Goal: Task Accomplishment & Management: Complete application form

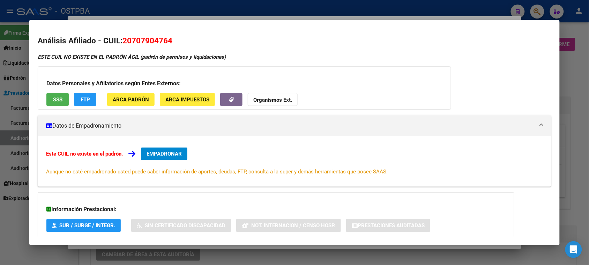
scroll to position [349, 0]
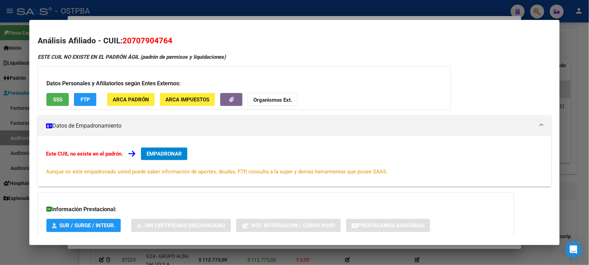
click at [59, 98] on span "SSS" at bounding box center [57, 99] width 9 height 6
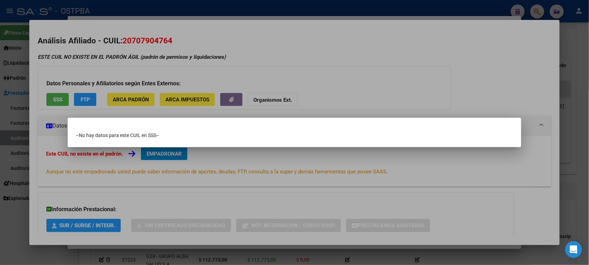
drag, startPoint x: 0, startPoint y: 234, endPoint x: 104, endPoint y: 172, distance: 120.9
click at [1, 234] on div at bounding box center [294, 132] width 589 height 265
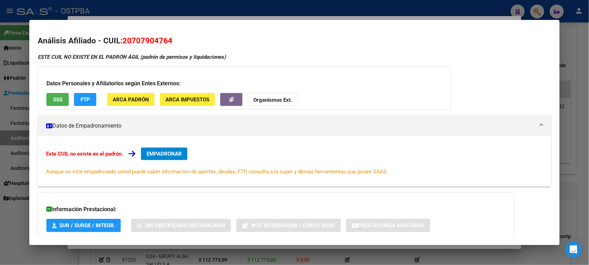
drag, startPoint x: 1, startPoint y: 238, endPoint x: 99, endPoint y: 150, distance: 131.8
click at [9, 232] on div at bounding box center [294, 132] width 589 height 265
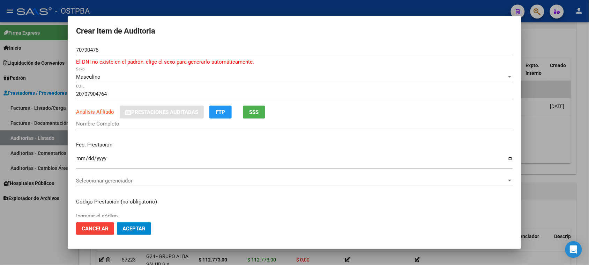
click at [123, 54] on div "70790476 Nro Documento" at bounding box center [294, 50] width 437 height 10
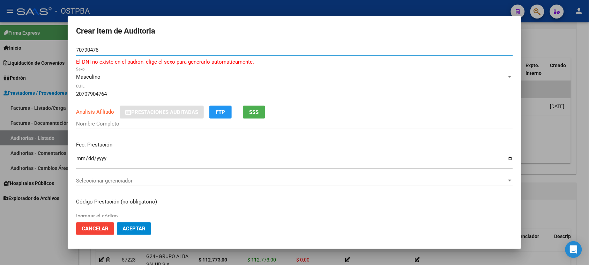
click at [107, 49] on input "70790476" at bounding box center [294, 50] width 437 height 6
type input "70790476"
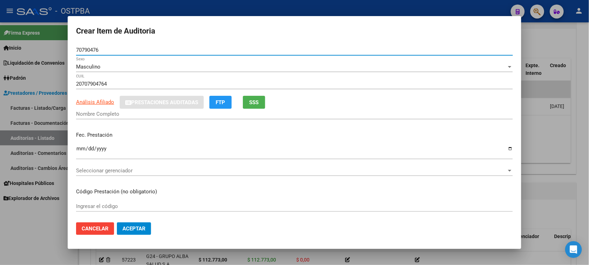
type input "[PERSON_NAME]"
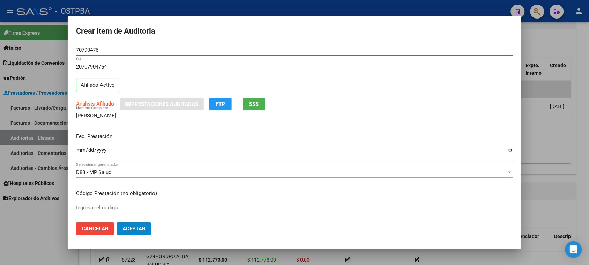
click at [77, 149] on input "Ingresar la fecha" at bounding box center [294, 152] width 437 height 11
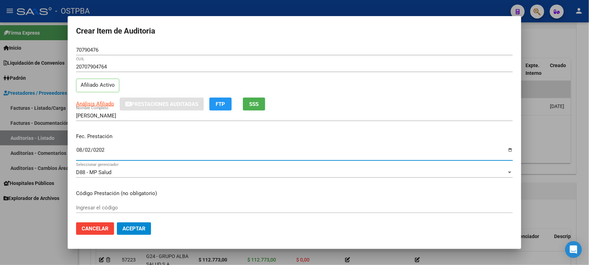
type input "[DATE]"
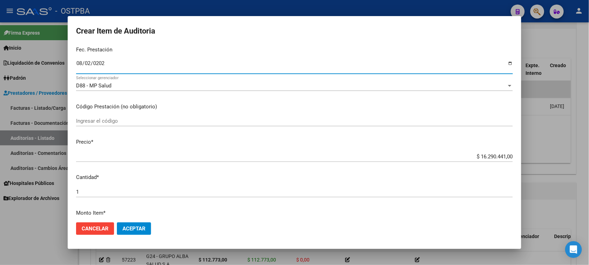
scroll to position [87, 0]
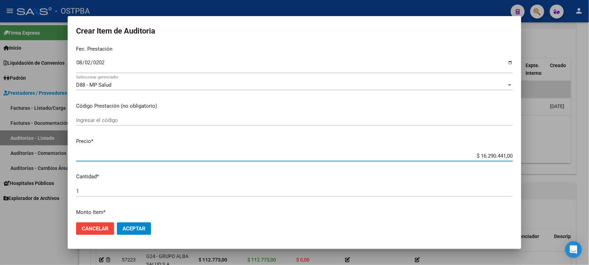
drag, startPoint x: 473, startPoint y: 154, endPoint x: 596, endPoint y: 173, distance: 123.7
click at [589, 173] on html "menu - OSTPBA person Firma Express Inicio Calendario SSS Instructivos Contacto …" at bounding box center [294, 132] width 589 height 265
type input "$ 0,01"
type input "$ 0,16"
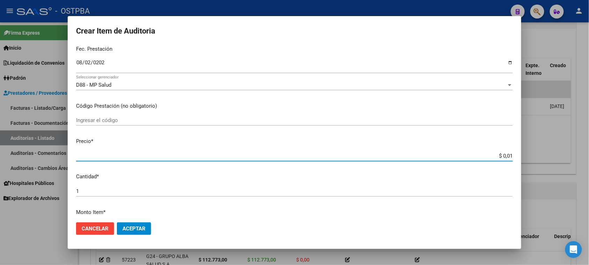
type input "$ 0,16"
type input "$ 1,61"
type input "$ 16,18"
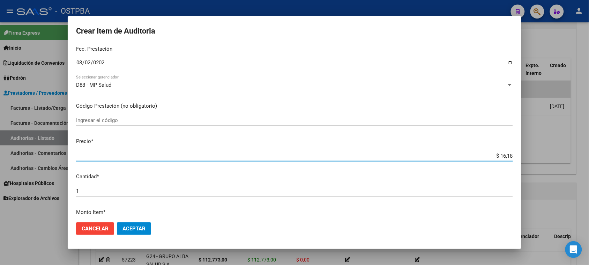
type input "$ 161,87"
type input "$ 1.618,76"
type input "$ 16.187,61"
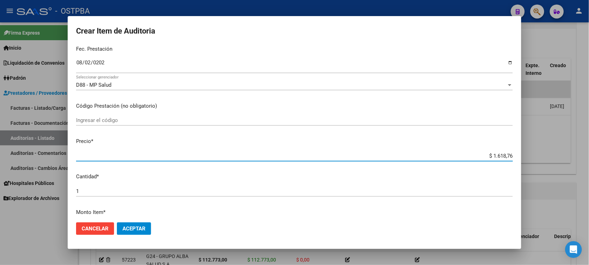
type input "$ 16.187,61"
type input "$ 161.876,14"
type input "$ 1.618.761,40"
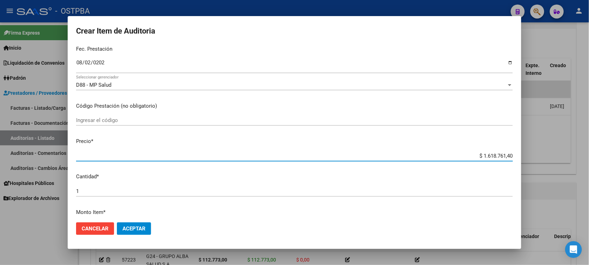
type input "$ 16.187.614,00"
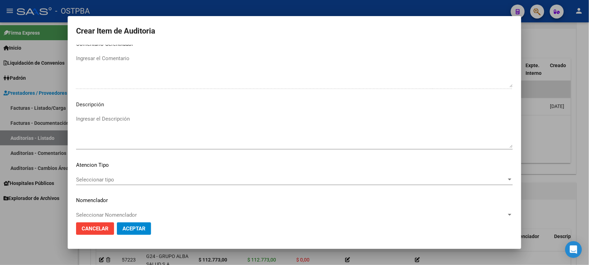
scroll to position [456, 0]
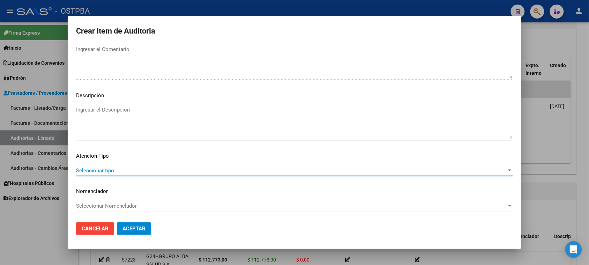
click at [114, 167] on span "Seleccionar tipo" at bounding box center [291, 170] width 431 height 6
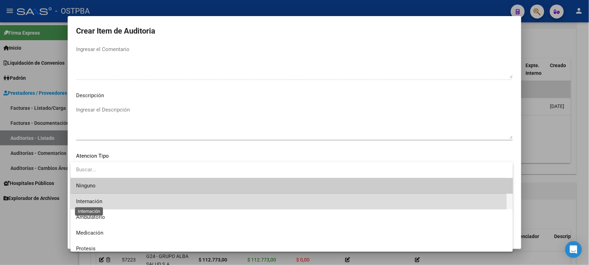
click at [90, 203] on span "Internación" at bounding box center [89, 201] width 26 height 6
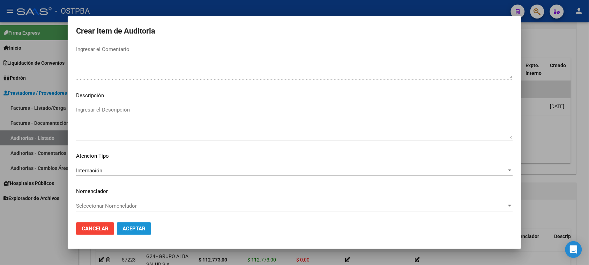
click at [128, 229] on span "Aceptar" at bounding box center [134, 228] width 23 height 6
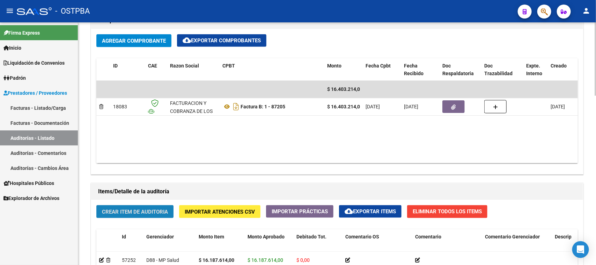
click at [158, 211] on span "Crear Item de Auditoria" at bounding box center [135, 211] width 66 height 6
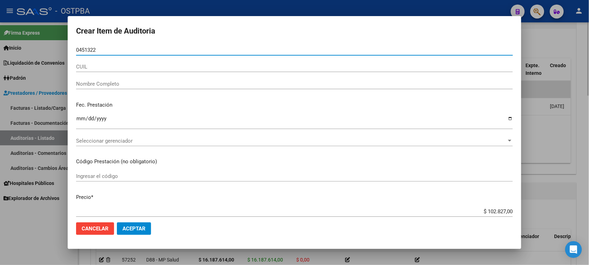
type input "04513228"
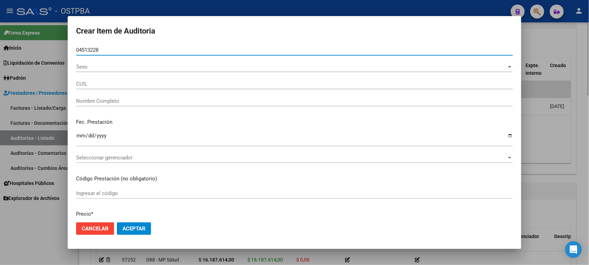
type input "20045132286"
type input "[PERSON_NAME] [PERSON_NAME]"
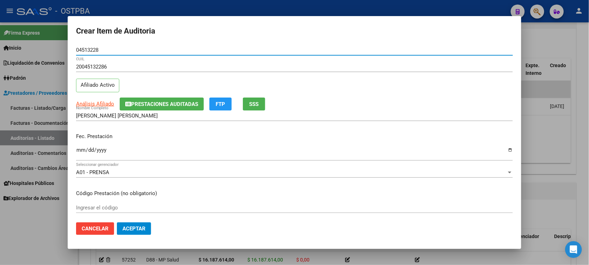
type input "04513228"
click at [252, 105] on span "SSS" at bounding box center [254, 104] width 9 height 6
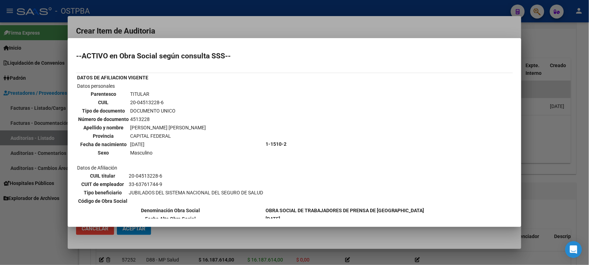
click at [19, 238] on div at bounding box center [294, 132] width 589 height 265
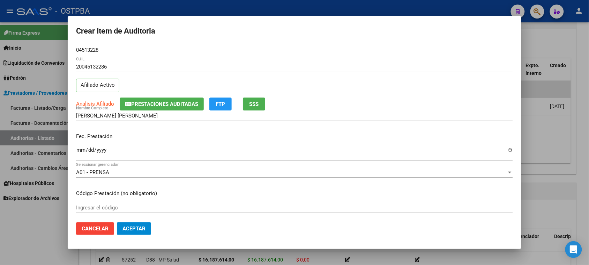
click at [79, 149] on input "Ingresar la fecha" at bounding box center [294, 152] width 437 height 11
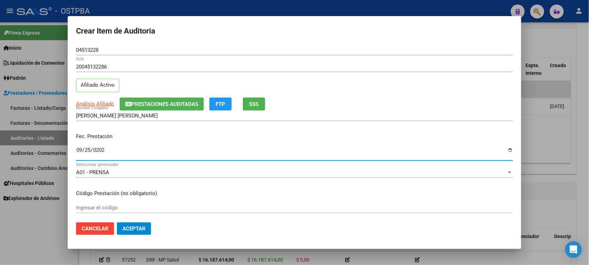
type input "[DATE]"
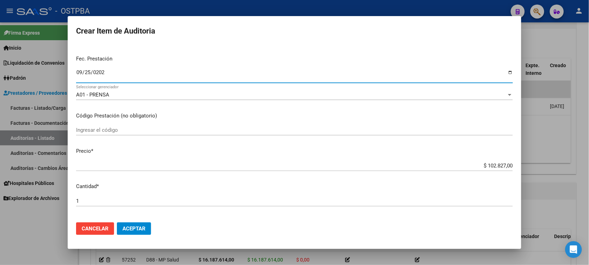
scroll to position [87, 0]
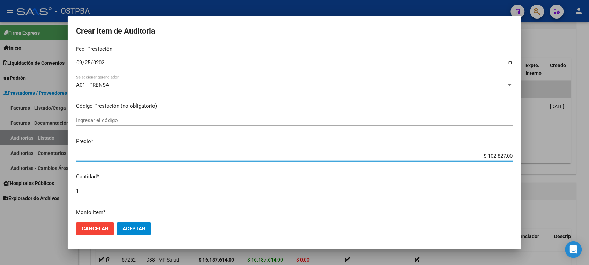
drag, startPoint x: 479, startPoint y: 155, endPoint x: 596, endPoint y: 157, distance: 116.3
click at [589, 157] on html "menu - OSTPBA person Firma Express Inicio Calendario SSS Instructivos Contacto …" at bounding box center [294, 132] width 589 height 265
type input "$ 0,01"
type input "$ 0,18"
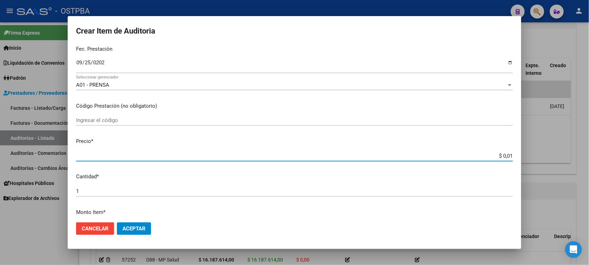
type input "$ 0,18"
type input "$ 1,89"
type input "$ 18,92"
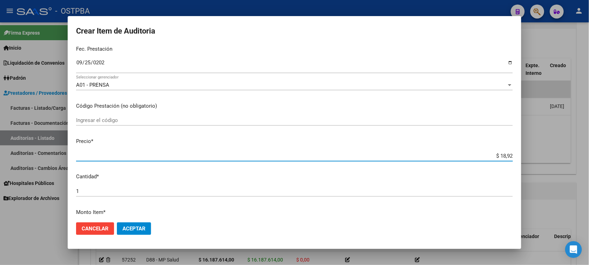
type input "$ 189,20"
type input "$ 1.892,00"
type input "$ 18.920,00"
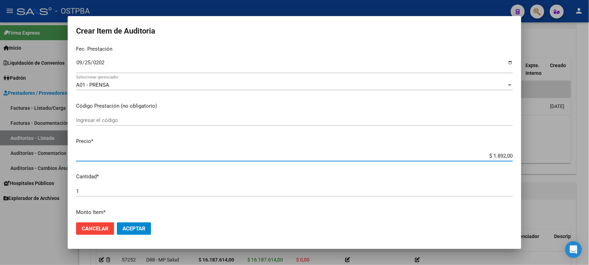
type input "$ 18.920,00"
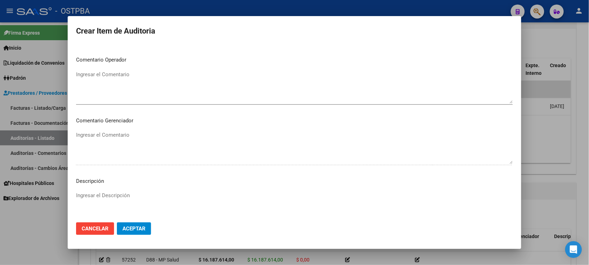
scroll to position [456, 0]
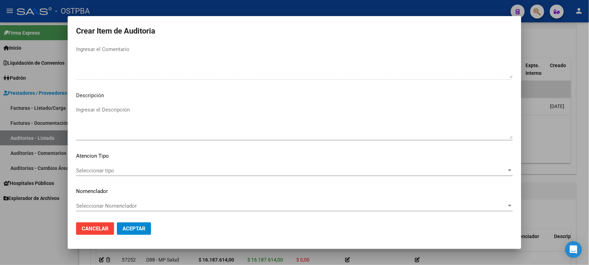
click at [119, 171] on span "Seleccionar tipo" at bounding box center [291, 170] width 431 height 6
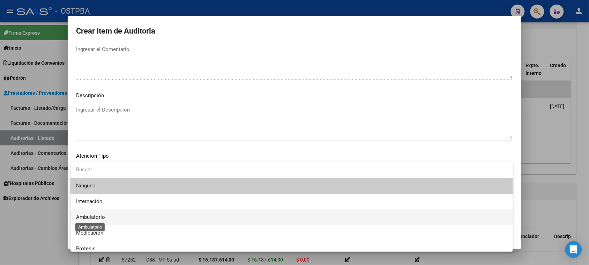
click at [82, 215] on span "Ambulatorio" at bounding box center [90, 217] width 29 height 6
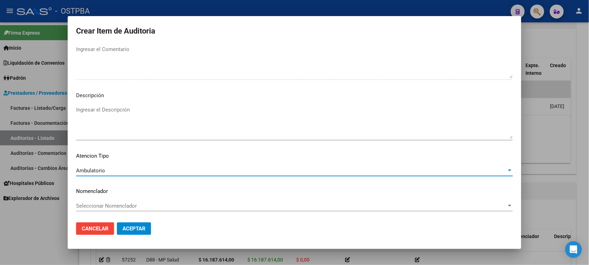
click at [128, 229] on span "Aceptar" at bounding box center [134, 228] width 23 height 6
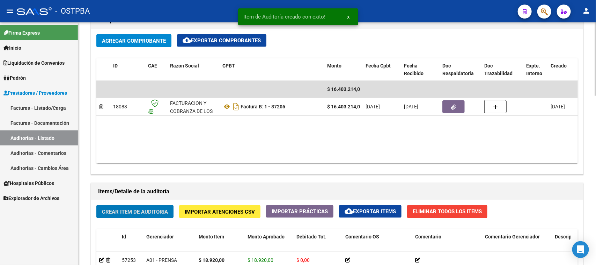
click at [141, 212] on span "Crear Item de Auditoria" at bounding box center [135, 211] width 66 height 6
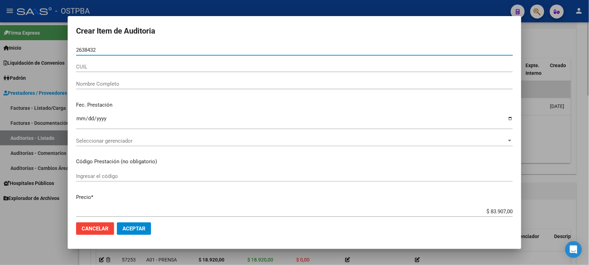
type input "26384325"
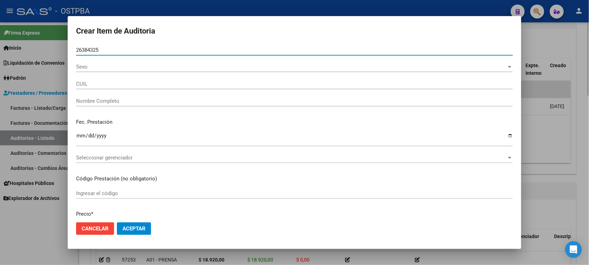
type input "27263843253"
type input "[PERSON_NAME]"
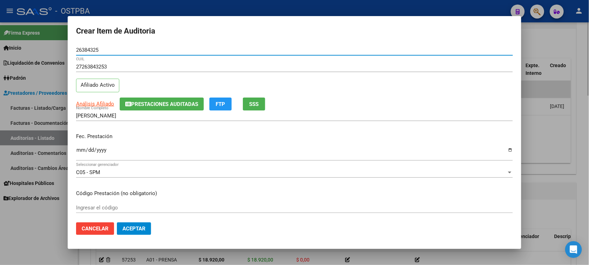
type input "26384325"
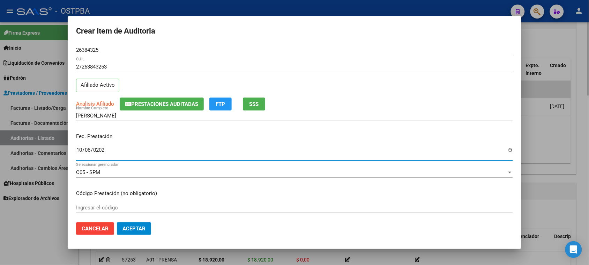
type input "[DATE]"
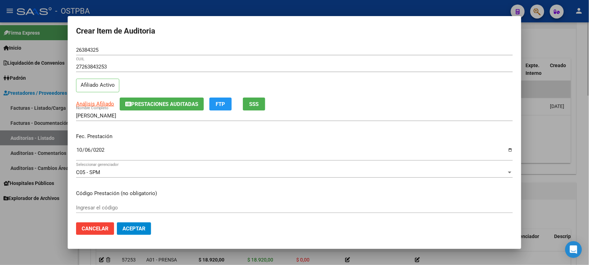
scroll to position [112, 0]
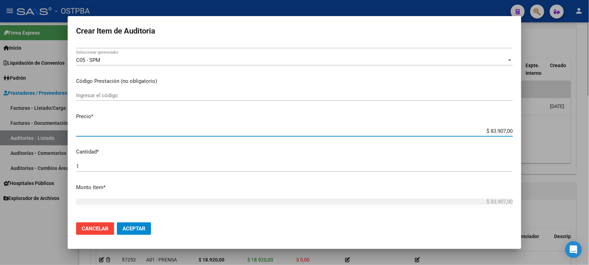
type input "$ 0,01"
type input "$ 0,19"
type input "$ 1,99"
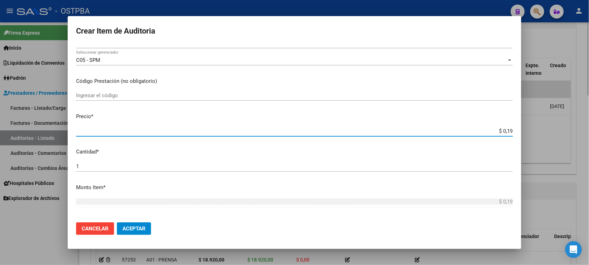
type input "$ 1,99"
type input "$ 19,90"
type input "$ 199,05"
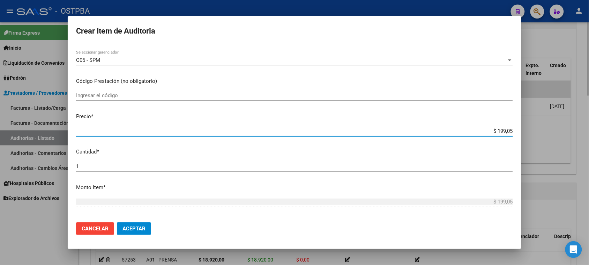
type input "$ 1.990,50"
type input "$ 19.905,00"
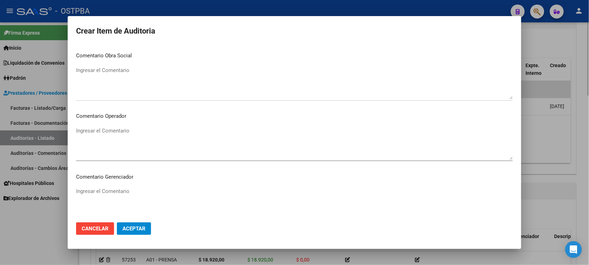
scroll to position [435, 0]
click at [141, 230] on span "Aceptar" at bounding box center [134, 228] width 23 height 6
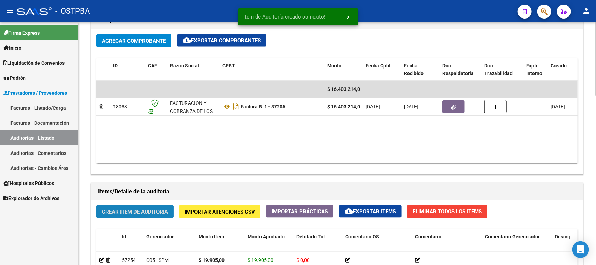
click at [133, 212] on span "Crear Item de Auditoria" at bounding box center [135, 211] width 66 height 6
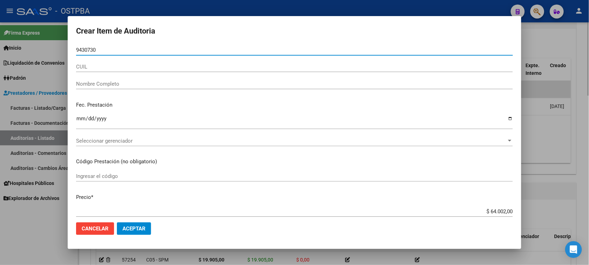
type input "94307302"
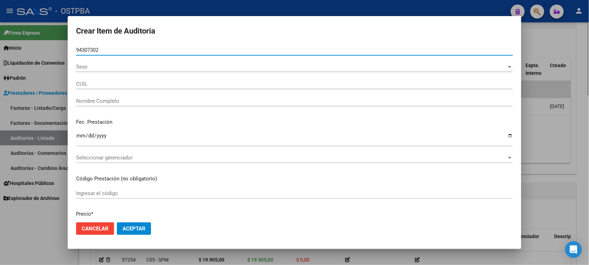
type input "27943073029"
type input "[PERSON_NAME] [PERSON_NAME] [PERSON_NAME] -"
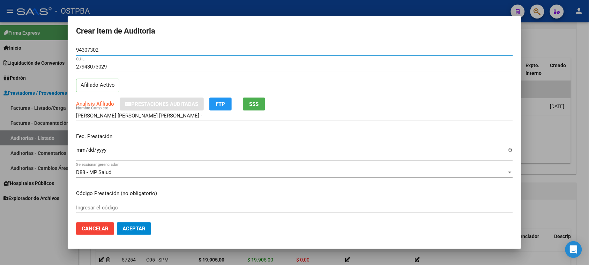
type input "94307302"
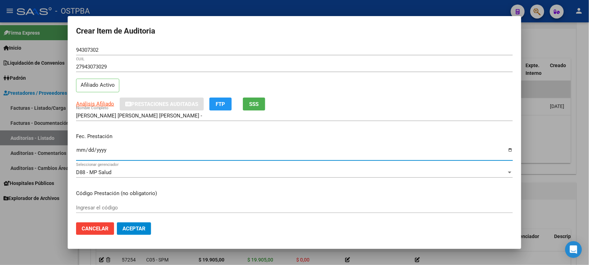
click at [80, 150] on input "Ingresar la fecha" at bounding box center [294, 152] width 437 height 11
type input "[DATE]"
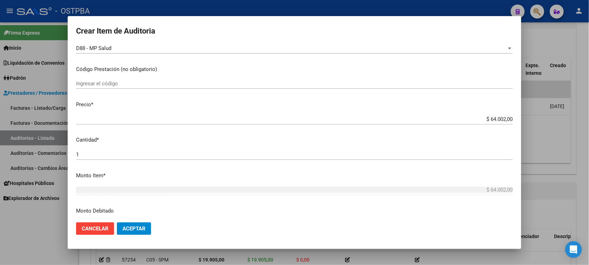
scroll to position [131, 0]
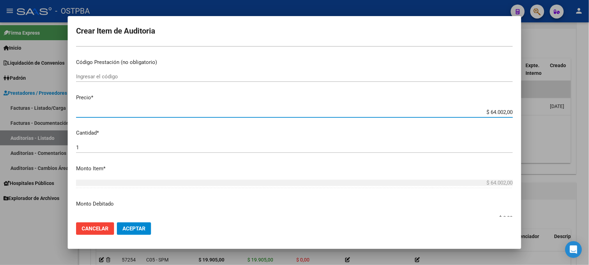
drag, startPoint x: 483, startPoint y: 112, endPoint x: 548, endPoint y: 109, distance: 65.3
click at [548, 109] on div "Crear Item de Auditoria 94307302 Nro Documento 27943073029 CUIL Afiliado Activo…" at bounding box center [294, 132] width 589 height 265
type input "$ 0,01"
type input "$ 0,18"
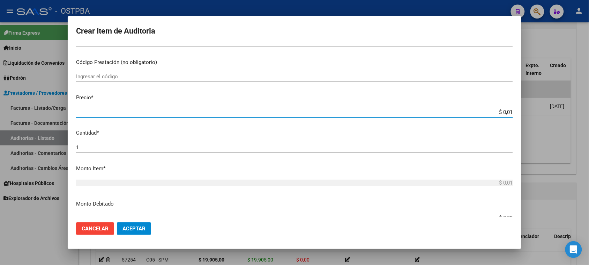
type input "$ 0,18"
type input "$ 1,84"
type input "$ 18,43"
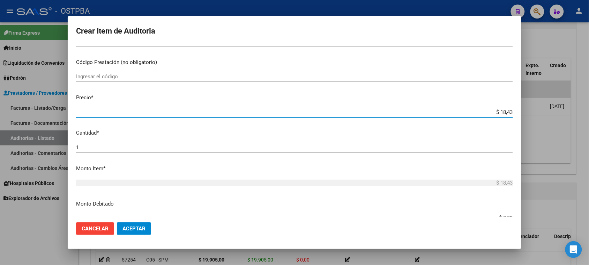
type input "$ 184,31"
type input "$ 1.843,10"
type input "$ 18.431,00"
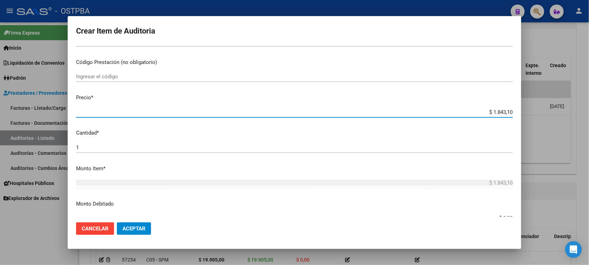
type input "$ 18.431,00"
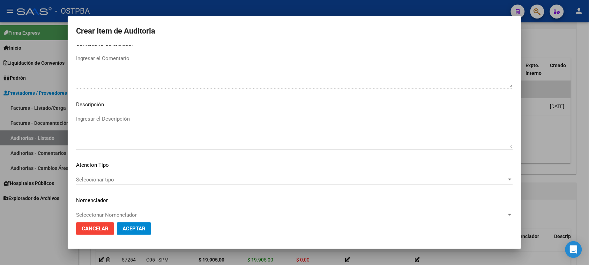
scroll to position [456, 0]
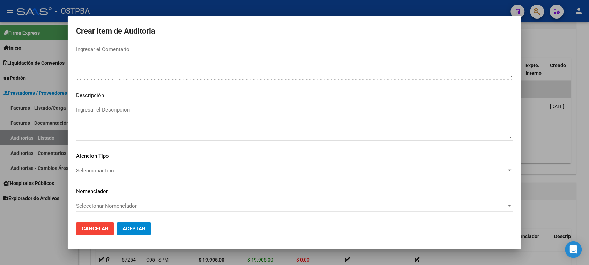
click at [123, 163] on mat-dialog-content "94307302 Nro Documento 27943073029 CUIL Afiliado Activo Análisis Afiliado Prest…" at bounding box center [295, 131] width 454 height 172
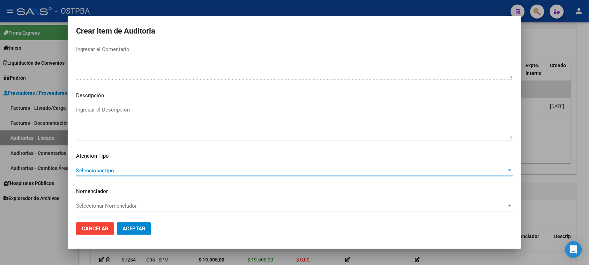
click at [115, 170] on span "Seleccionar tipo" at bounding box center [291, 170] width 431 height 6
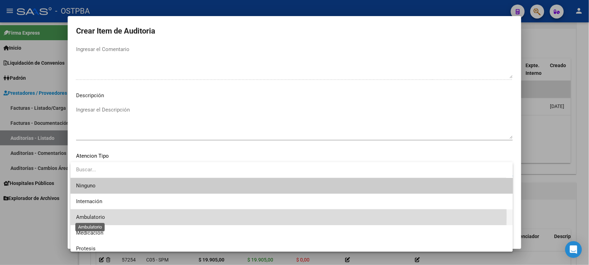
click at [85, 215] on span "Ambulatorio" at bounding box center [90, 217] width 29 height 6
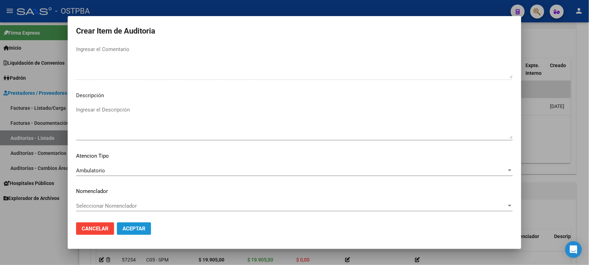
click at [142, 228] on span "Aceptar" at bounding box center [134, 228] width 23 height 6
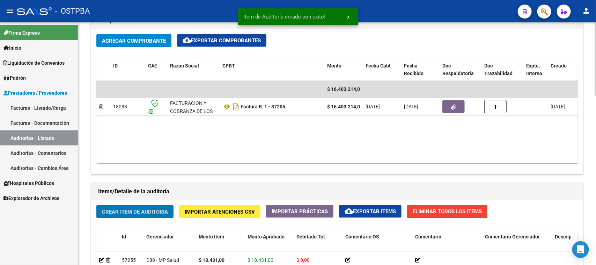
click at [118, 208] on span "Crear Item de Auditoria" at bounding box center [135, 211] width 66 height 6
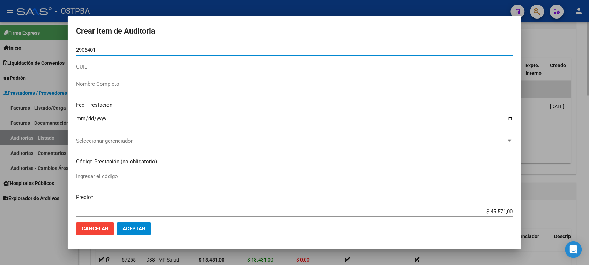
type input "29064019"
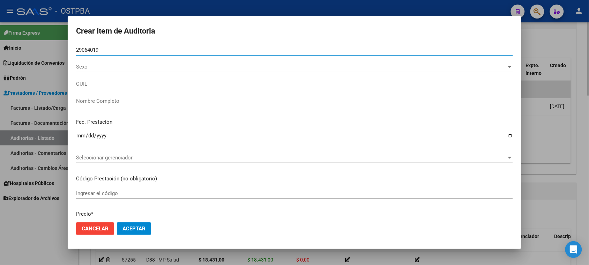
type input "27290640194"
type input "[PERSON_NAME] ITATI"
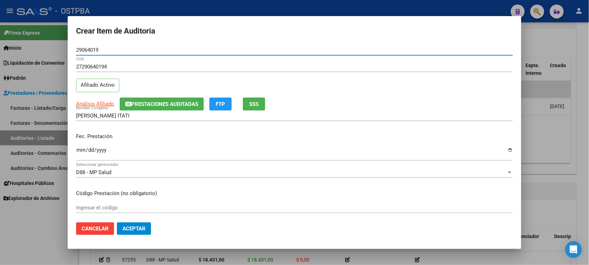
type input "29064019"
click at [80, 151] on input "Ingresar la fecha" at bounding box center [294, 152] width 437 height 11
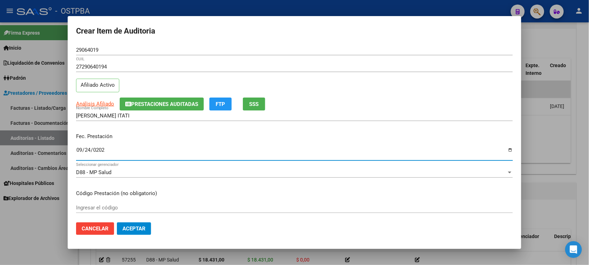
type input "[DATE]"
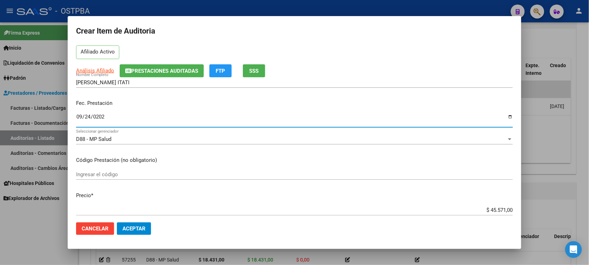
scroll to position [87, 0]
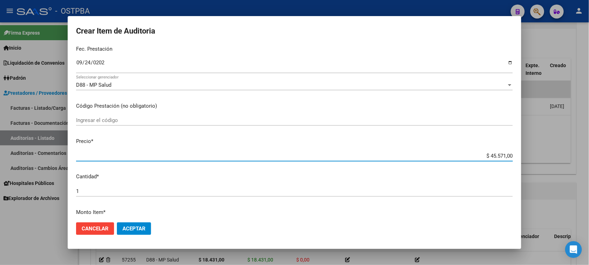
drag, startPoint x: 484, startPoint y: 155, endPoint x: 553, endPoint y: 154, distance: 68.4
click at [553, 154] on div "Crear Item de Auditoria 29064019 Nro Documento 27290640194 CUIL Afiliado Activo…" at bounding box center [294, 132] width 589 height 265
type input "$ 0,01"
type input "$ 0,18"
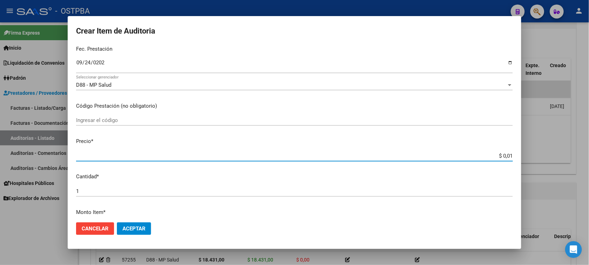
type input "$ 0,18"
type input "$ 1,84"
type input "$ 18,43"
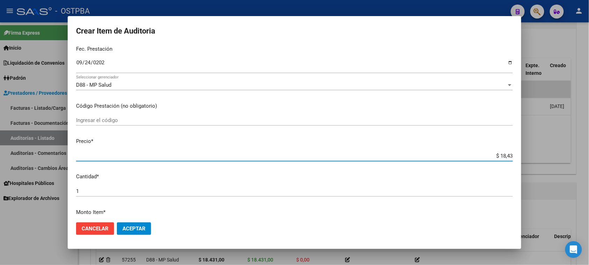
type input "$ 184,31"
type input "$ 1.843,10"
type input "$ 18.431,00"
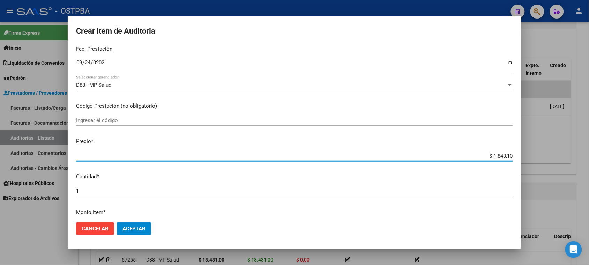
type input "$ 18.431,00"
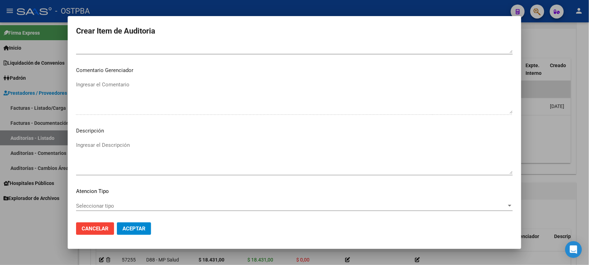
scroll to position [456, 0]
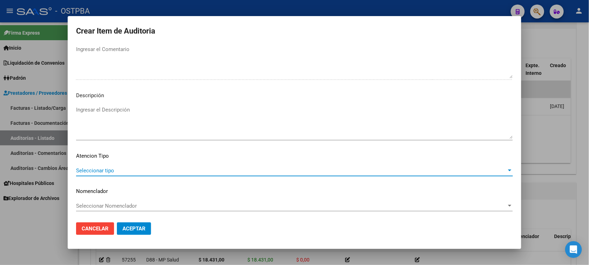
click at [103, 171] on span "Seleccionar tipo" at bounding box center [291, 170] width 431 height 6
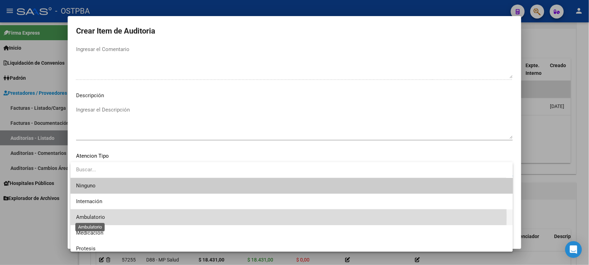
click at [78, 215] on span "Ambulatorio" at bounding box center [90, 217] width 29 height 6
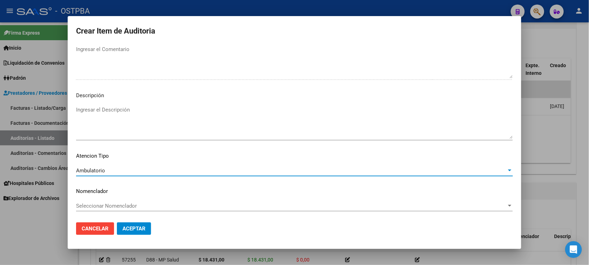
click at [137, 229] on span "Aceptar" at bounding box center [134, 228] width 23 height 6
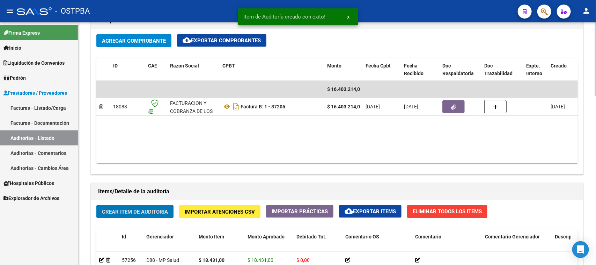
click at [151, 213] on span "Crear Item de Auditoria" at bounding box center [135, 211] width 66 height 6
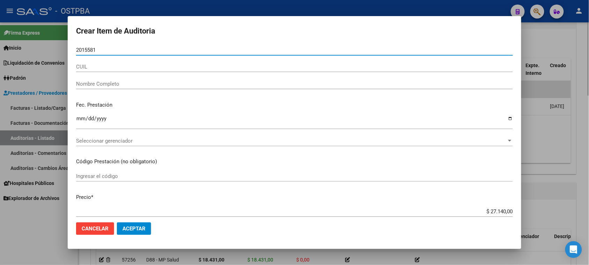
type input "20155818"
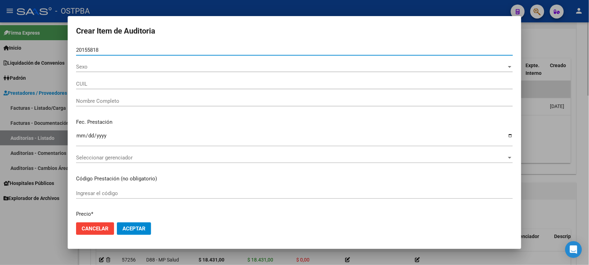
type input "27201558188"
type input "[PERSON_NAME] [PERSON_NAME]"
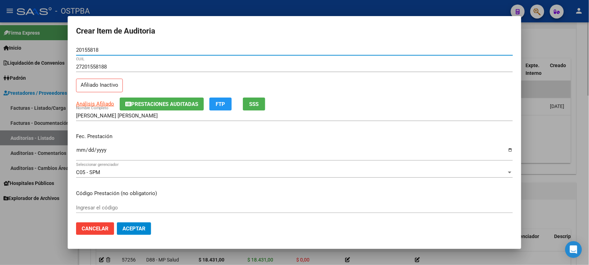
type input "20155818"
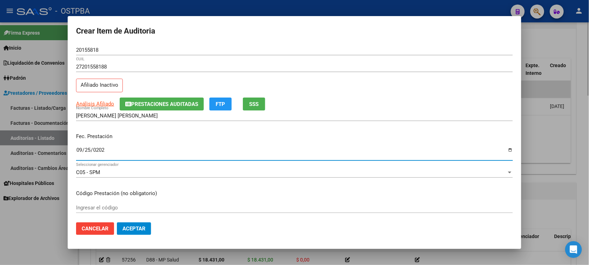
type input "[DATE]"
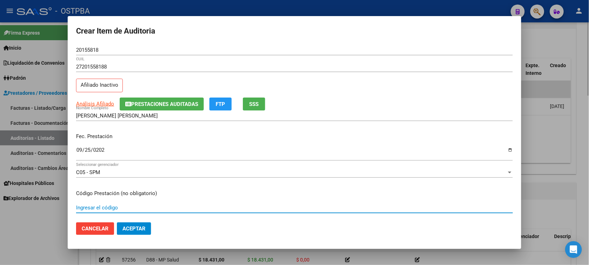
scroll to position [112, 0]
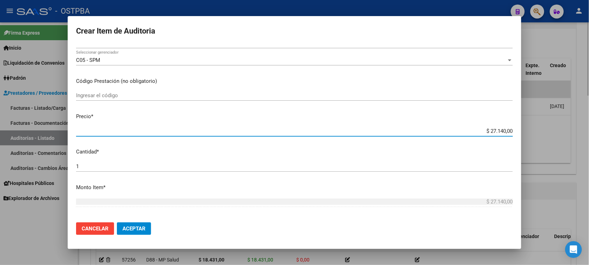
type input "$ 0,01"
type input "$ 0,18"
type input "$ 1,84"
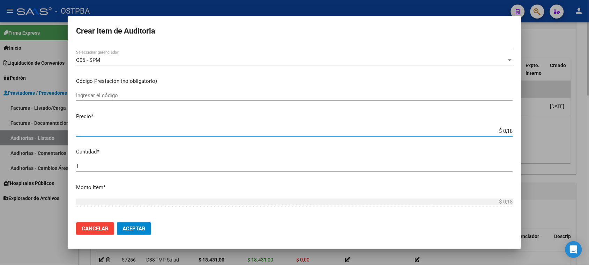
type input "$ 1,84"
type input "$ 18,43"
type input "$ 184,31"
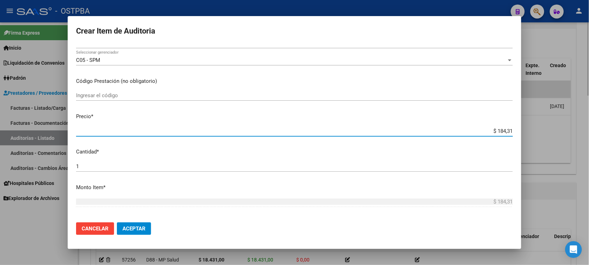
type input "$ 1.843,10"
type input "$ 18.431,00"
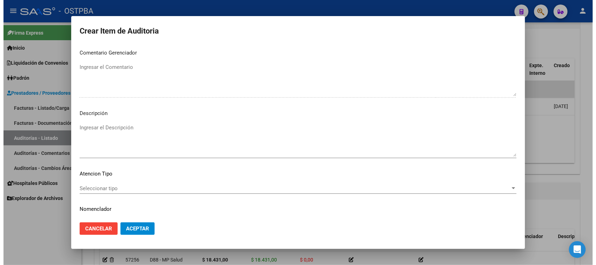
scroll to position [456, 0]
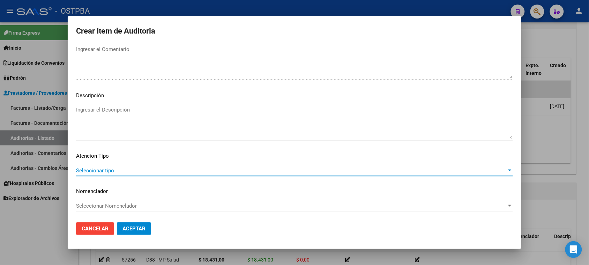
click at [112, 168] on span "Seleccionar tipo" at bounding box center [291, 170] width 431 height 6
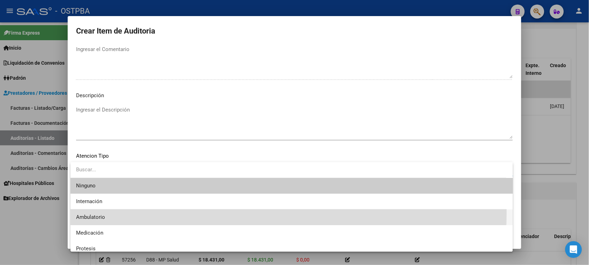
click at [87, 212] on span "Ambulatorio" at bounding box center [291, 217] width 431 height 16
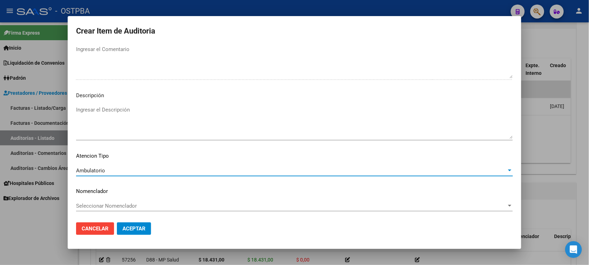
click at [128, 230] on span "Aceptar" at bounding box center [134, 228] width 23 height 6
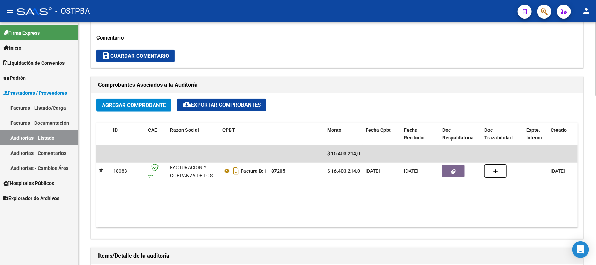
scroll to position [305, 0]
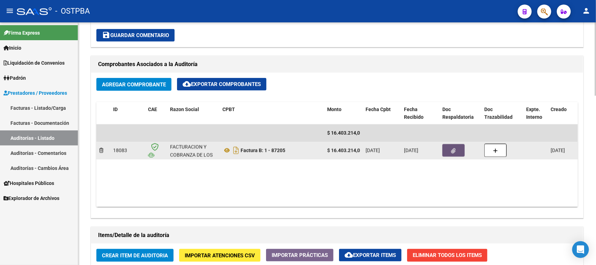
click at [457, 145] on button "button" at bounding box center [453, 150] width 22 height 13
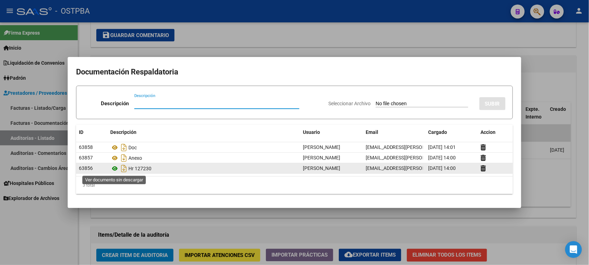
click at [115, 168] on icon at bounding box center [114, 168] width 9 height 8
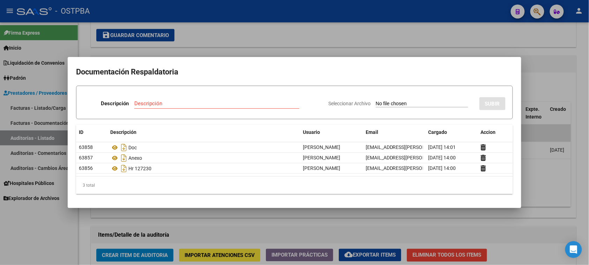
click at [32, 240] on div at bounding box center [294, 132] width 589 height 265
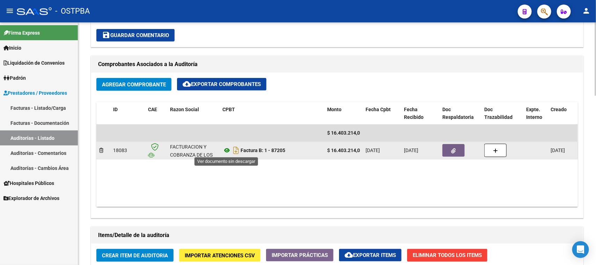
click at [227, 149] on icon at bounding box center [226, 150] width 9 height 8
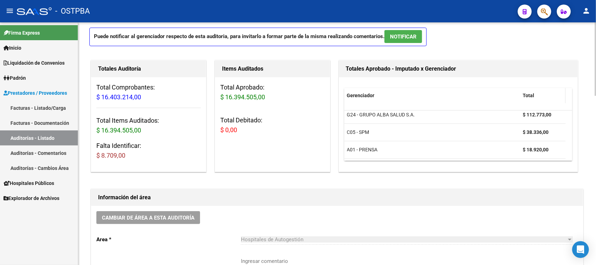
scroll to position [0, 0]
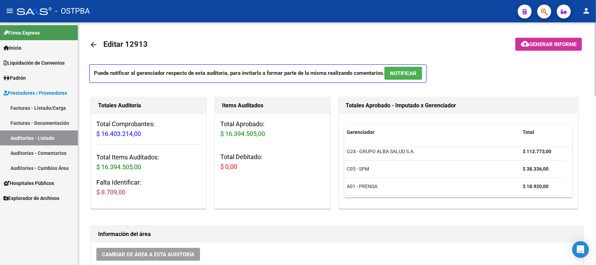
click at [549, 43] on span "Generar informe" at bounding box center [552, 44] width 47 height 6
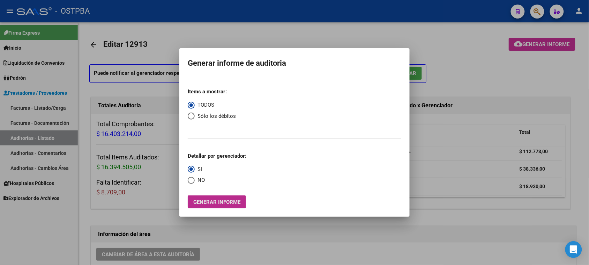
click at [236, 200] on span "Generar informe" at bounding box center [216, 202] width 47 height 6
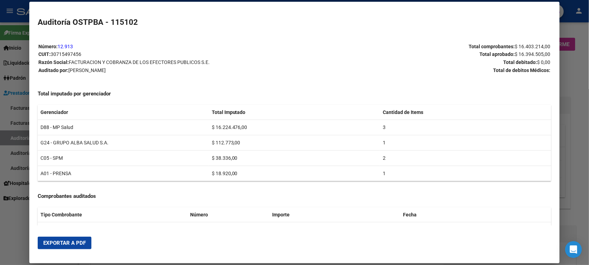
click at [77, 242] on span "Exportar a PDF" at bounding box center [64, 242] width 43 height 6
click at [6, 140] on div at bounding box center [294, 132] width 589 height 265
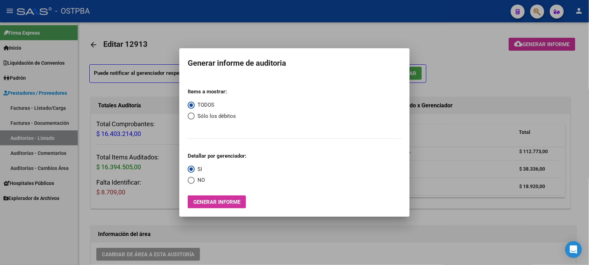
click at [6, 140] on div at bounding box center [294, 132] width 589 height 265
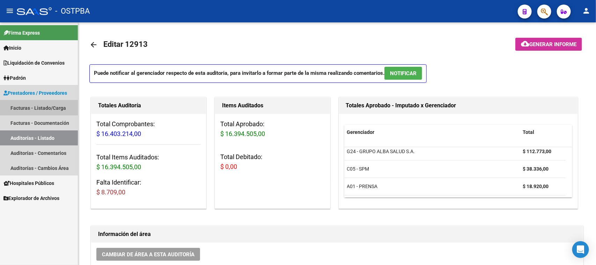
click at [31, 107] on link "Facturas - Listado/Carga" at bounding box center [39, 107] width 78 height 15
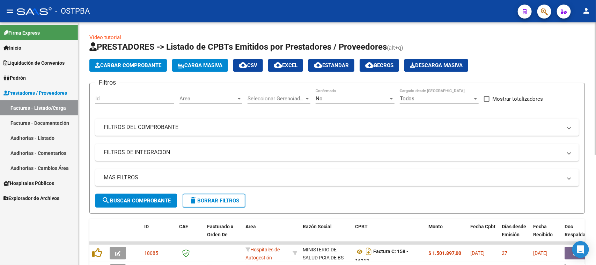
click at [290, 126] on mat-panel-title "FILTROS DEL COMPROBANTE" at bounding box center [333, 127] width 458 height 8
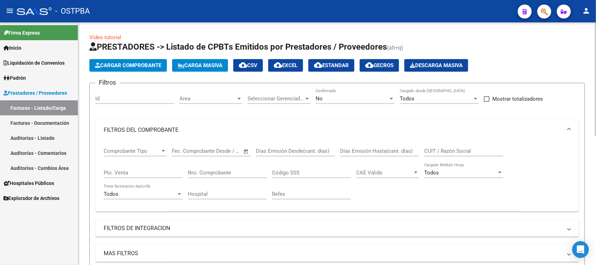
click at [205, 175] on div "Nro. Comprobante" at bounding box center [227, 170] width 79 height 15
click at [351, 97] on div "No" at bounding box center [352, 98] width 73 height 6
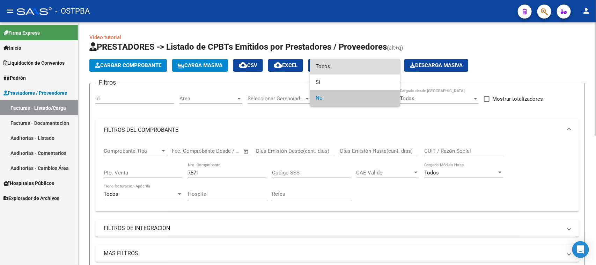
drag, startPoint x: 320, startPoint y: 63, endPoint x: 254, endPoint y: 128, distance: 92.8
click at [320, 63] on span "Todos" at bounding box center [355, 67] width 79 height 16
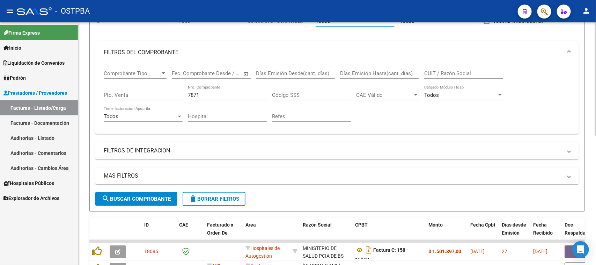
scroll to position [87, 0]
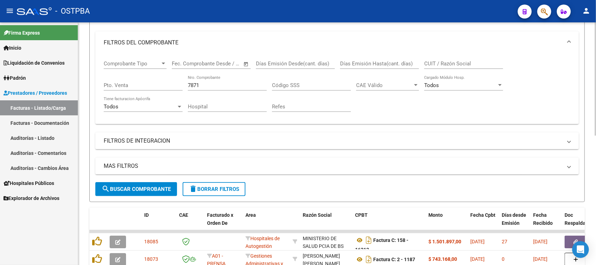
click at [163, 191] on button "search Buscar Comprobante" at bounding box center [136, 189] width 82 height 14
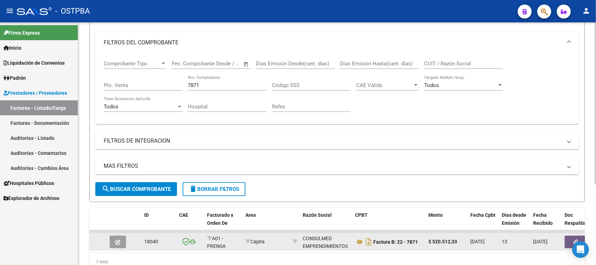
click at [568, 236] on button "button" at bounding box center [575, 241] width 22 height 13
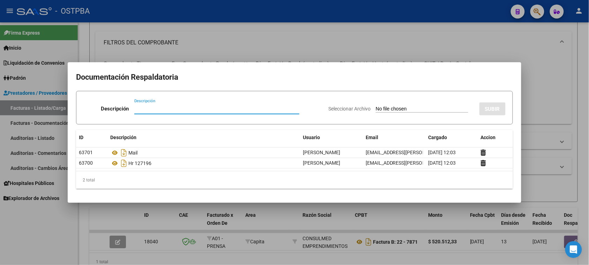
click at [484, 255] on div at bounding box center [294, 132] width 589 height 265
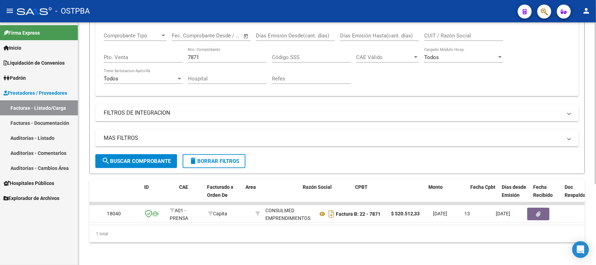
scroll to position [0, 0]
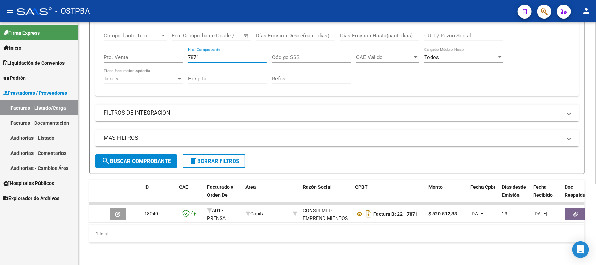
drag, startPoint x: 212, startPoint y: 52, endPoint x: 180, endPoint y: 52, distance: 32.5
click at [180, 52] on div "Comprobante Tipo Comprobante Tipo Fecha inicio – Fecha fin Fec. Comprobante Des…" at bounding box center [337, 58] width 467 height 65
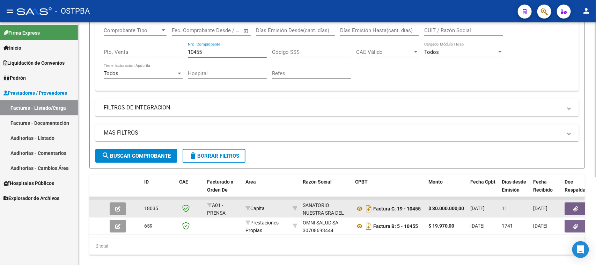
click at [573, 205] on button "button" at bounding box center [575, 208] width 22 height 13
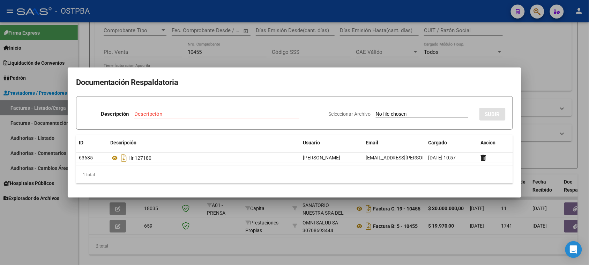
drag, startPoint x: 228, startPoint y: 237, endPoint x: 273, endPoint y: 238, distance: 45.4
click at [273, 238] on div at bounding box center [294, 132] width 589 height 265
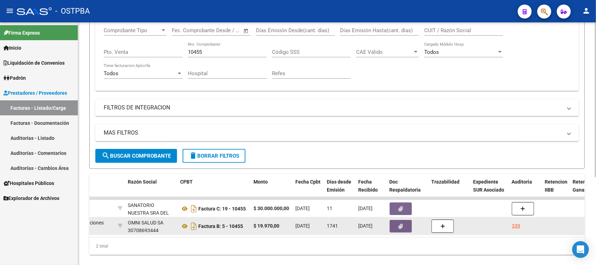
scroll to position [0, 177]
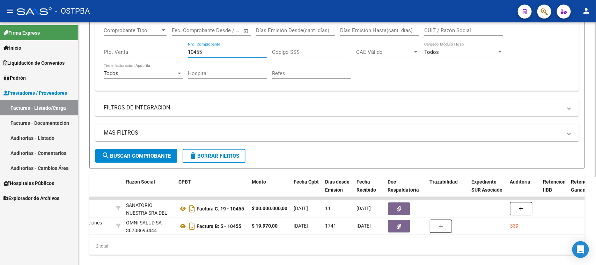
drag, startPoint x: 200, startPoint y: 51, endPoint x: 185, endPoint y: 50, distance: 14.4
click at [185, 50] on div "Comprobante Tipo Comprobante Tipo Fecha inicio – Fecha fin Fec. Comprobante Des…" at bounding box center [337, 53] width 467 height 65
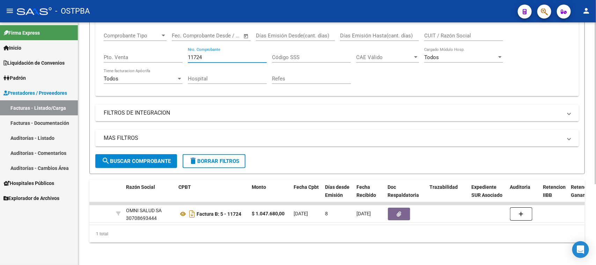
drag, startPoint x: 210, startPoint y: 50, endPoint x: 185, endPoint y: 50, distance: 25.1
click at [185, 50] on div "Comprobante Tipo Comprobante Tipo Fecha inicio – Fecha fin Fec. Comprobante Des…" at bounding box center [337, 58] width 467 height 65
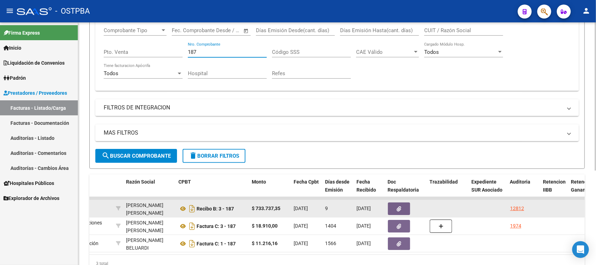
type input "187"
click at [403, 206] on button "button" at bounding box center [399, 208] width 22 height 13
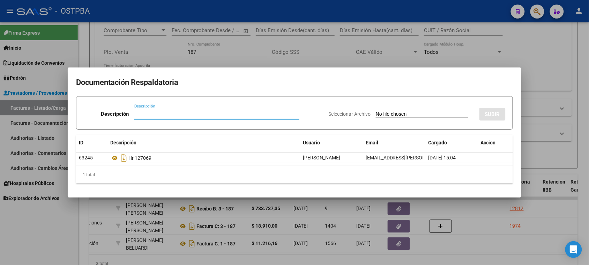
click at [524, 207] on div at bounding box center [294, 132] width 589 height 265
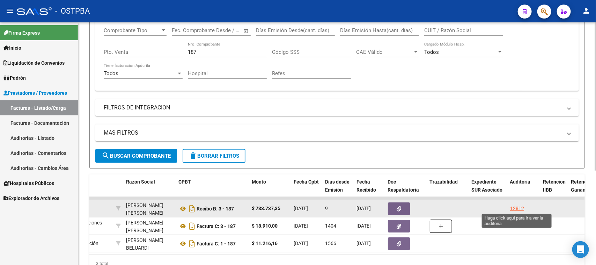
click at [520, 207] on div "12812" at bounding box center [517, 208] width 14 height 8
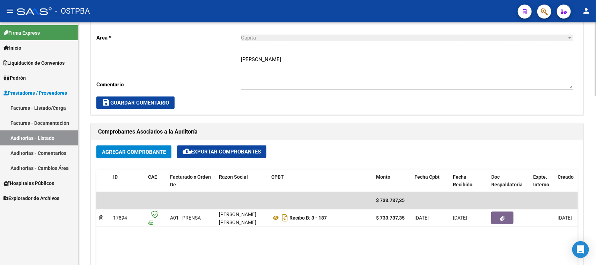
scroll to position [305, 0]
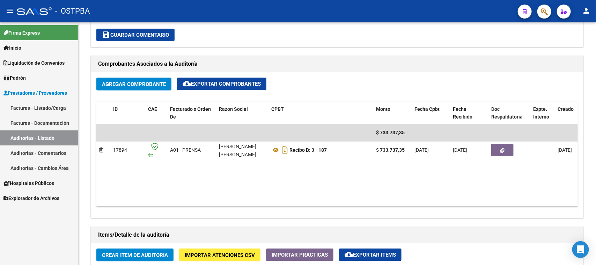
click at [57, 108] on link "Facturas - Listado/Carga" at bounding box center [39, 107] width 78 height 15
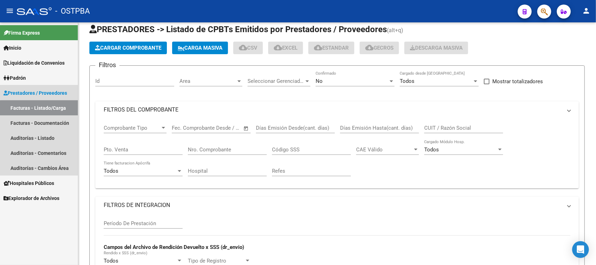
click at [57, 108] on link "Facturas - Listado/Carga" at bounding box center [39, 107] width 78 height 15
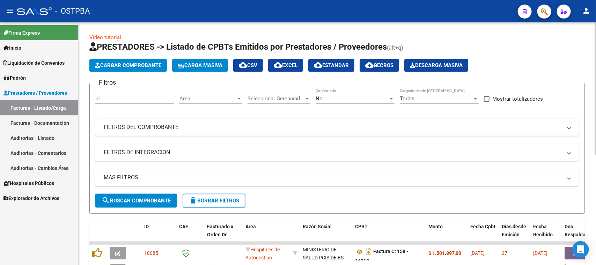
click at [224, 124] on mat-panel-title "FILTROS DEL COMPROBANTE" at bounding box center [333, 127] width 458 height 8
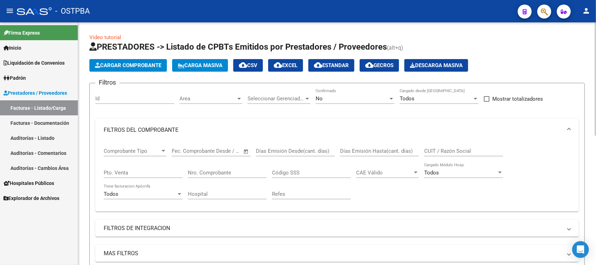
click at [252, 171] on input "Nro. Comprobante" at bounding box center [227, 172] width 79 height 6
click at [359, 100] on div "No" at bounding box center [352, 98] width 73 height 6
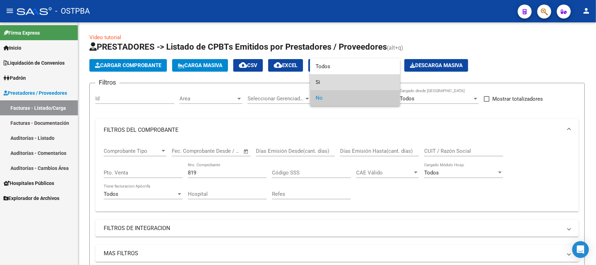
click at [318, 81] on span "Si" at bounding box center [355, 82] width 79 height 16
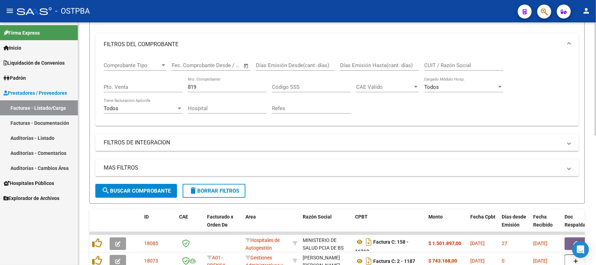
scroll to position [87, 0]
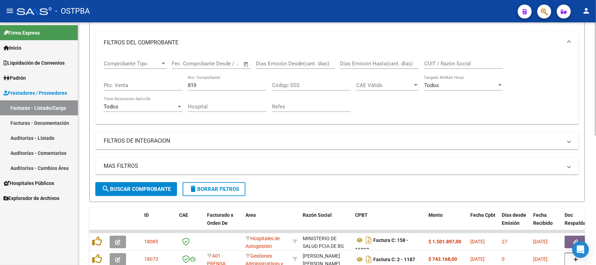
click at [159, 189] on span "search Buscar Comprobante" at bounding box center [136, 189] width 69 height 6
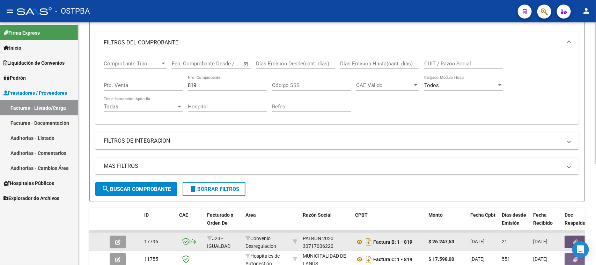
click at [575, 236] on button "button" at bounding box center [575, 241] width 22 height 13
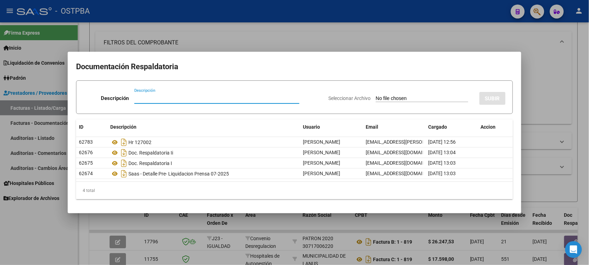
click at [484, 228] on div at bounding box center [294, 132] width 589 height 265
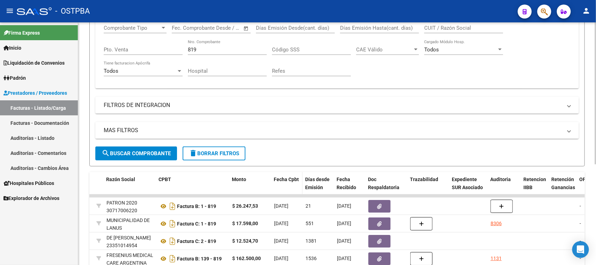
scroll to position [42, 0]
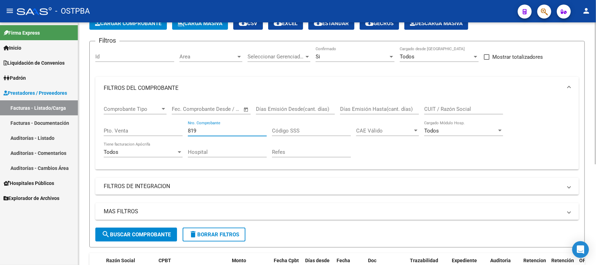
drag, startPoint x: 202, startPoint y: 128, endPoint x: 166, endPoint y: 128, distance: 36.0
click at [165, 126] on div "Comprobante Tipo Comprobante Tipo Fecha inicio – Fecha fin Fec. Comprobante Des…" at bounding box center [337, 131] width 467 height 65
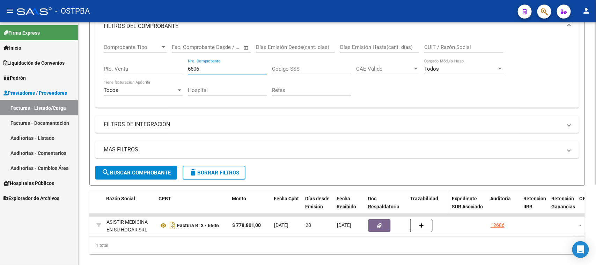
scroll to position [120, 0]
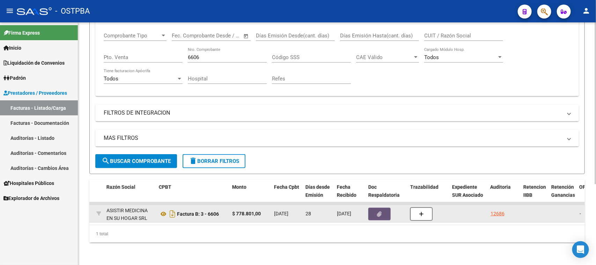
click at [381, 207] on button "button" at bounding box center [379, 213] width 22 height 13
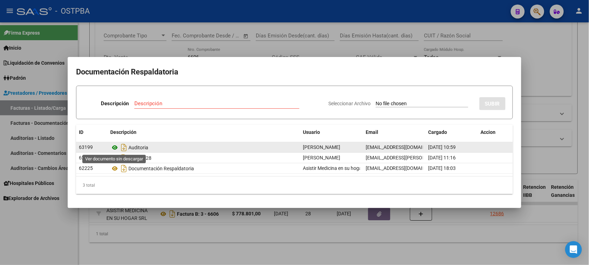
click at [114, 145] on icon at bounding box center [114, 147] width 9 height 8
click at [113, 147] on icon at bounding box center [114, 147] width 9 height 8
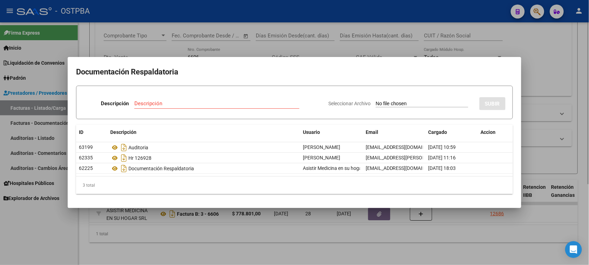
drag, startPoint x: 219, startPoint y: 51, endPoint x: 204, endPoint y: 49, distance: 15.5
click at [217, 51] on div at bounding box center [294, 132] width 589 height 265
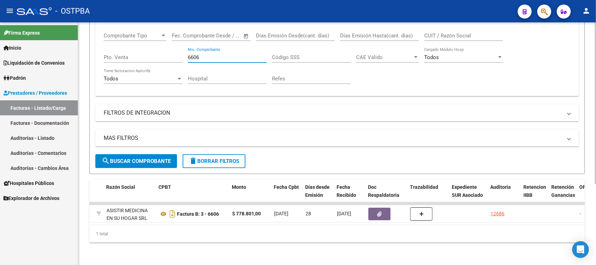
drag, startPoint x: 204, startPoint y: 49, endPoint x: 184, endPoint y: 50, distance: 19.9
click at [184, 50] on div "Comprobante Tipo Comprobante Tipo Fecha inicio – Fecha fin Fec. Comprobante Des…" at bounding box center [337, 58] width 467 height 65
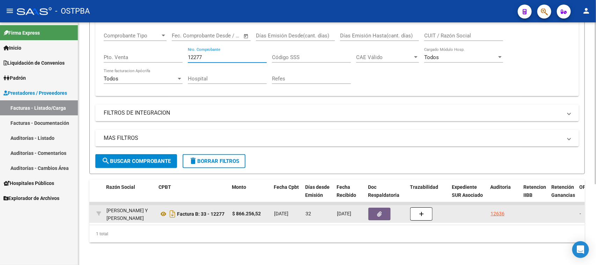
click at [374, 205] on datatable-body-cell at bounding box center [387, 213] width 42 height 17
click at [374, 207] on button "button" at bounding box center [379, 213] width 22 height 13
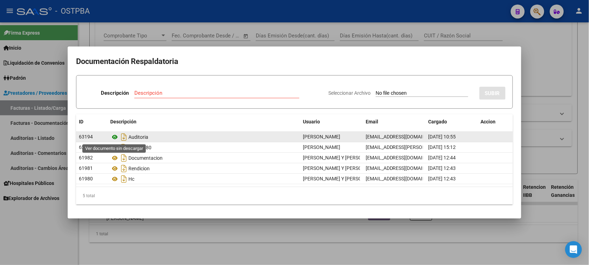
click at [114, 135] on icon at bounding box center [114, 137] width 9 height 8
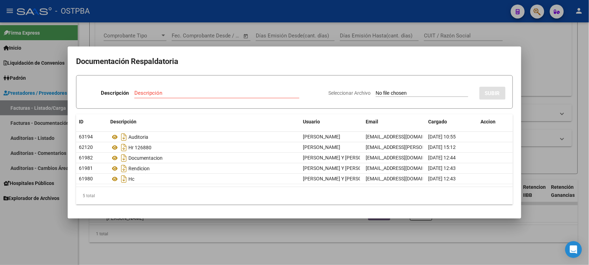
drag, startPoint x: 37, startPoint y: 230, endPoint x: 112, endPoint y: 173, distance: 94.1
click at [42, 220] on div at bounding box center [294, 132] width 589 height 265
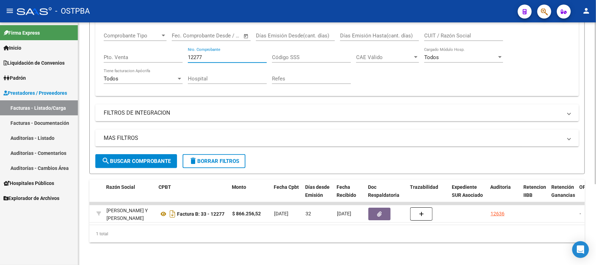
drag, startPoint x: 213, startPoint y: 51, endPoint x: 179, endPoint y: 51, distance: 34.6
click at [179, 51] on div "Comprobante Tipo Comprobante Tipo Fecha inicio – Fecha fin Fec. Comprobante Des…" at bounding box center [337, 58] width 467 height 65
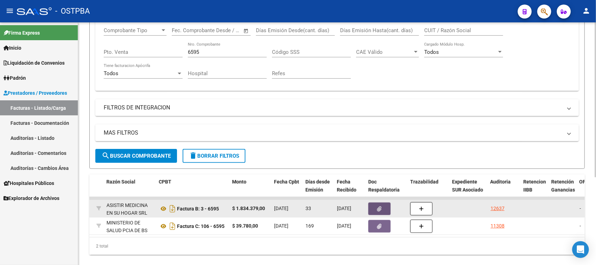
click at [381, 207] on icon "button" at bounding box center [379, 208] width 5 height 5
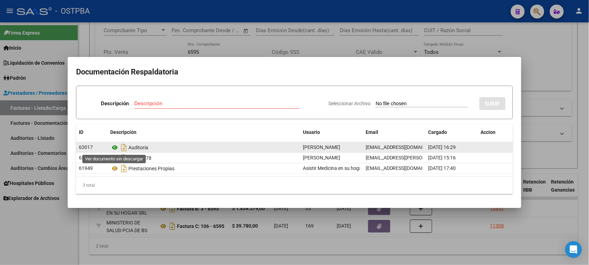
click at [116, 145] on icon at bounding box center [114, 147] width 9 height 8
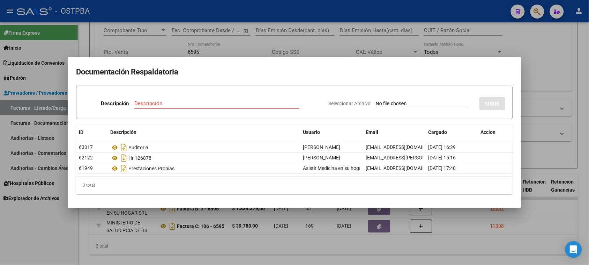
drag, startPoint x: 196, startPoint y: 51, endPoint x: 210, endPoint y: 49, distance: 13.8
click at [196, 51] on div at bounding box center [294, 132] width 589 height 265
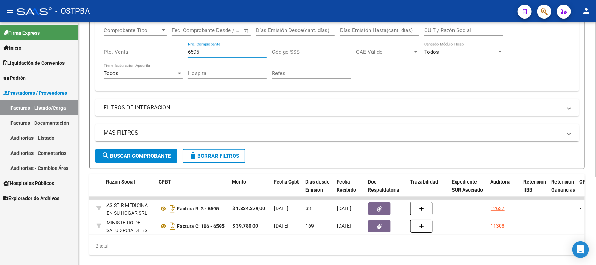
drag, startPoint x: 210, startPoint y: 49, endPoint x: 184, endPoint y: 47, distance: 26.2
click at [184, 47] on div "Comprobante Tipo Comprobante Tipo Fecha inicio – Fecha fin Fec. Comprobante Des…" at bounding box center [337, 53] width 467 height 65
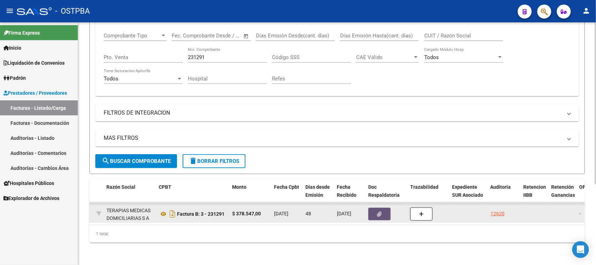
click at [382, 207] on button "button" at bounding box center [379, 213] width 22 height 13
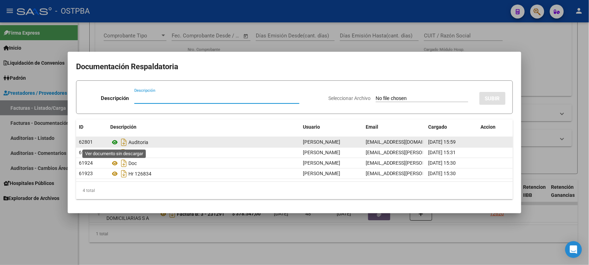
click at [115, 143] on icon at bounding box center [114, 142] width 9 height 8
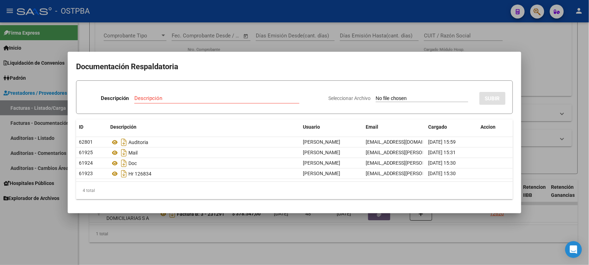
click at [206, 44] on div at bounding box center [294, 132] width 589 height 265
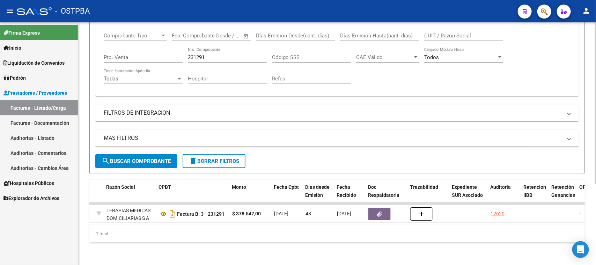
click at [210, 54] on input "231291" at bounding box center [227, 57] width 79 height 6
drag, startPoint x: 210, startPoint y: 51, endPoint x: 182, endPoint y: 51, distance: 28.3
click at [182, 51] on div "Comprobante Tipo Comprobante Tipo Fecha inicio – Fecha fin Fec. Comprobante Des…" at bounding box center [337, 58] width 467 height 65
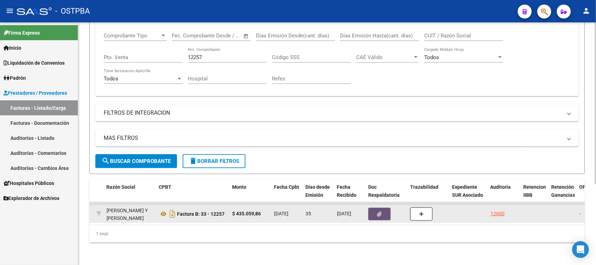
click at [371, 207] on button "button" at bounding box center [379, 213] width 22 height 13
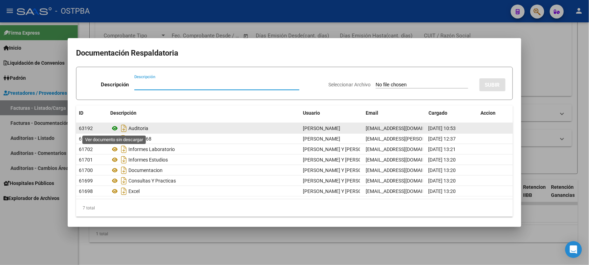
click at [116, 127] on icon at bounding box center [114, 128] width 9 height 8
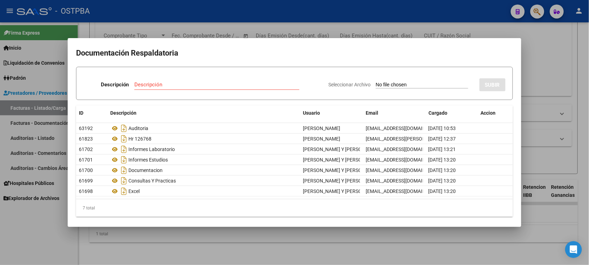
click at [544, 65] on div at bounding box center [294, 132] width 589 height 265
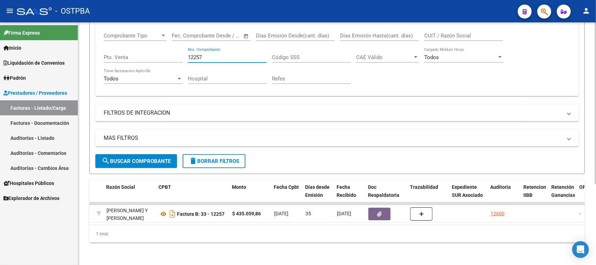
drag, startPoint x: 208, startPoint y: 52, endPoint x: 181, endPoint y: 52, distance: 27.2
click at [181, 52] on div "Comprobante Tipo Comprobante Tipo Fecha inicio – Fecha fin Fec. Comprobante Des…" at bounding box center [337, 58] width 467 height 65
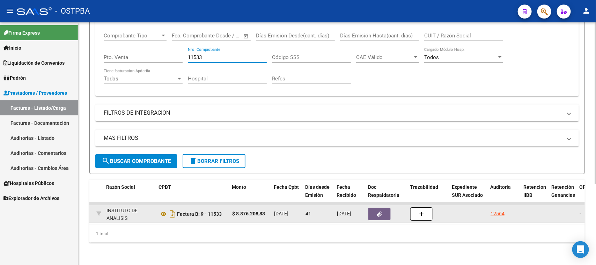
type input "11533"
click at [375, 207] on button "button" at bounding box center [379, 213] width 22 height 13
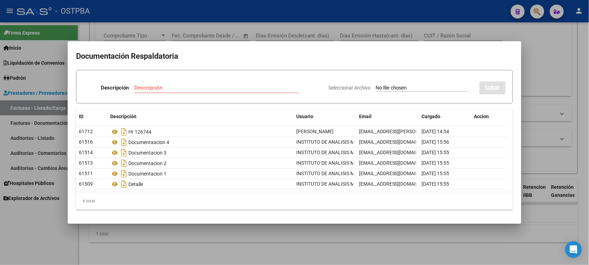
click at [526, 231] on div at bounding box center [294, 132] width 589 height 265
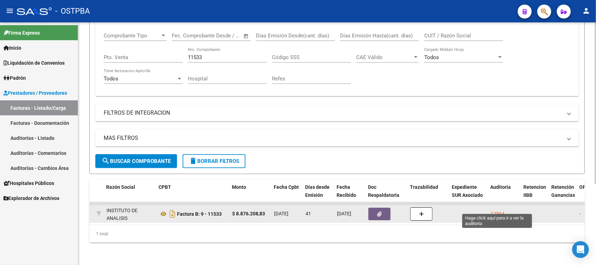
click at [503, 209] on div "12564" at bounding box center [497, 213] width 14 height 8
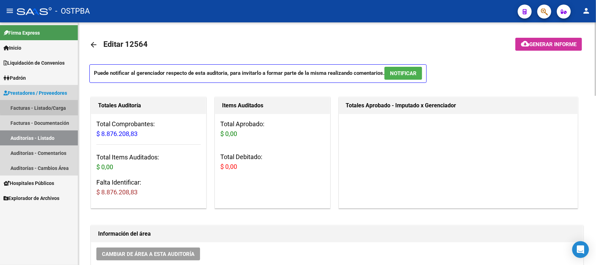
click at [54, 105] on link "Facturas - Listado/Carga" at bounding box center [39, 107] width 78 height 15
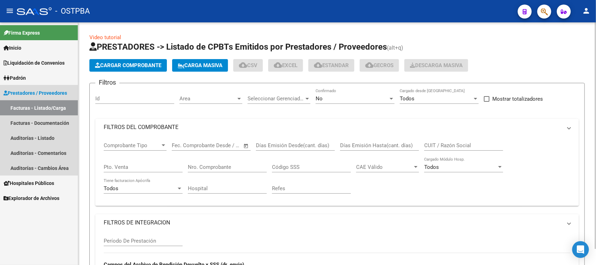
click at [54, 105] on link "Facturas - Listado/Carga" at bounding box center [39, 107] width 78 height 15
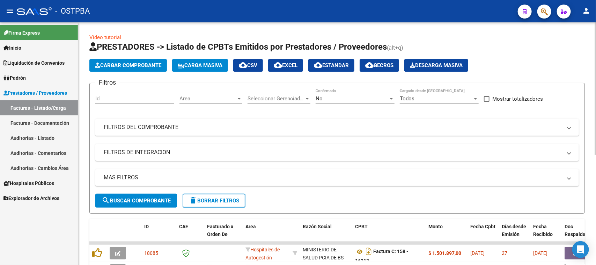
click at [193, 127] on mat-panel-title "FILTROS DEL COMPROBANTE" at bounding box center [333, 127] width 458 height 8
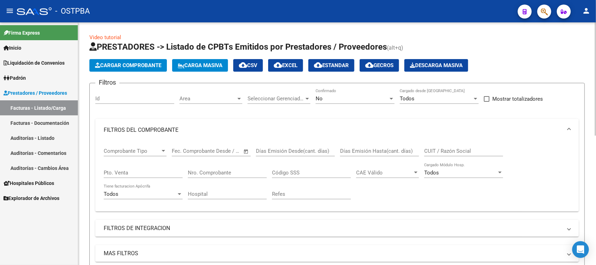
click at [222, 172] on input "Nro. Comprobante" at bounding box center [227, 172] width 79 height 6
click at [364, 99] on div "No" at bounding box center [352, 98] width 73 height 6
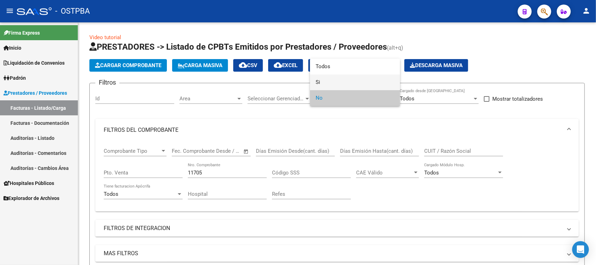
click at [318, 84] on span "Si" at bounding box center [355, 82] width 79 height 16
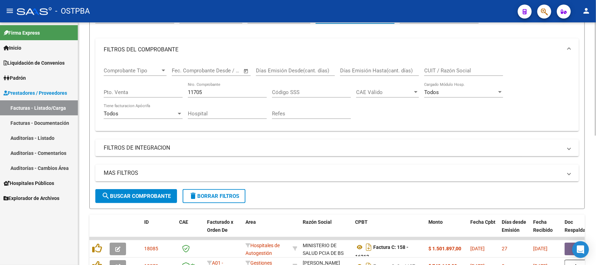
scroll to position [87, 0]
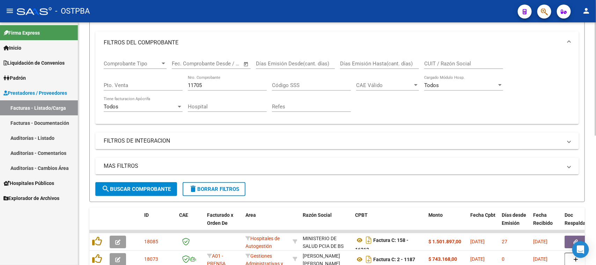
click at [155, 186] on span "search Buscar Comprobante" at bounding box center [136, 189] width 69 height 6
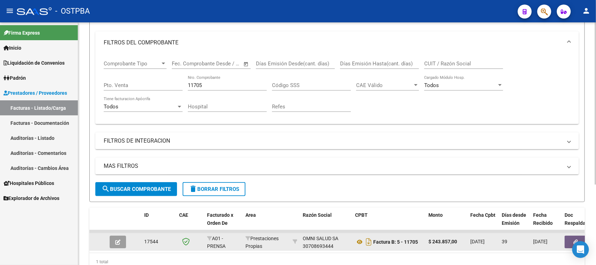
click at [574, 239] on icon "button" at bounding box center [576, 241] width 5 height 5
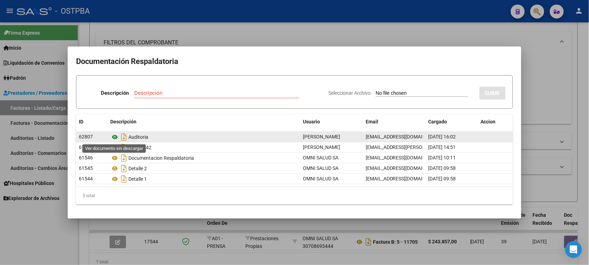
click at [115, 135] on icon at bounding box center [114, 137] width 9 height 8
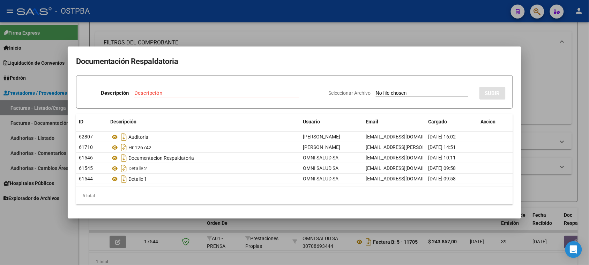
click at [308, 36] on div at bounding box center [294, 132] width 589 height 265
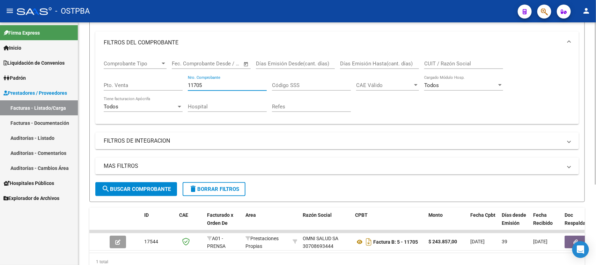
drag, startPoint x: 215, startPoint y: 84, endPoint x: 170, endPoint y: 83, distance: 44.4
click at [171, 83] on div "Comprobante Tipo Comprobante Tipo Fecha inicio – Fecha fin Fec. Comprobante Des…" at bounding box center [337, 86] width 467 height 65
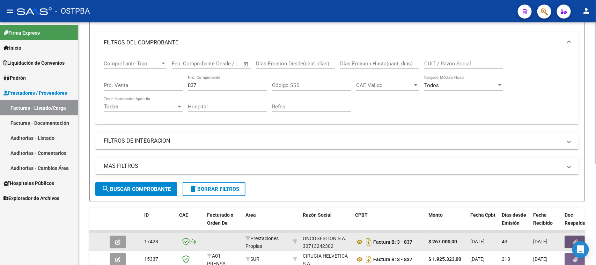
click at [569, 236] on button "button" at bounding box center [575, 241] width 22 height 13
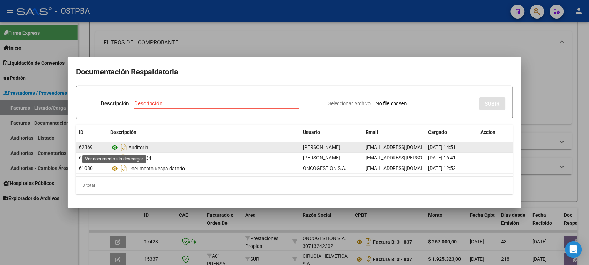
click at [112, 146] on icon at bounding box center [114, 147] width 9 height 8
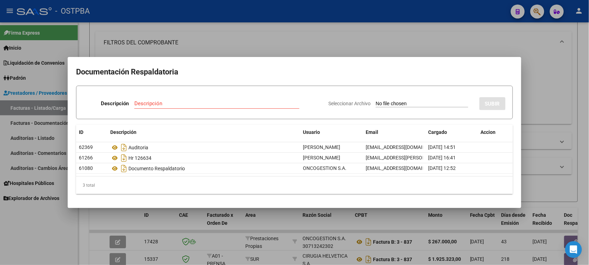
click at [317, 37] on div at bounding box center [294, 132] width 589 height 265
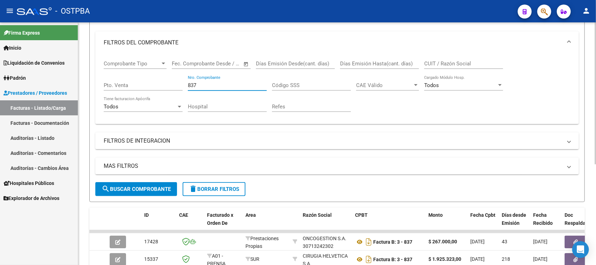
drag, startPoint x: 208, startPoint y: 81, endPoint x: 185, endPoint y: 80, distance: 22.4
click at [185, 80] on div "Comprobante Tipo Comprobante Tipo Fecha inicio – Fecha fin Fec. Comprobante Des…" at bounding box center [337, 86] width 467 height 65
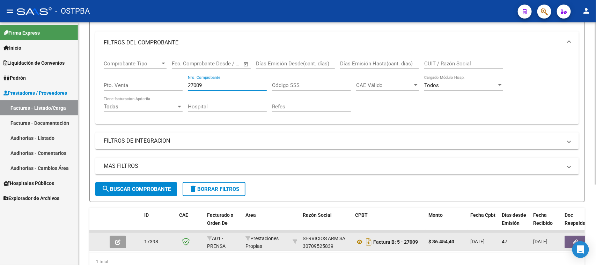
click at [573, 235] on button "button" at bounding box center [575, 241] width 22 height 13
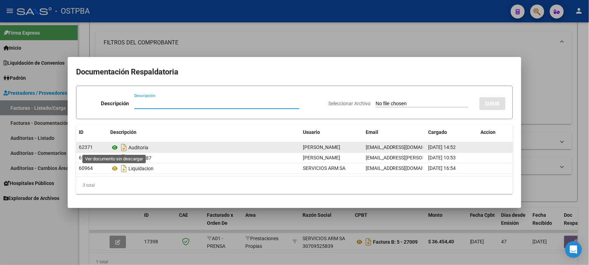
click at [113, 147] on icon at bounding box center [114, 147] width 9 height 8
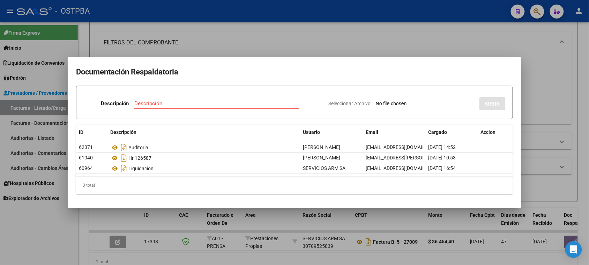
click at [262, 46] on div at bounding box center [294, 132] width 589 height 265
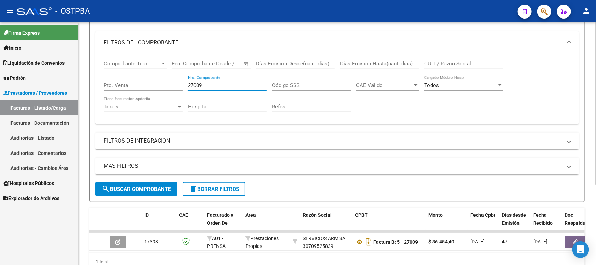
drag, startPoint x: 217, startPoint y: 82, endPoint x: 136, endPoint y: 75, distance: 81.0
click at [133, 77] on div "Comprobante Tipo Comprobante Tipo Fecha inicio – Fecha fin Fec. Comprobante Des…" at bounding box center [337, 86] width 467 height 65
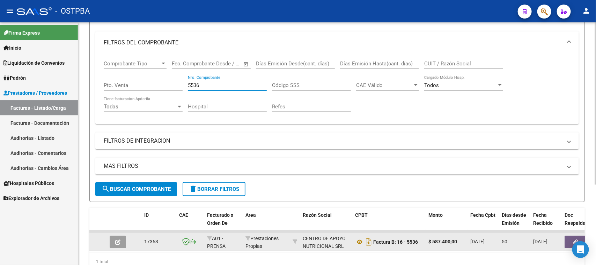
click at [570, 241] on button "button" at bounding box center [575, 241] width 22 height 13
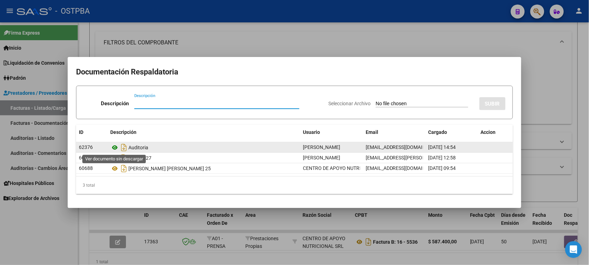
click at [114, 147] on icon at bounding box center [114, 147] width 9 height 8
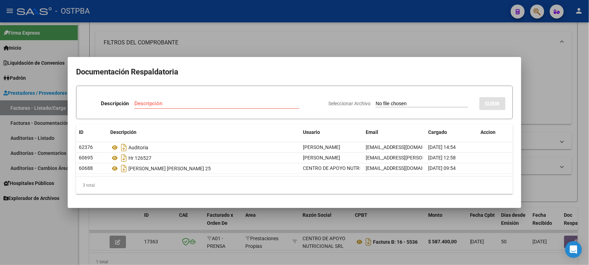
click at [261, 48] on div at bounding box center [294, 132] width 589 height 265
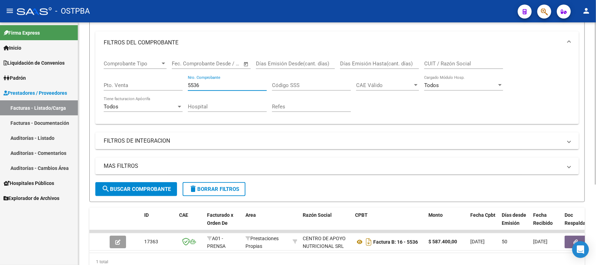
drag, startPoint x: 209, startPoint y: 81, endPoint x: 161, endPoint y: 72, distance: 48.7
click at [161, 72] on div "Comprobante Tipo Comprobante Tipo Fecha inicio – Fecha fin Fec. Comprobante Des…" at bounding box center [337, 86] width 467 height 65
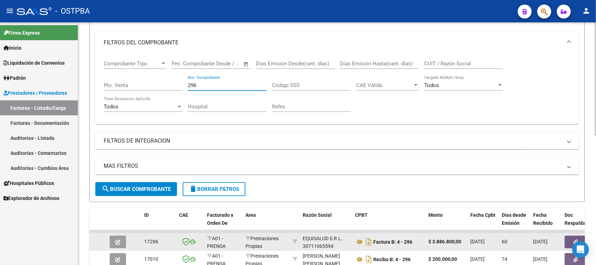
click at [566, 237] on button "button" at bounding box center [575, 241] width 22 height 13
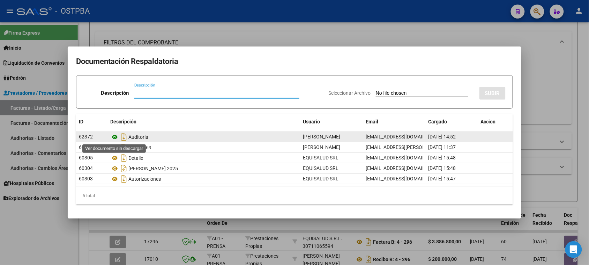
click at [114, 135] on icon at bounding box center [114, 137] width 9 height 8
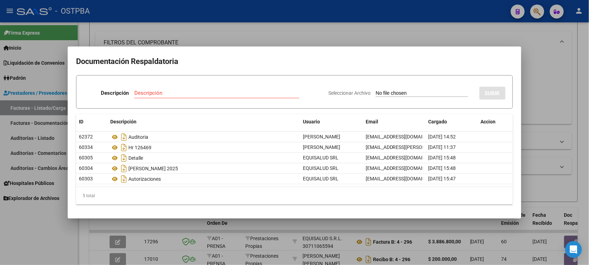
click at [542, 89] on div at bounding box center [294, 132] width 589 height 265
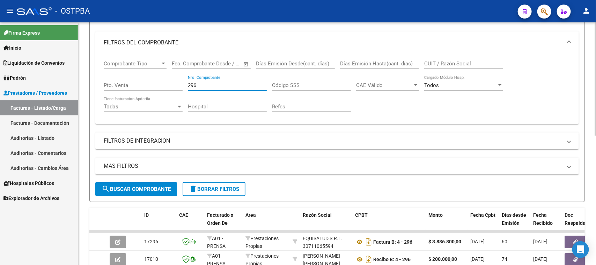
drag, startPoint x: 195, startPoint y: 86, endPoint x: 177, endPoint y: 82, distance: 18.8
click at [177, 83] on div "Comprobante Tipo Comprobante Tipo Fecha inicio – Fecha fin Fec. Comprobante Des…" at bounding box center [337, 86] width 467 height 65
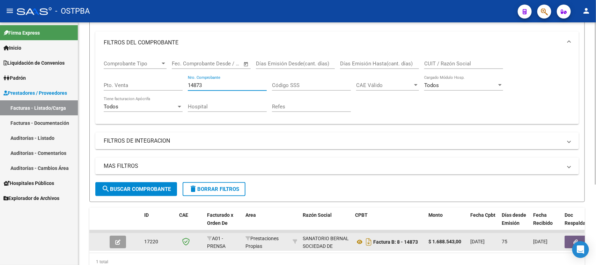
click at [568, 243] on button "button" at bounding box center [575, 241] width 22 height 13
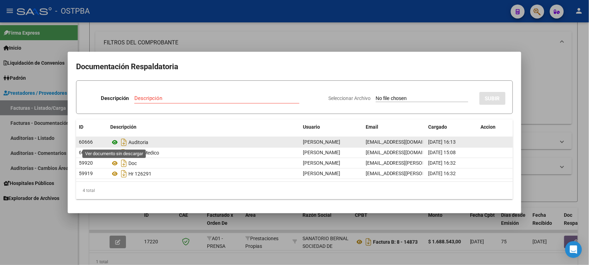
click at [116, 142] on icon at bounding box center [114, 142] width 9 height 8
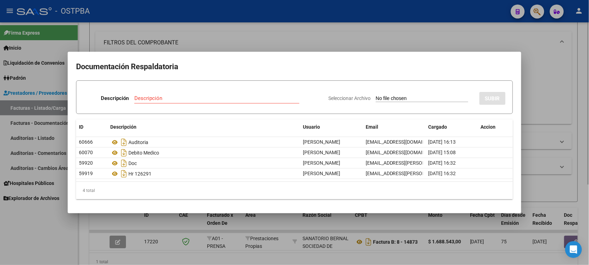
drag, startPoint x: 550, startPoint y: 83, endPoint x: 379, endPoint y: 95, distance: 171.1
click at [544, 83] on div at bounding box center [294, 132] width 589 height 265
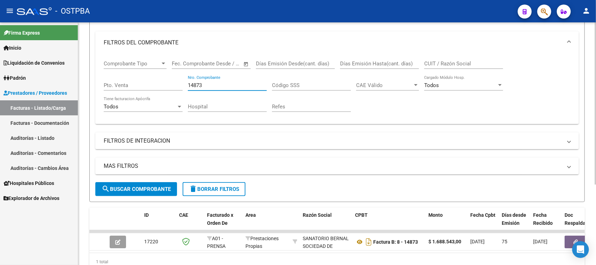
click at [212, 86] on input "14873" at bounding box center [227, 85] width 79 height 6
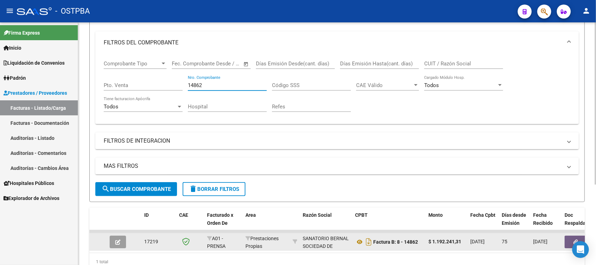
click at [568, 237] on button "button" at bounding box center [575, 241] width 22 height 13
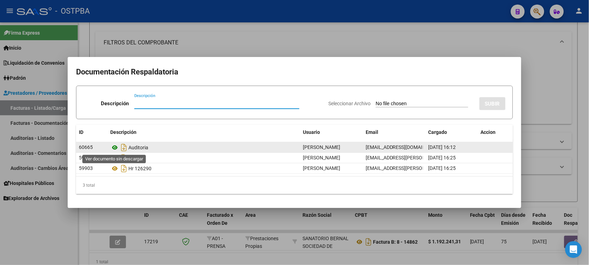
click at [116, 148] on icon at bounding box center [114, 147] width 9 height 8
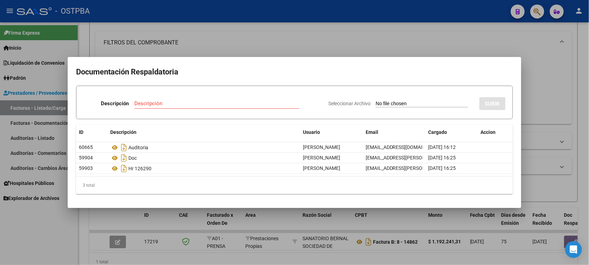
drag, startPoint x: 547, startPoint y: 73, endPoint x: 474, endPoint y: 83, distance: 74.4
click at [539, 76] on div at bounding box center [294, 132] width 589 height 265
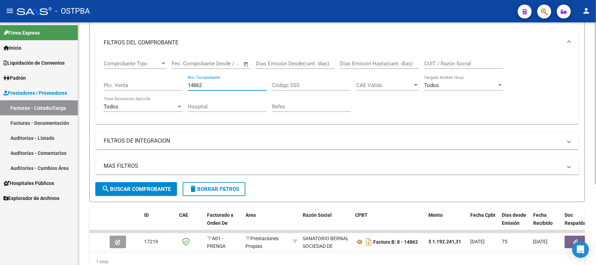
drag, startPoint x: 208, startPoint y: 85, endPoint x: 175, endPoint y: 84, distance: 33.2
click at [175, 84] on div "Comprobante Tipo Comprobante Tipo Fecha inicio – Fecha fin Fec. Comprobante Des…" at bounding box center [337, 86] width 467 height 65
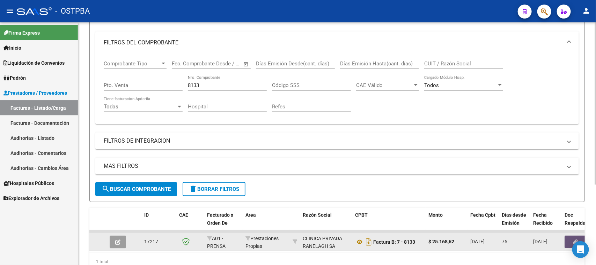
click at [572, 237] on button "button" at bounding box center [575, 241] width 22 height 13
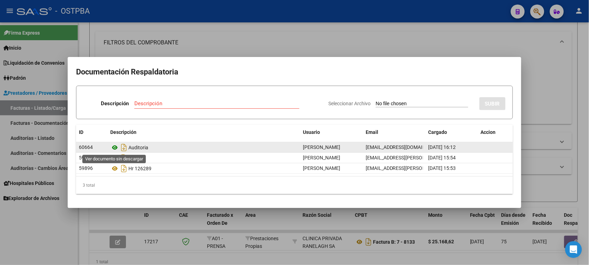
click at [114, 147] on icon at bounding box center [114, 147] width 9 height 8
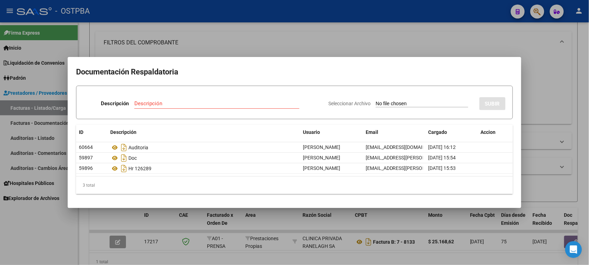
click at [278, 46] on div at bounding box center [294, 132] width 589 height 265
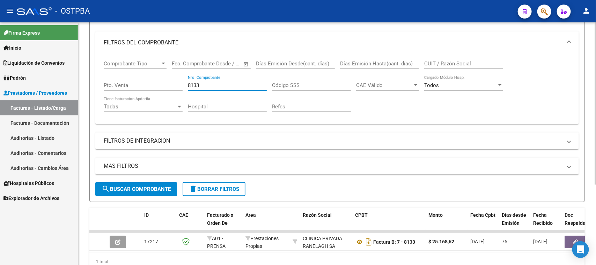
drag, startPoint x: 207, startPoint y: 83, endPoint x: 145, endPoint y: 79, distance: 62.3
click at [145, 79] on div "Comprobante Tipo Comprobante Tipo Fecha inicio – Fecha fin Fec. Comprobante Des…" at bounding box center [337, 86] width 467 height 65
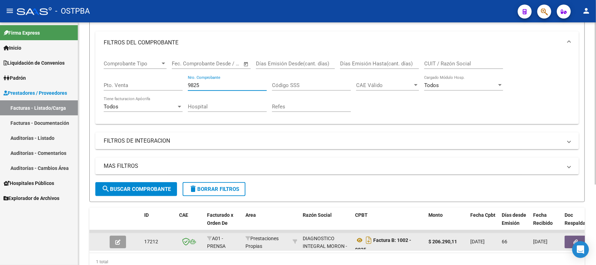
click at [568, 240] on button "button" at bounding box center [575, 241] width 22 height 13
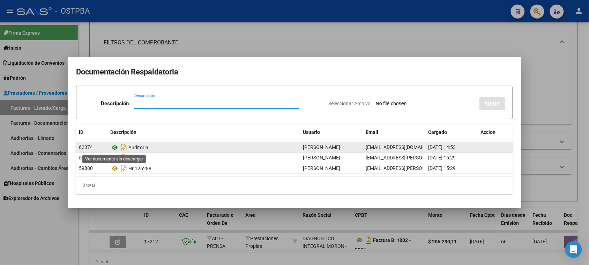
click at [116, 147] on icon at bounding box center [114, 147] width 9 height 8
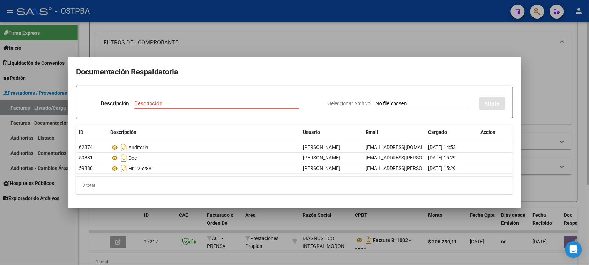
drag, startPoint x: 539, startPoint y: 80, endPoint x: 532, endPoint y: 81, distance: 7.1
click at [537, 80] on div at bounding box center [294, 132] width 589 height 265
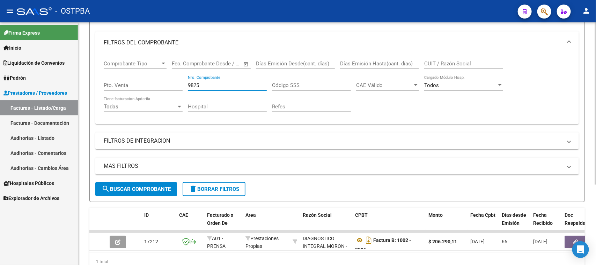
drag, startPoint x: 206, startPoint y: 84, endPoint x: 160, endPoint y: 83, distance: 46.5
click at [162, 83] on div "Comprobante Tipo Comprobante Tipo Fecha inicio – Fecha fin Fec. Comprobante Des…" at bounding box center [337, 86] width 467 height 65
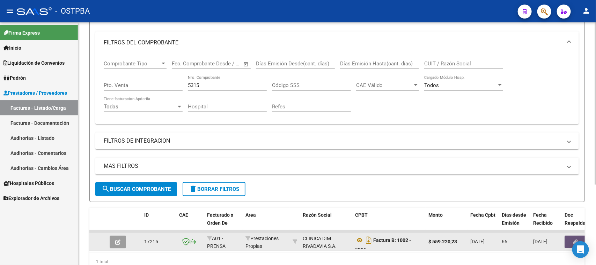
click at [572, 236] on button "button" at bounding box center [575, 241] width 22 height 13
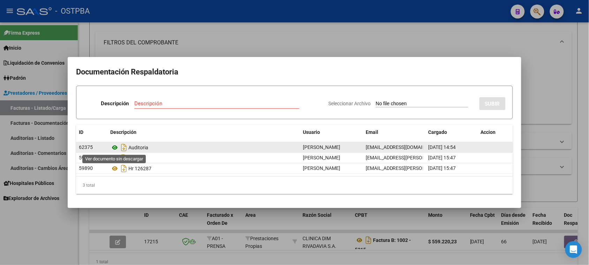
click at [116, 146] on icon at bounding box center [114, 147] width 9 height 8
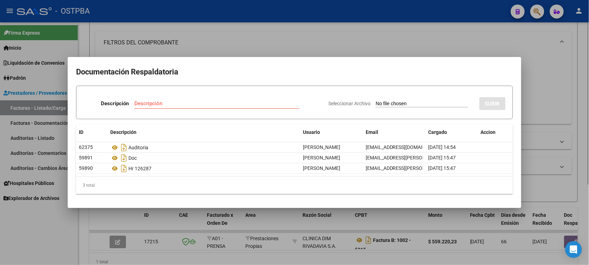
drag, startPoint x: 554, startPoint y: 111, endPoint x: 412, endPoint y: 112, distance: 141.7
click at [552, 111] on div at bounding box center [294, 132] width 589 height 265
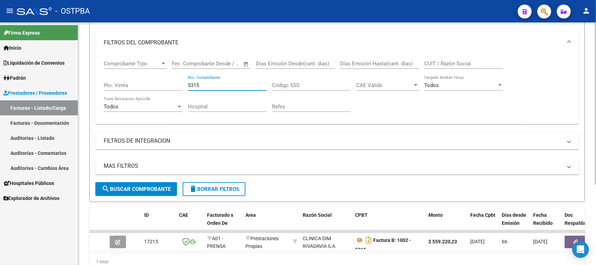
drag, startPoint x: 201, startPoint y: 84, endPoint x: 161, endPoint y: 79, distance: 40.8
click at [161, 79] on div "Comprobante Tipo Comprobante Tipo Fecha inicio – Fecha fin Fec. Comprobante Des…" at bounding box center [337, 86] width 467 height 65
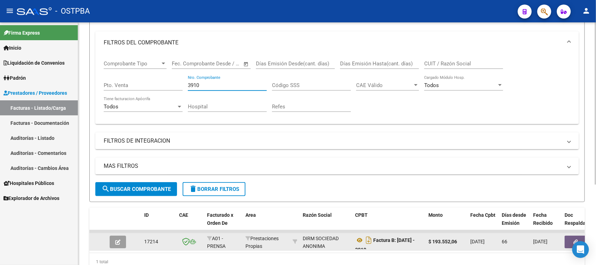
click at [567, 238] on button "button" at bounding box center [575, 241] width 22 height 13
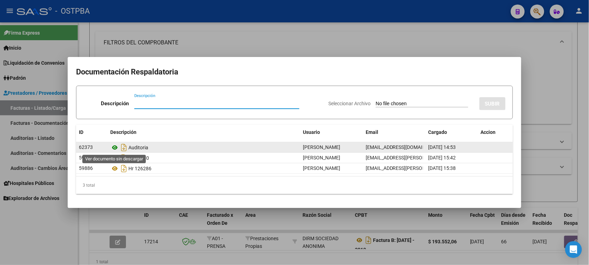
click at [113, 149] on icon at bounding box center [114, 147] width 9 height 8
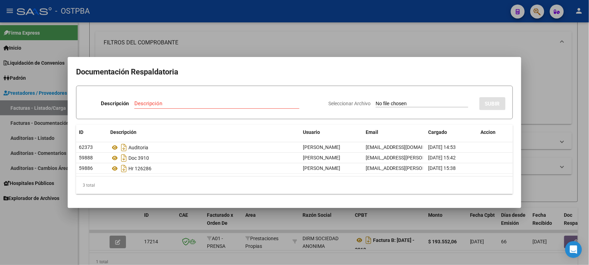
drag, startPoint x: 546, startPoint y: 109, endPoint x: 503, endPoint y: 112, distance: 43.1
click at [545, 109] on div at bounding box center [294, 132] width 589 height 265
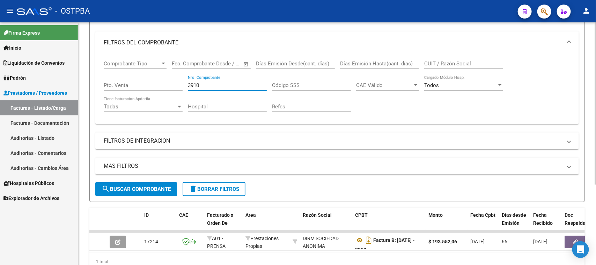
drag, startPoint x: 203, startPoint y: 85, endPoint x: 144, endPoint y: 85, distance: 58.6
click at [144, 85] on div "Comprobante Tipo Comprobante Tipo Fecha inicio – Fecha fin Fec. Comprobante Des…" at bounding box center [337, 86] width 467 height 65
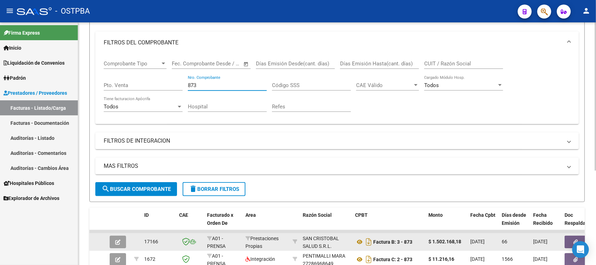
click at [571, 240] on button "button" at bounding box center [575, 241] width 22 height 13
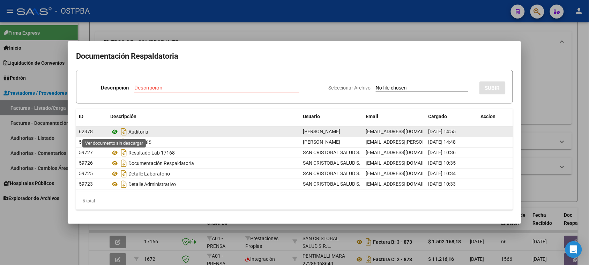
click at [115, 130] on icon at bounding box center [114, 131] width 9 height 8
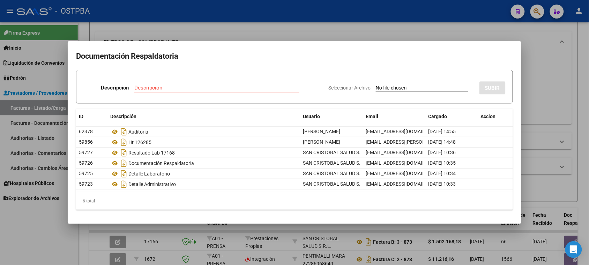
click at [545, 100] on div at bounding box center [294, 132] width 589 height 265
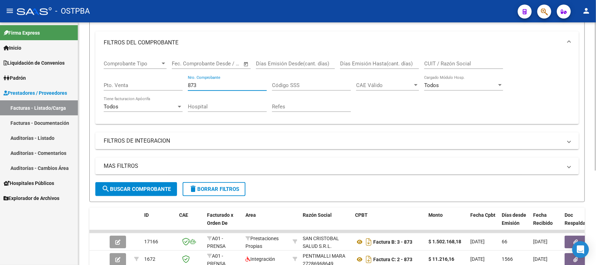
drag, startPoint x: 189, startPoint y: 86, endPoint x: 157, endPoint y: 79, distance: 32.5
click at [157, 79] on div "Comprobante Tipo Comprobante Tipo Fecha inicio – Fecha fin Fec. Comprobante Des…" at bounding box center [337, 86] width 467 height 65
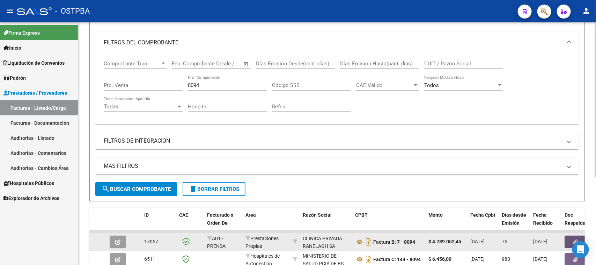
click at [568, 236] on button "button" at bounding box center [575, 241] width 22 height 13
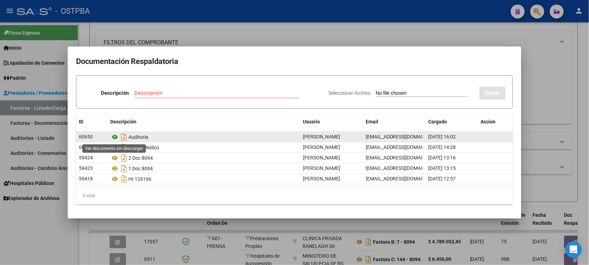
click at [113, 135] on icon at bounding box center [114, 137] width 9 height 8
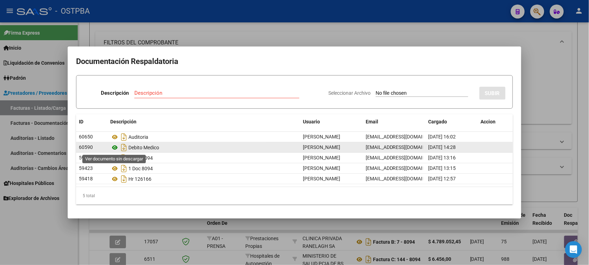
click at [115, 148] on icon at bounding box center [114, 147] width 9 height 8
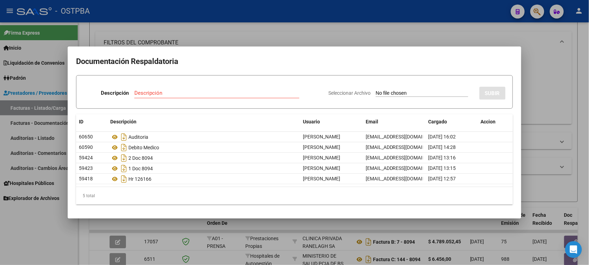
drag, startPoint x: 542, startPoint y: 84, endPoint x: 435, endPoint y: 114, distance: 110.7
click at [542, 84] on div at bounding box center [294, 132] width 589 height 265
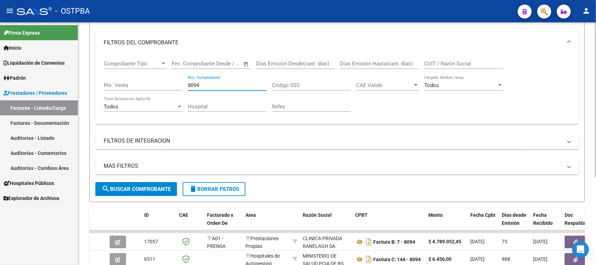
drag, startPoint x: 208, startPoint y: 83, endPoint x: 150, endPoint y: 76, distance: 58.4
click at [150, 76] on div "Comprobante Tipo Comprobante Tipo Fecha inicio – Fecha fin Fec. Comprobante Des…" at bounding box center [337, 86] width 467 height 65
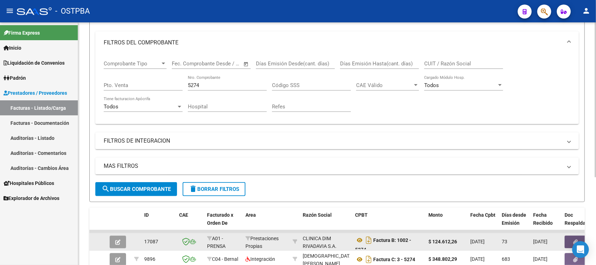
click at [568, 239] on button "button" at bounding box center [575, 241] width 22 height 13
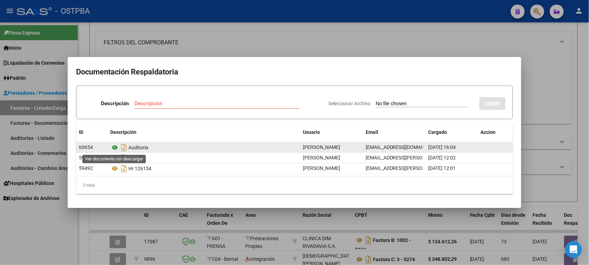
click at [113, 147] on icon at bounding box center [114, 147] width 9 height 8
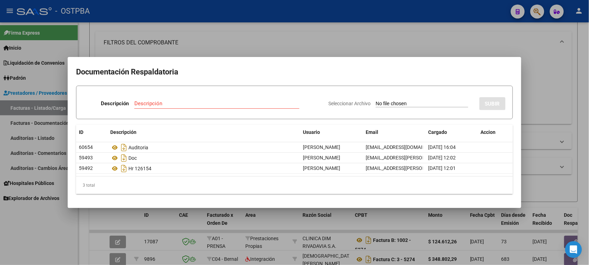
click at [526, 79] on div at bounding box center [294, 132] width 589 height 265
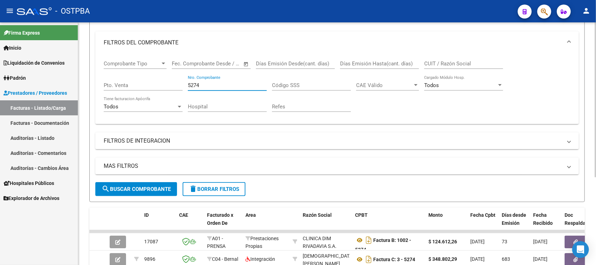
drag, startPoint x: 201, startPoint y: 83, endPoint x: 178, endPoint y: 82, distance: 23.1
click at [178, 82] on div "Comprobante Tipo Comprobante Tipo Fecha inicio – Fecha fin Fec. Comprobante Des…" at bounding box center [337, 86] width 467 height 65
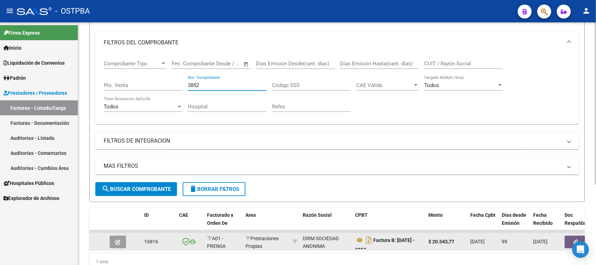
click at [566, 237] on button "button" at bounding box center [575, 241] width 22 height 13
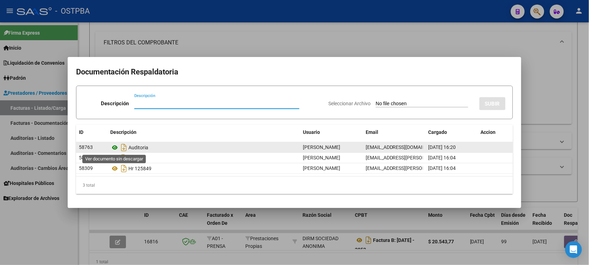
click at [112, 147] on icon at bounding box center [114, 147] width 9 height 8
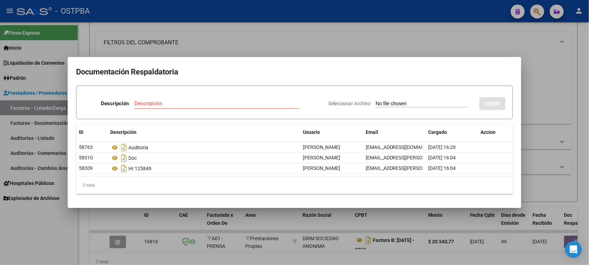
click at [552, 83] on div at bounding box center [294, 132] width 589 height 265
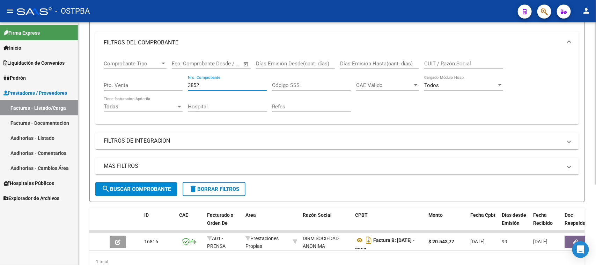
drag, startPoint x: 203, startPoint y: 84, endPoint x: 162, endPoint y: 81, distance: 41.3
click at [162, 81] on div "Comprobante Tipo Comprobante Tipo Fecha inicio – Fecha fin Fec. Comprobante Des…" at bounding box center [337, 86] width 467 height 65
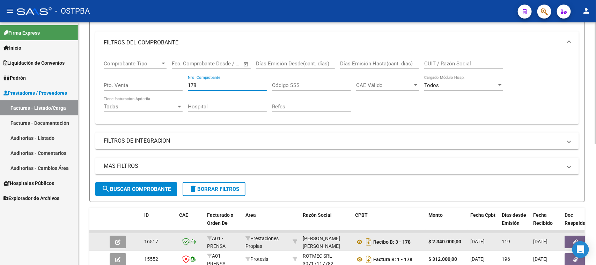
type input "178"
click at [570, 236] on button "button" at bounding box center [575, 241] width 22 height 13
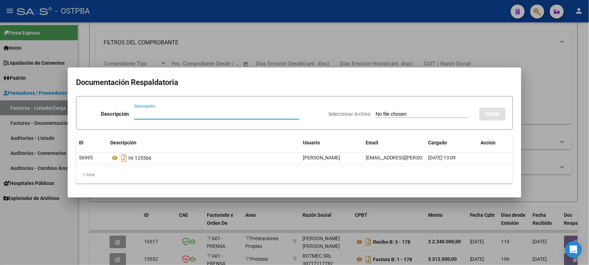
click at [535, 157] on div at bounding box center [294, 132] width 589 height 265
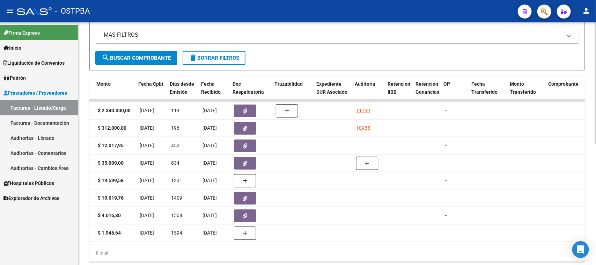
scroll to position [0, 332]
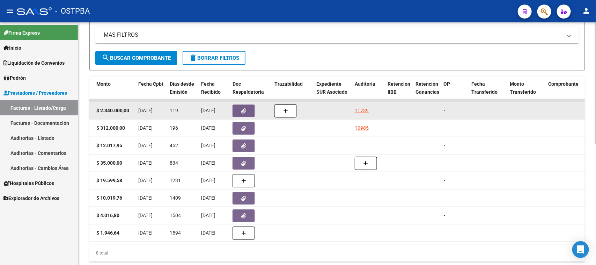
click at [359, 104] on datatable-body-cell "11739" at bounding box center [368, 110] width 33 height 17
click at [357, 107] on div "11739" at bounding box center [362, 110] width 14 height 8
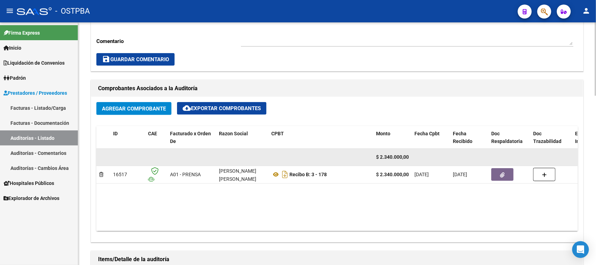
scroll to position [262, 0]
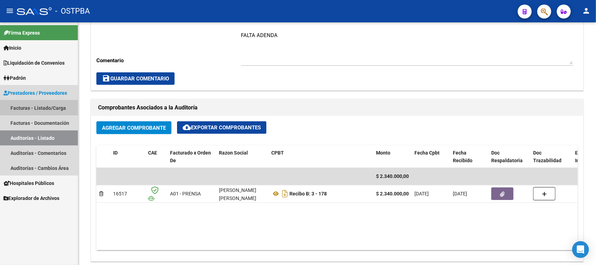
click at [40, 107] on link "Facturas - Listado/Carga" at bounding box center [39, 107] width 78 height 15
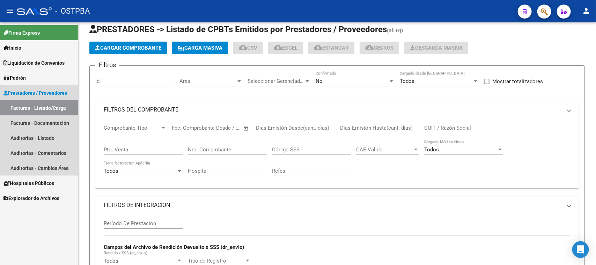
click at [40, 107] on link "Facturas - Listado/Carga" at bounding box center [39, 107] width 78 height 15
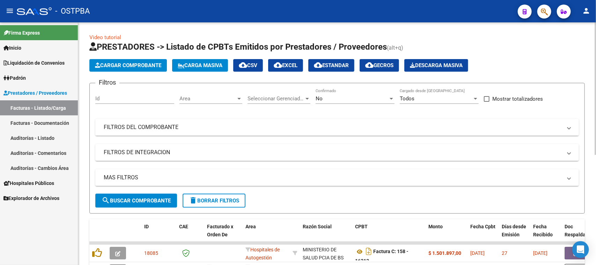
drag, startPoint x: 184, startPoint y: 115, endPoint x: 184, endPoint y: 126, distance: 11.2
click at [184, 115] on div "Filtros Id Area Area Seleccionar Gerenciador Seleccionar Gerenciador No Confirm…" at bounding box center [336, 141] width 483 height 105
click at [185, 127] on mat-panel-title "FILTROS DEL COMPROBANTE" at bounding box center [333, 127] width 458 height 8
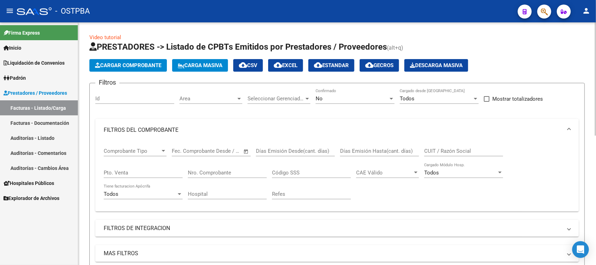
drag, startPoint x: 237, startPoint y: 172, endPoint x: 493, endPoint y: 206, distance: 258.2
click at [238, 172] on input "Nro. Comprobante" at bounding box center [227, 172] width 79 height 6
click at [335, 102] on div "No Confirmado" at bounding box center [355, 96] width 79 height 15
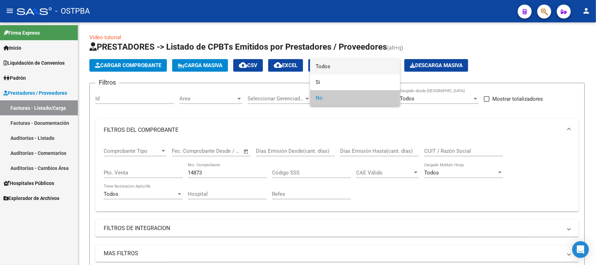
drag, startPoint x: 326, startPoint y: 65, endPoint x: 307, endPoint y: 75, distance: 21.9
click at [325, 65] on span "Todos" at bounding box center [355, 67] width 79 height 16
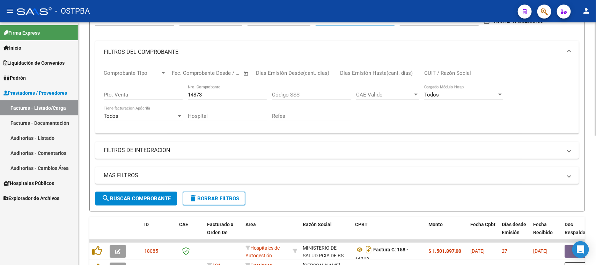
scroll to position [87, 0]
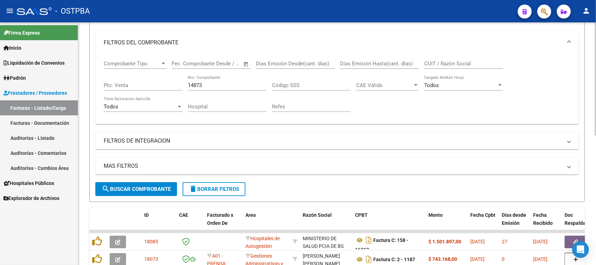
click at [139, 186] on span "search Buscar Comprobante" at bounding box center [136, 189] width 69 height 6
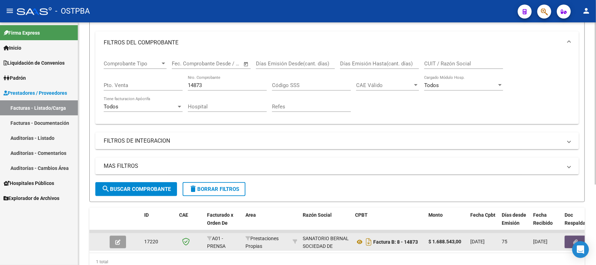
click at [571, 238] on button "button" at bounding box center [575, 241] width 22 height 13
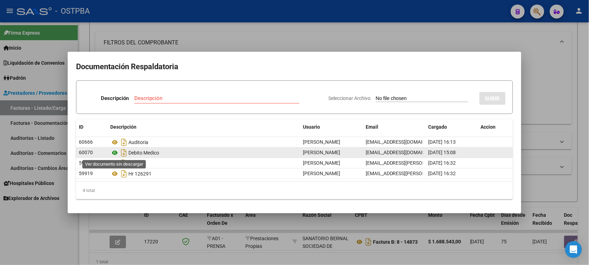
click at [115, 152] on icon at bounding box center [114, 152] width 9 height 8
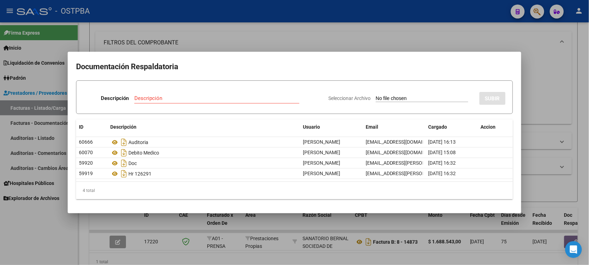
click at [40, 251] on div at bounding box center [294, 132] width 589 height 265
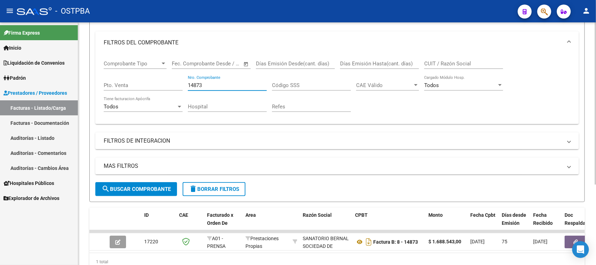
drag, startPoint x: 158, startPoint y: 79, endPoint x: 135, endPoint y: 77, distance: 22.4
click at [135, 77] on div "Comprobante Tipo Comprobante Tipo Fecha inicio – Fecha fin Fec. Comprobante Des…" at bounding box center [337, 86] width 467 height 65
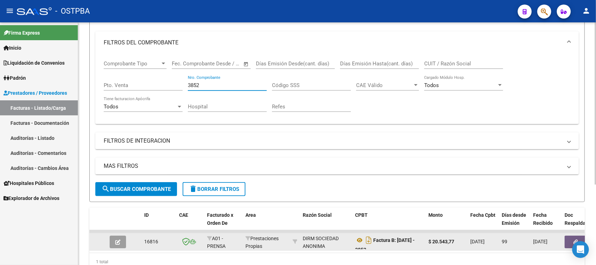
click at [580, 236] on button "button" at bounding box center [575, 241] width 22 height 13
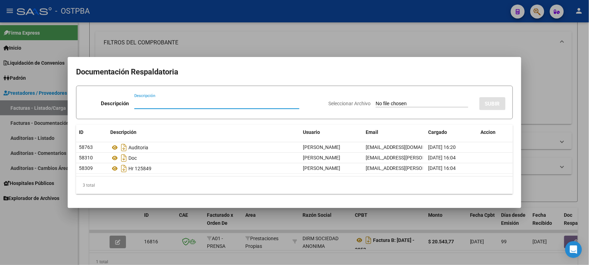
click at [45, 236] on div at bounding box center [294, 132] width 589 height 265
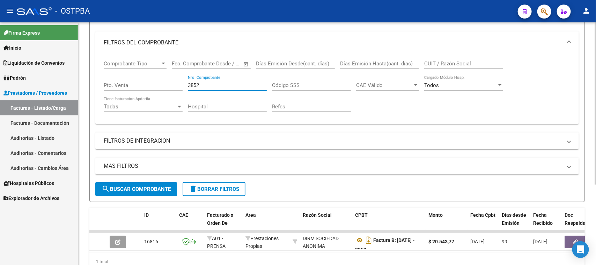
drag, startPoint x: 200, startPoint y: 86, endPoint x: 180, endPoint y: 86, distance: 19.6
click at [180, 86] on div "Comprobante Tipo Comprobante Tipo Fecha inicio – Fecha fin Fec. Comprobante Des…" at bounding box center [337, 86] width 467 height 65
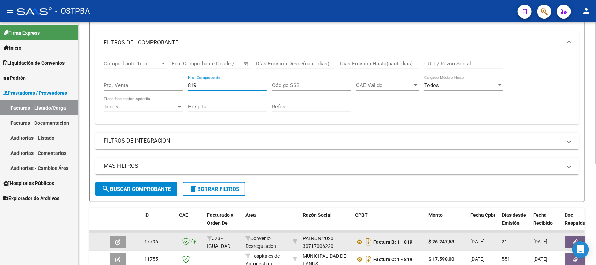
type input "819"
click at [570, 238] on button "button" at bounding box center [575, 241] width 22 height 13
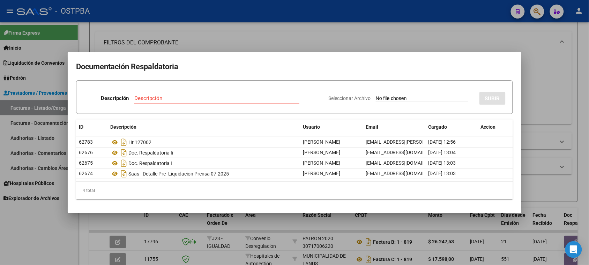
click at [41, 106] on div at bounding box center [294, 132] width 589 height 265
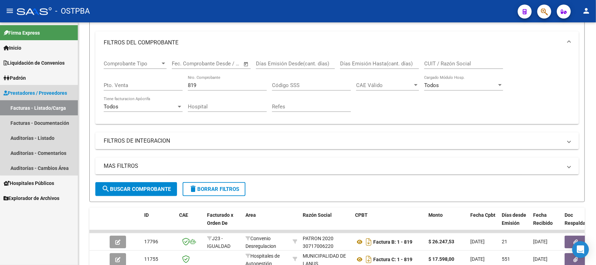
click at [41, 106] on link "Facturas - Listado/Carga" at bounding box center [39, 107] width 78 height 15
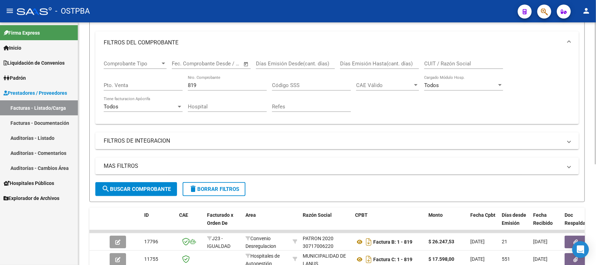
click at [215, 190] on span "delete Borrar Filtros" at bounding box center [214, 189] width 50 height 6
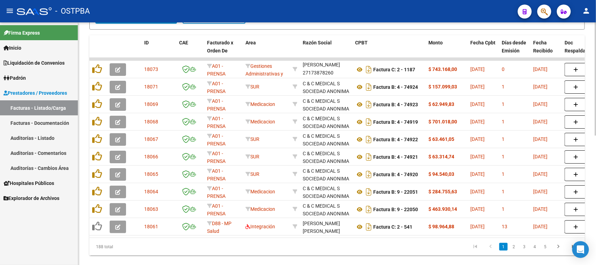
scroll to position [278, 0]
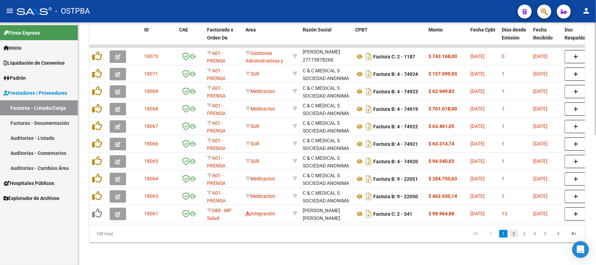
click at [513, 235] on link "2" at bounding box center [514, 234] width 8 height 8
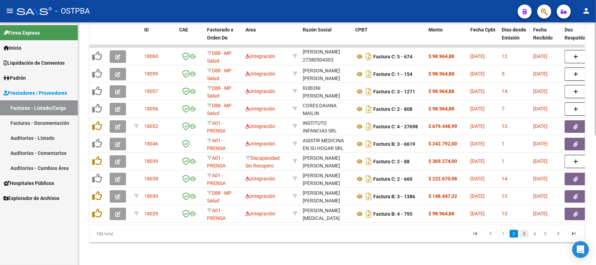
click at [524, 232] on link "3" at bounding box center [524, 234] width 8 height 8
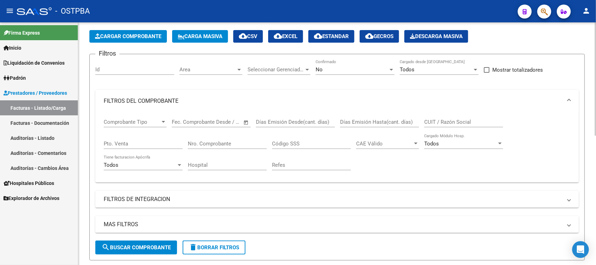
scroll to position [0, 0]
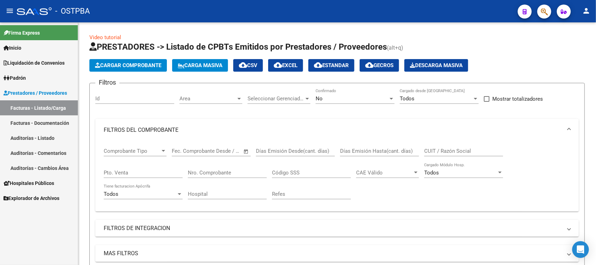
click at [32, 106] on link "Facturas - Listado/Carga" at bounding box center [39, 107] width 78 height 15
click at [202, 169] on input "Nro. Comprobante" at bounding box center [227, 172] width 79 height 6
click at [336, 94] on div "No Confirmado" at bounding box center [355, 96] width 79 height 15
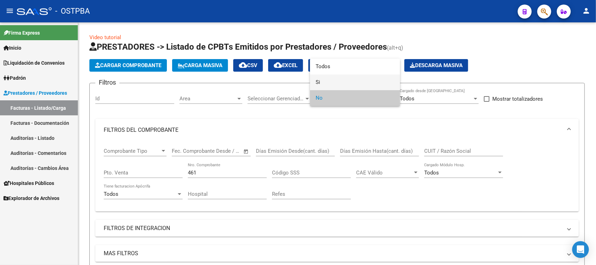
click at [323, 79] on span "Si" at bounding box center [355, 82] width 79 height 16
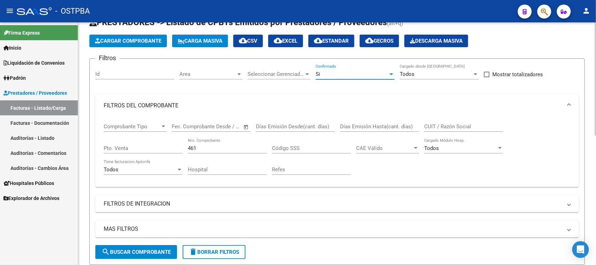
scroll to position [87, 0]
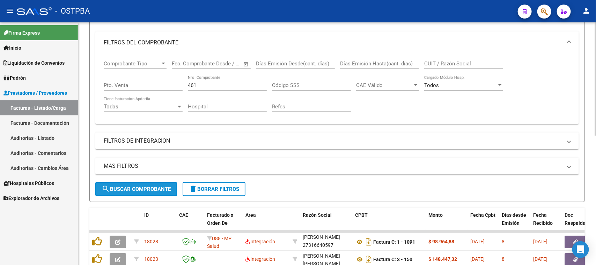
click at [155, 186] on span "search Buscar Comprobante" at bounding box center [136, 189] width 69 height 6
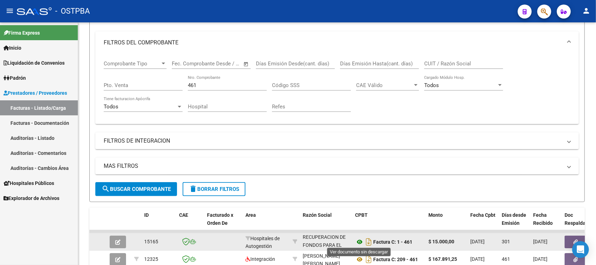
click at [359, 240] on icon at bounding box center [359, 241] width 9 height 8
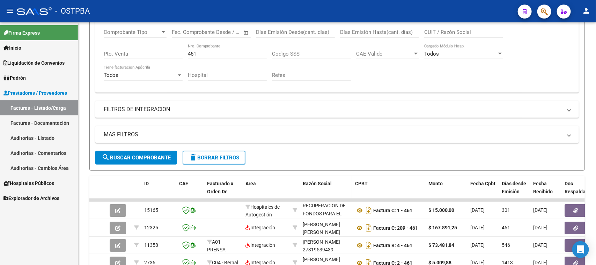
scroll to position [131, 0]
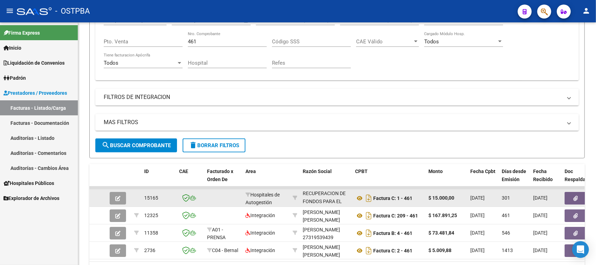
click at [567, 197] on button "button" at bounding box center [575, 198] width 22 height 13
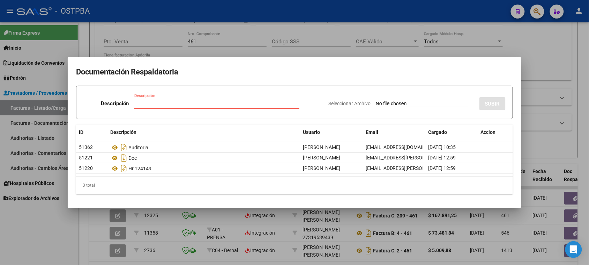
click at [63, 233] on div at bounding box center [294, 132] width 589 height 265
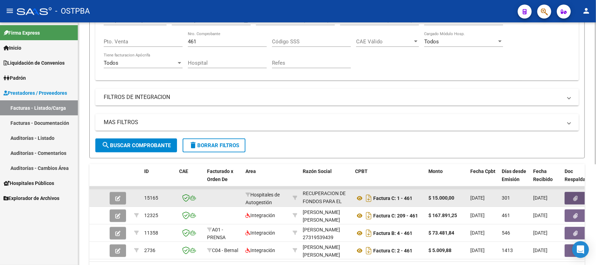
click at [571, 197] on button "button" at bounding box center [575, 198] width 22 height 13
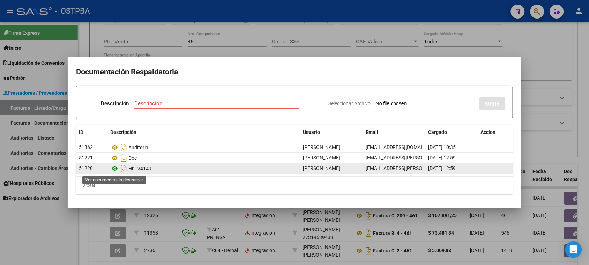
click at [114, 168] on icon at bounding box center [114, 168] width 9 height 8
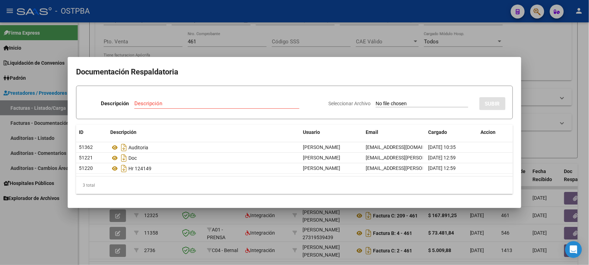
click at [30, 108] on div at bounding box center [294, 132] width 589 height 265
click at [30, 108] on link "Facturas - Listado/Carga" at bounding box center [39, 107] width 78 height 15
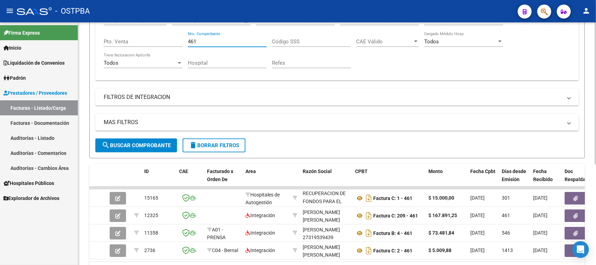
click at [169, 36] on div "Comprobante Tipo Comprobante Tipo Fecha inicio – Fecha fin Fec. Comprobante Des…" at bounding box center [337, 42] width 467 height 65
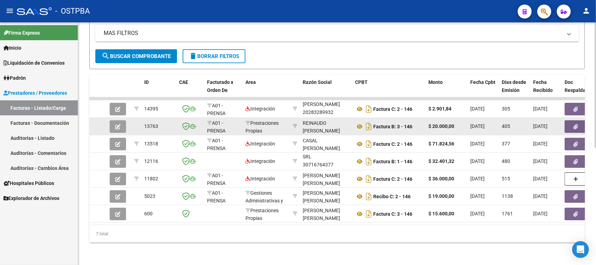
scroll to position [225, 0]
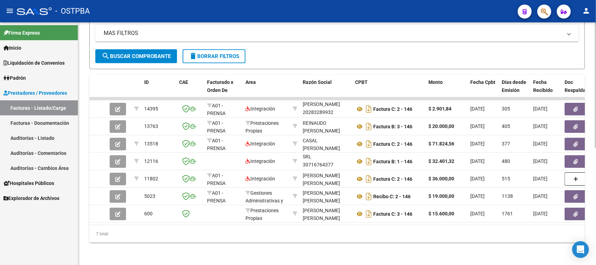
type input "146"
click at [30, 77] on link "Padrón" at bounding box center [39, 77] width 78 height 15
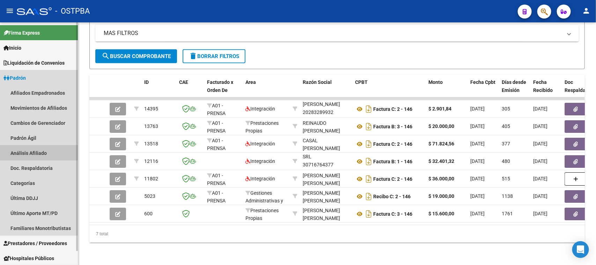
click at [30, 149] on link "Análisis Afiliado" at bounding box center [39, 152] width 78 height 15
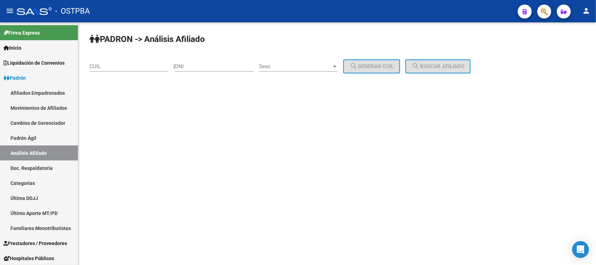
click at [192, 66] on input "DNI" at bounding box center [214, 66] width 79 height 6
type input "17326644"
click at [274, 66] on span "Sexo" at bounding box center [295, 66] width 73 height 6
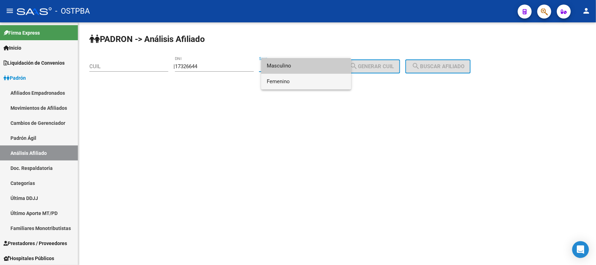
click at [275, 81] on span "Femenino" at bounding box center [306, 82] width 79 height 16
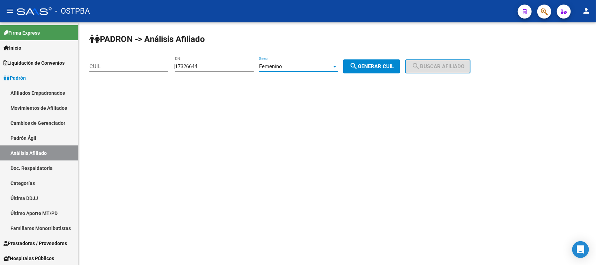
click at [384, 61] on button "search Generar CUIL" at bounding box center [371, 66] width 57 height 14
type input "27-17326644-3"
click at [428, 65] on span "search Buscar afiliado" at bounding box center [438, 66] width 53 height 6
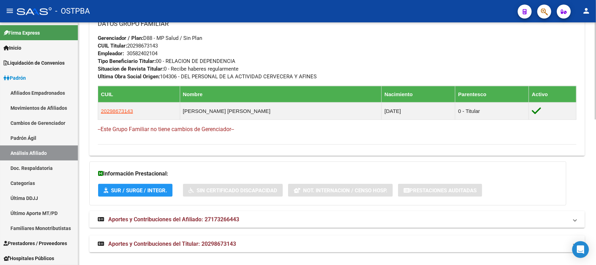
scroll to position [364, 0]
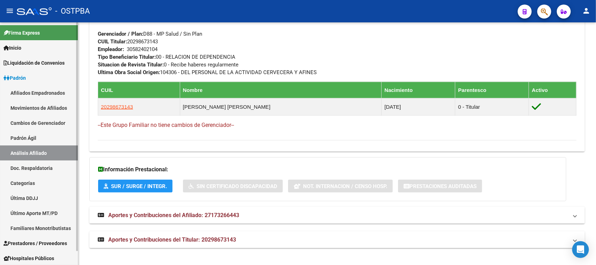
click at [27, 152] on link "Análisis Afiliado" at bounding box center [39, 152] width 78 height 15
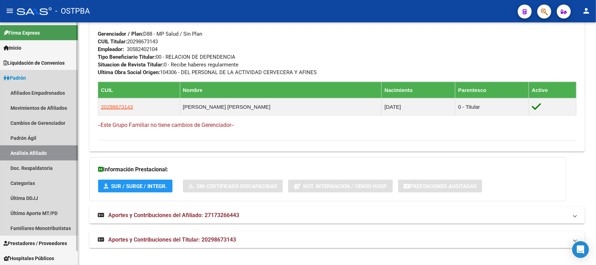
click at [47, 153] on link "Análisis Afiliado" at bounding box center [39, 152] width 78 height 15
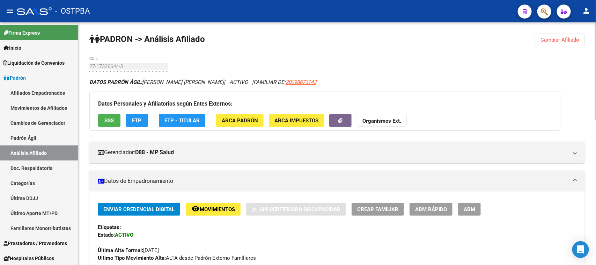
drag, startPoint x: 552, startPoint y: 38, endPoint x: 480, endPoint y: 50, distance: 72.4
click at [549, 39] on span "Cambiar Afiliado" at bounding box center [559, 40] width 39 height 6
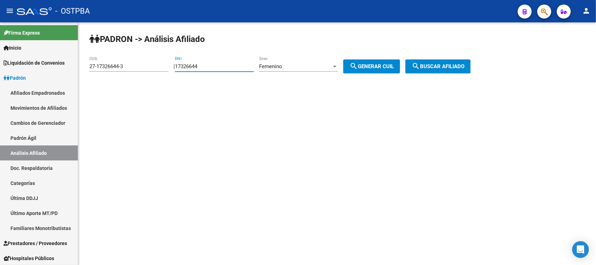
drag, startPoint x: 218, startPoint y: 65, endPoint x: 157, endPoint y: 63, distance: 61.1
click at [157, 63] on app-analisis-afiliado "[PERSON_NAME] -> Análisis Afiliado 27-17326644-3 CUIL | 17326644 DNI Femenino S…" at bounding box center [282, 66] width 386 height 6
type input "22625459"
click at [358, 66] on mat-icon "search" at bounding box center [353, 66] width 8 height 8
type input "27-22625459-0"
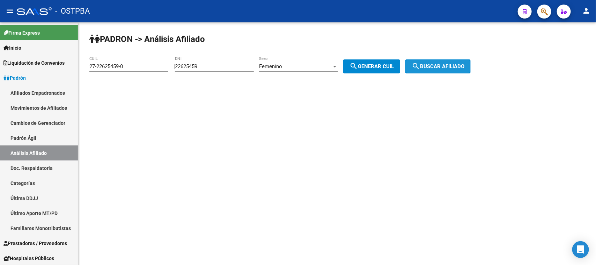
click at [445, 62] on button "search Buscar afiliado" at bounding box center [437, 66] width 65 height 14
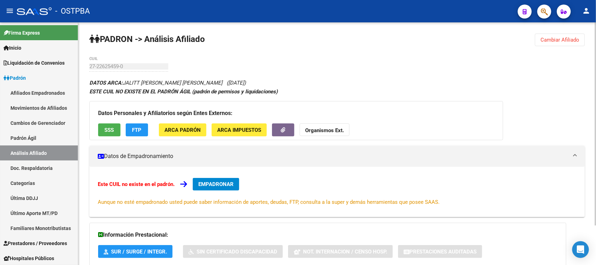
click at [112, 128] on span "SSS" at bounding box center [109, 130] width 9 height 6
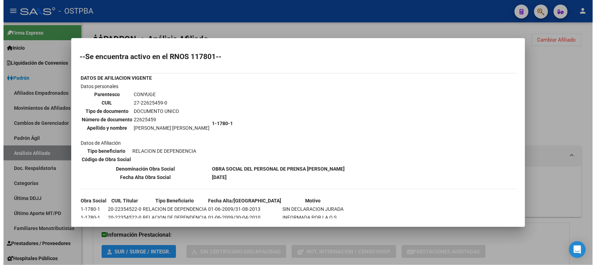
scroll to position [25, 0]
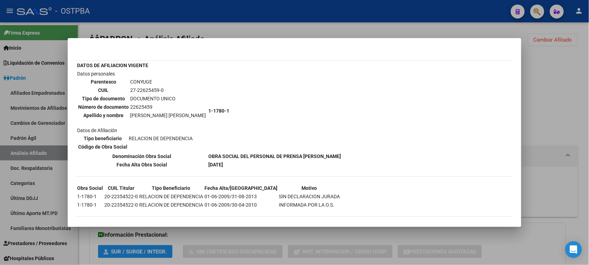
click at [116, 229] on div at bounding box center [294, 132] width 589 height 265
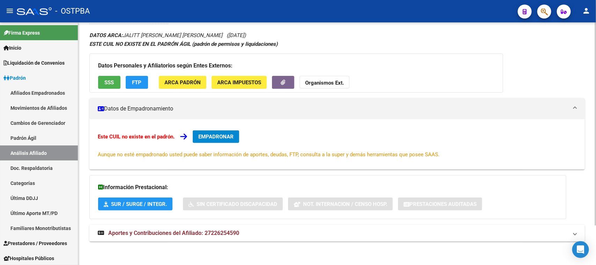
scroll to position [48, 0]
click at [185, 233] on span "Aportes y Contribuciones del Afiliado: 27226254590" at bounding box center [173, 232] width 131 height 7
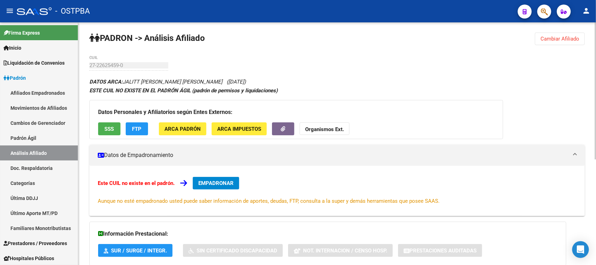
scroll to position [0, 0]
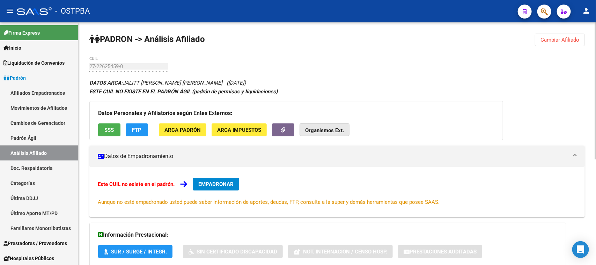
click at [340, 130] on strong "Organismos Ext." at bounding box center [324, 130] width 39 height 6
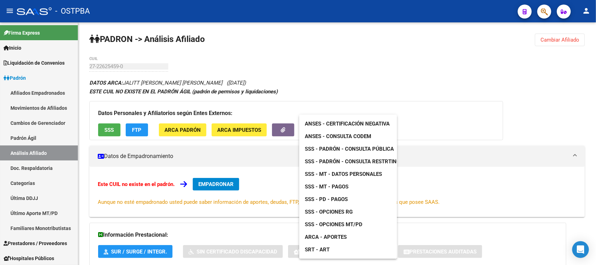
click at [332, 135] on span "ANSES - Consulta CODEM" at bounding box center [338, 136] width 66 height 6
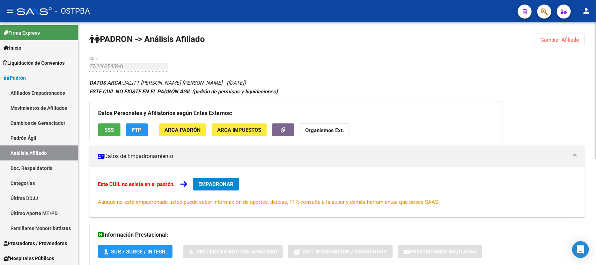
click at [334, 128] on strong "Organismos Ext." at bounding box center [324, 130] width 39 height 6
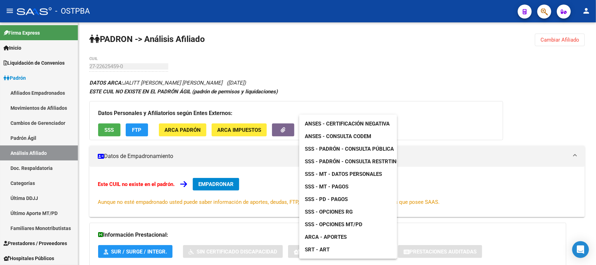
click at [154, 146] on div at bounding box center [298, 132] width 596 height 265
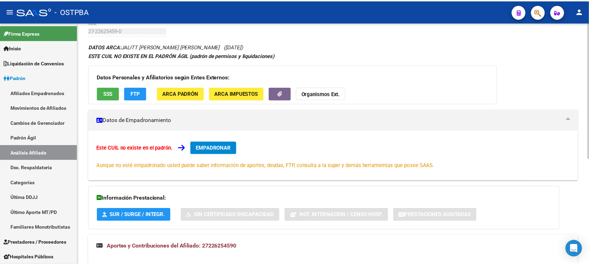
scroll to position [12, 0]
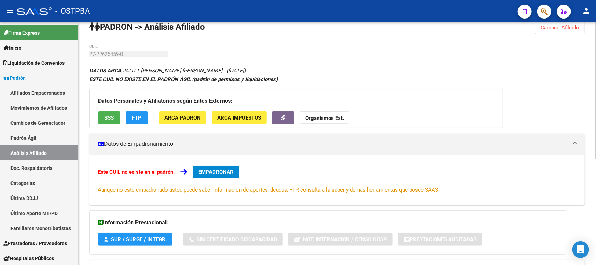
click at [112, 119] on span "SSS" at bounding box center [109, 118] width 9 height 6
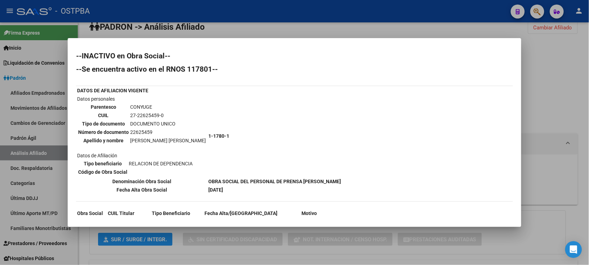
scroll to position [25, 0]
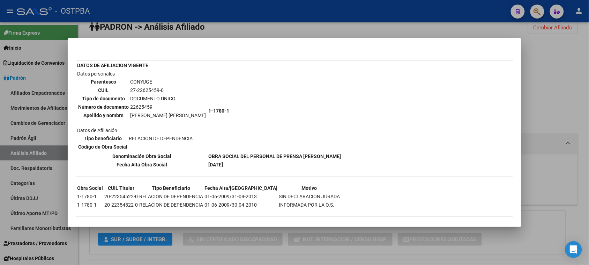
drag, startPoint x: 103, startPoint y: 191, endPoint x: 137, endPoint y: 191, distance: 33.9
click at [137, 192] on tr "1-1780-1 20-22354522-0 RELACION DE DEPENDENCIA 01-06-2009/31-08-2013 SIN DECLAR…" at bounding box center [209, 196] width 264 height 8
copy td "20-22354522-0"
click at [555, 119] on div at bounding box center [294, 132] width 589 height 265
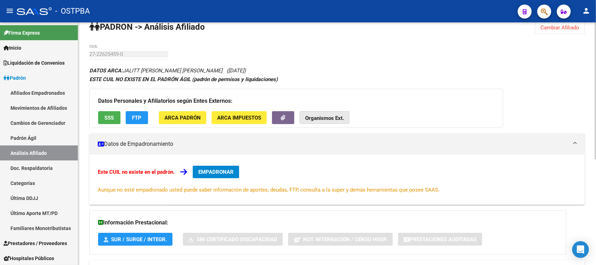
click at [333, 121] on button "Organismos Ext." at bounding box center [325, 117] width 50 height 13
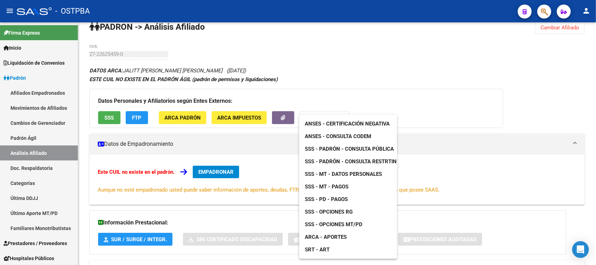
click at [349, 136] on span "ANSES - Consulta CODEM" at bounding box center [338, 136] width 66 height 6
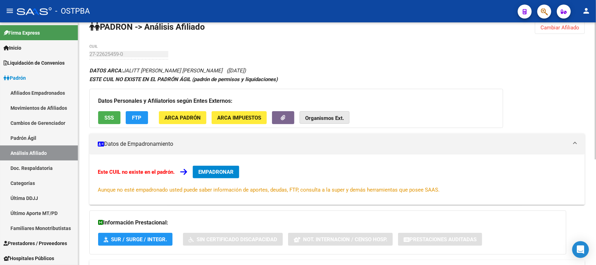
click at [326, 118] on strong "Organismos Ext." at bounding box center [324, 118] width 39 height 6
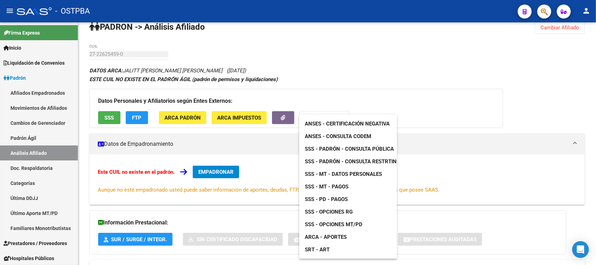
click at [354, 135] on span "ANSES - Consulta CODEM" at bounding box center [338, 136] width 66 height 6
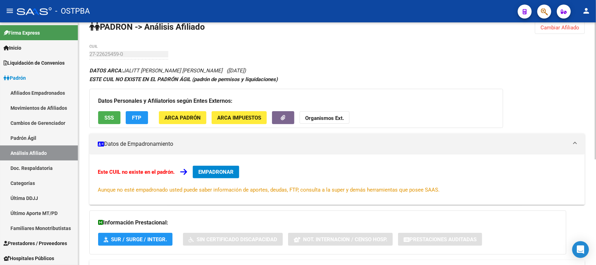
click at [333, 117] on strong "Organismos Ext." at bounding box center [324, 118] width 39 height 6
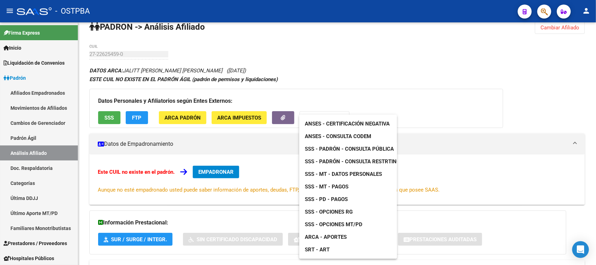
click at [363, 173] on span "SSS - MT - Datos Personales" at bounding box center [343, 174] width 77 height 6
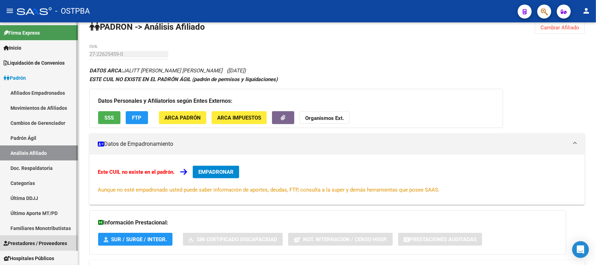
click at [41, 241] on span "Prestadores / Proveedores" at bounding box center [35, 243] width 64 height 8
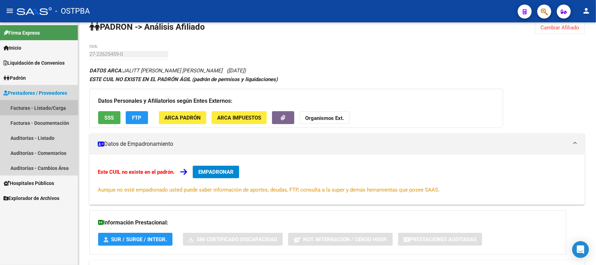
click at [50, 107] on link "Facturas - Listado/Carga" at bounding box center [39, 107] width 78 height 15
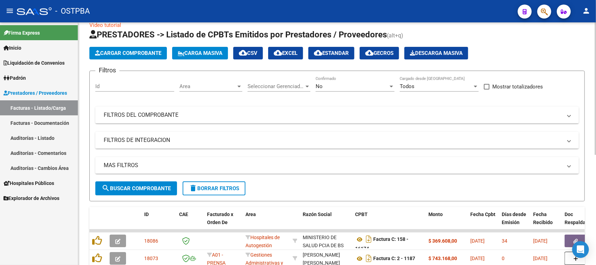
click at [130, 53] on span "Cargar Comprobante" at bounding box center [128, 53] width 66 height 6
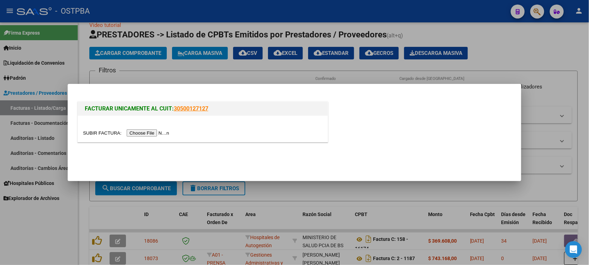
click at [142, 130] on input "file" at bounding box center [127, 132] width 88 height 7
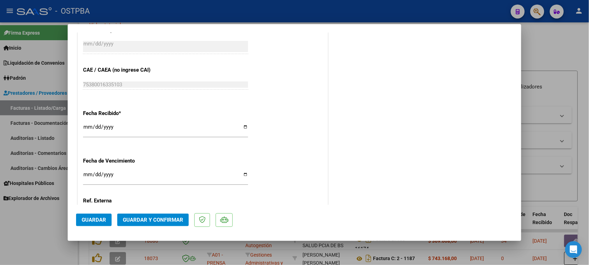
scroll to position [393, 0]
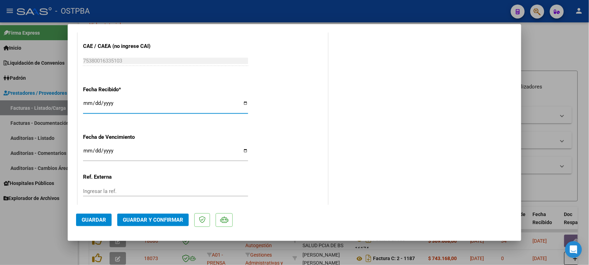
click at [87, 103] on input "[DATE]" at bounding box center [165, 105] width 165 height 11
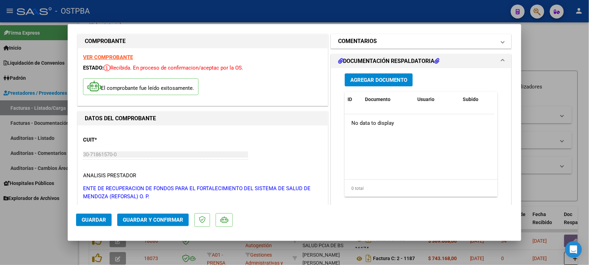
scroll to position [0, 0]
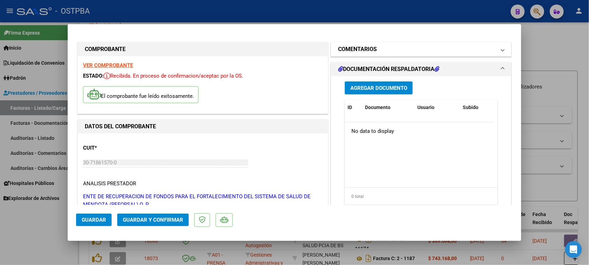
click at [381, 50] on mat-panel-title "COMENTARIOS" at bounding box center [417, 49] width 158 height 8
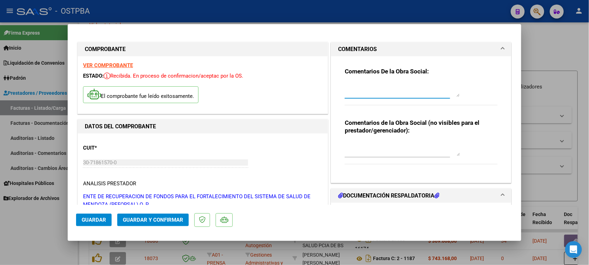
click at [365, 91] on textarea at bounding box center [402, 90] width 115 height 14
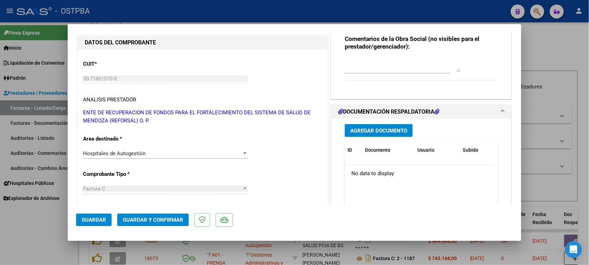
scroll to position [87, 0]
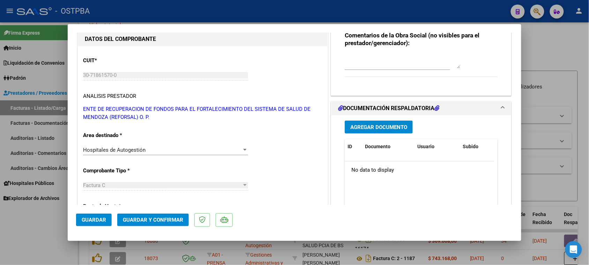
type textarea "HR 127234"
click at [402, 125] on span "Agregar Documento" at bounding box center [378, 127] width 57 height 6
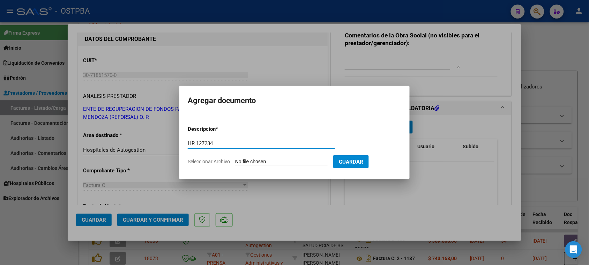
type input "HR 127234"
click at [235, 158] on input "Seleccionar Archivo" at bounding box center [281, 161] width 93 height 7
type input "C:\fakepath\HR 127234.pdf"
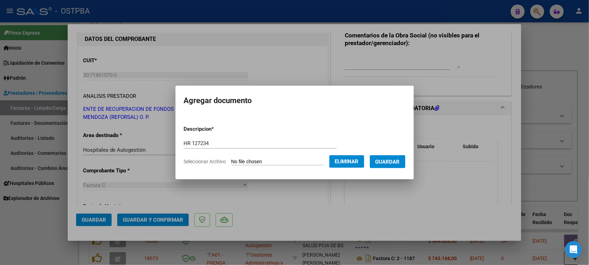
click at [395, 162] on span "Guardar" at bounding box center [388, 161] width 24 height 6
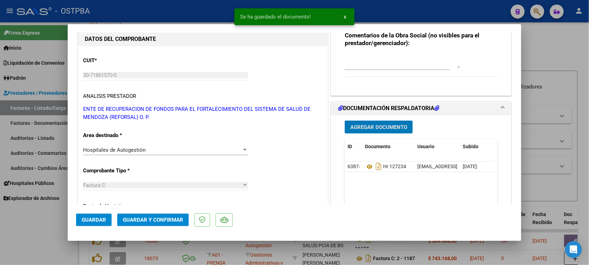
click at [390, 130] on span "Agregar Documento" at bounding box center [378, 127] width 57 height 6
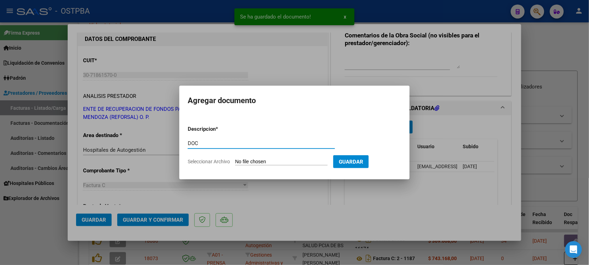
type input "DOC"
click at [235, 158] on input "Seleccionar Archivo" at bounding box center [281, 161] width 93 height 7
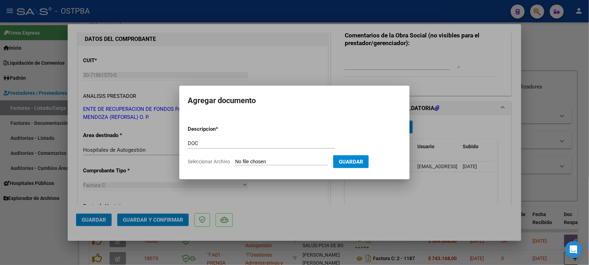
type input "C:\fakepath\DOC 146.pdf"
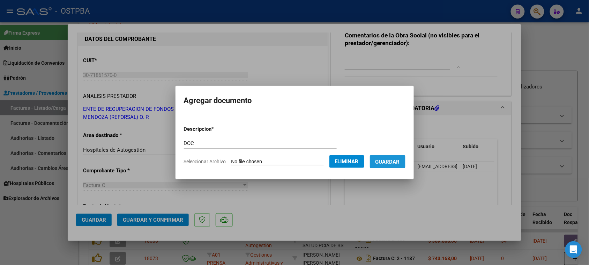
click at [392, 165] on button "Guardar" at bounding box center [388, 161] width 36 height 13
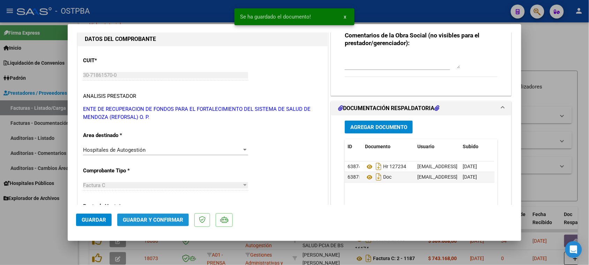
click at [169, 220] on span "Guardar y Confirmar" at bounding box center [153, 219] width 60 height 6
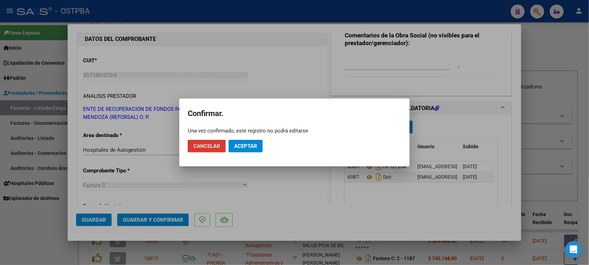
click at [250, 145] on span "Aceptar" at bounding box center [245, 146] width 23 height 6
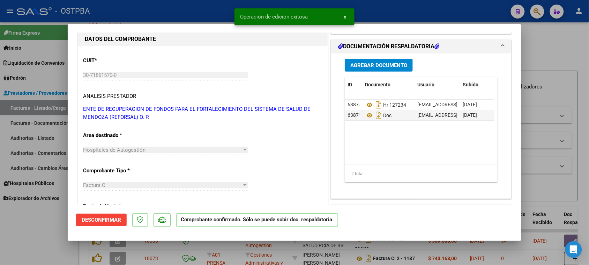
click at [382, 64] on span "Agregar Documento" at bounding box center [378, 65] width 57 height 6
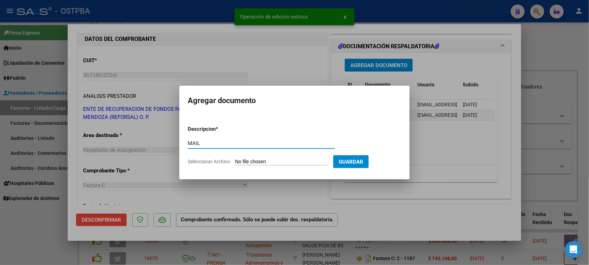
type input "MAIL"
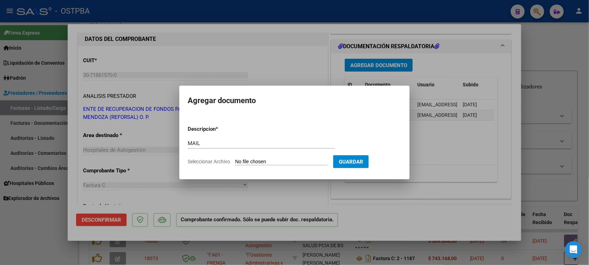
click at [281, 162] on input "Seleccionar Archivo" at bounding box center [281, 161] width 93 height 7
type input "C:\fakepath\Gmail - Re_ Fwd_ Fwd_ ENVIO FACTURACION [PERSON_NAME] 2025 FACT. 10…"
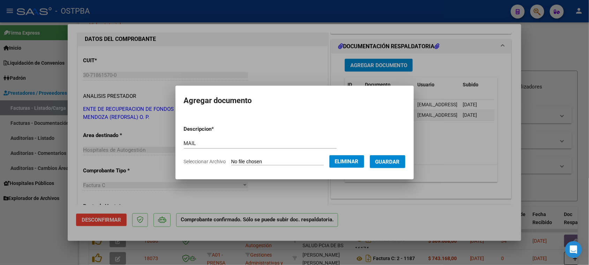
click at [383, 161] on button "Guardar" at bounding box center [388, 161] width 36 height 13
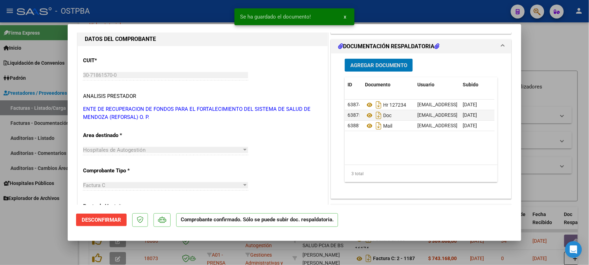
click at [112, 221] on span "Desconfirmar" at bounding box center [101, 219] width 39 height 6
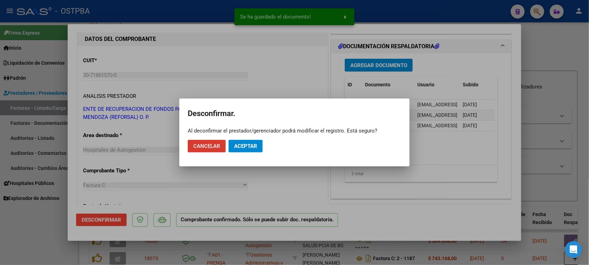
click at [236, 145] on span "Aceptar" at bounding box center [245, 146] width 23 height 6
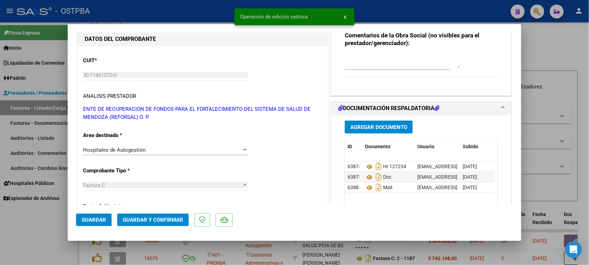
click at [147, 215] on button "Guardar y Confirmar" at bounding box center [153, 219] width 72 height 13
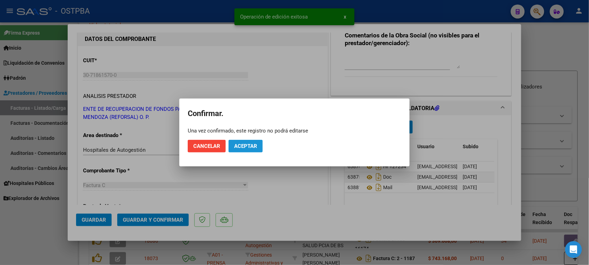
click at [249, 145] on span "Aceptar" at bounding box center [245, 146] width 23 height 6
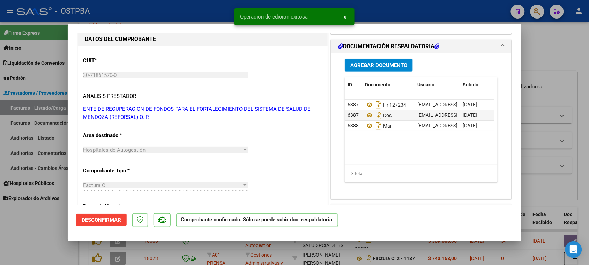
click at [25, 139] on div at bounding box center [294, 132] width 589 height 265
type input "$ 0,00"
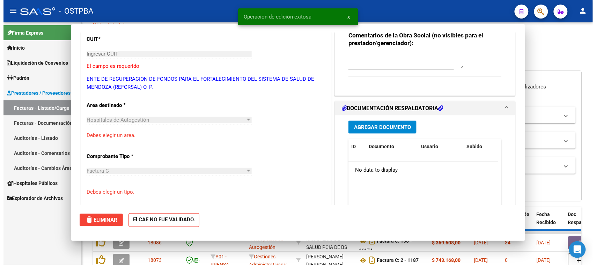
scroll to position [66, 0]
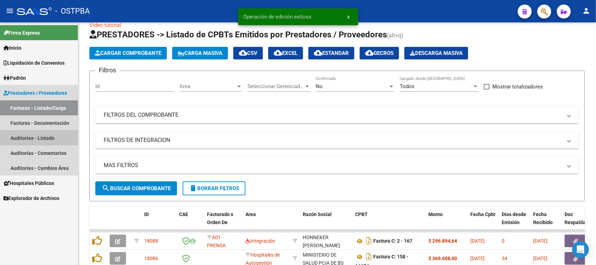
click at [25, 136] on link "Auditorías - Listado" at bounding box center [39, 137] width 78 height 15
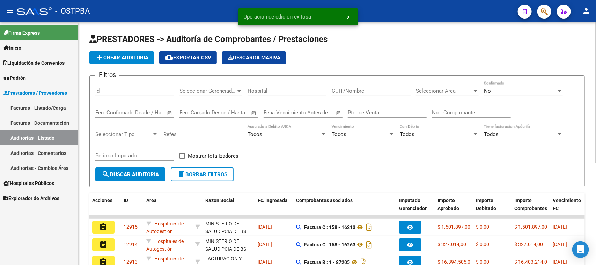
click at [135, 57] on span "add Crear Auditoría" at bounding box center [121, 57] width 53 height 6
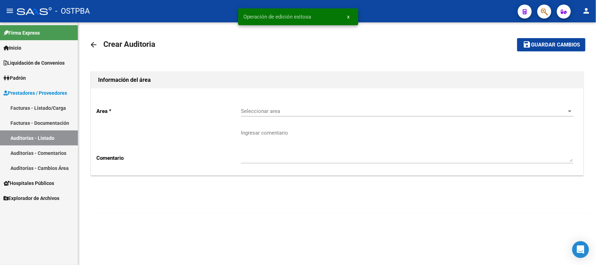
click at [274, 108] on span "Seleccionar area" at bounding box center [404, 111] width 326 height 6
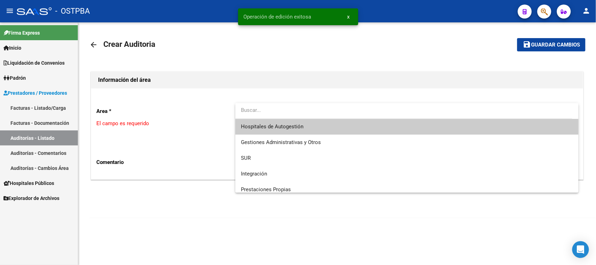
click at [266, 122] on span "Hospitales de Autogestión" at bounding box center [407, 127] width 332 height 16
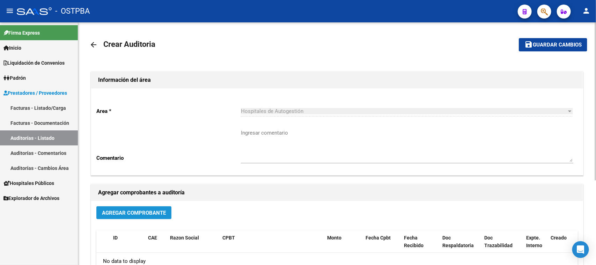
click at [149, 213] on span "Agregar Comprobante" at bounding box center [134, 212] width 64 height 6
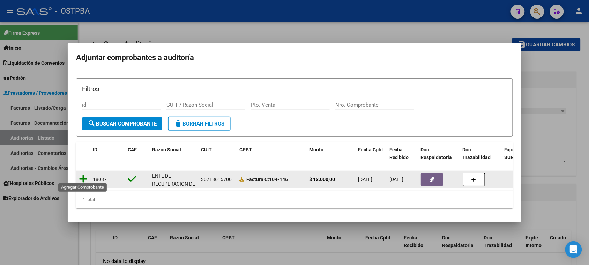
click at [81, 174] on icon at bounding box center [83, 179] width 9 height 10
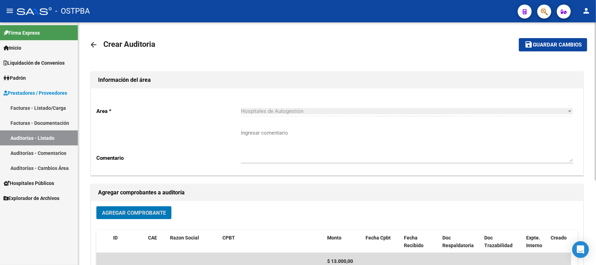
click at [547, 47] on span "Guardar cambios" at bounding box center [557, 45] width 49 height 6
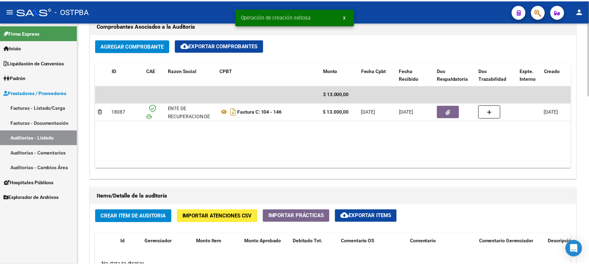
scroll to position [349, 0]
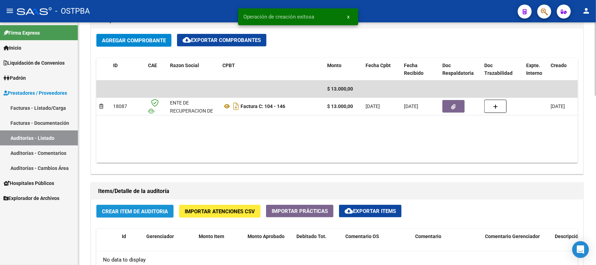
click at [161, 208] on span "Crear Item de Auditoria" at bounding box center [135, 211] width 66 height 6
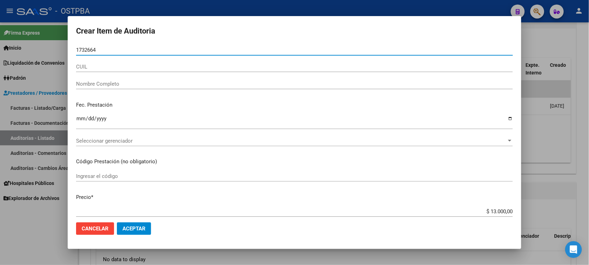
type input "17326644"
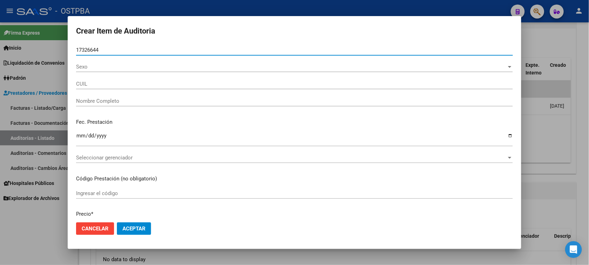
type input "27173266443"
type input "[PERSON_NAME] [PERSON_NAME]"
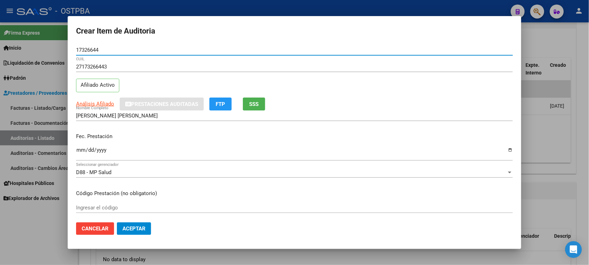
type input "17326644"
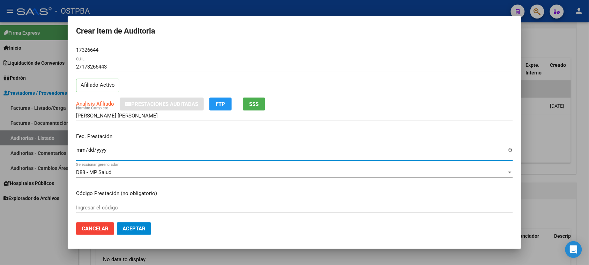
click at [81, 151] on input "Ingresar la fecha" at bounding box center [294, 152] width 437 height 11
type input "[DATE]"
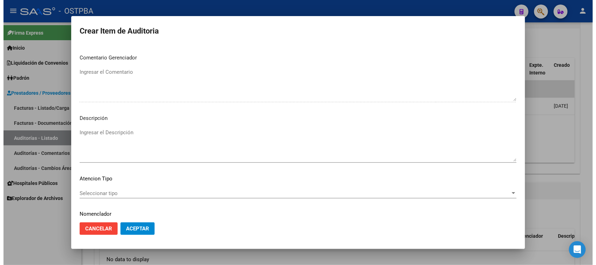
scroll to position [436, 0]
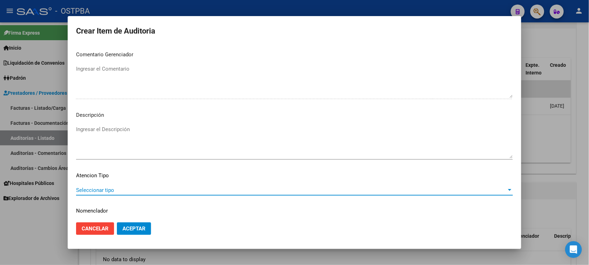
click at [97, 192] on span "Seleccionar tipo" at bounding box center [291, 190] width 431 height 6
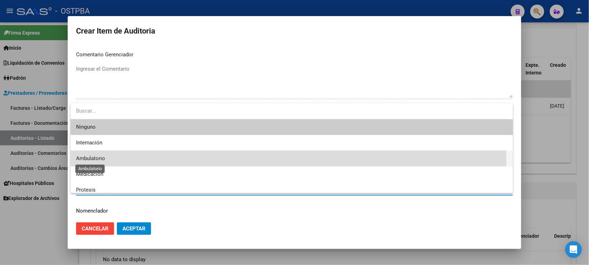
click at [94, 160] on span "Ambulatorio" at bounding box center [90, 158] width 29 height 6
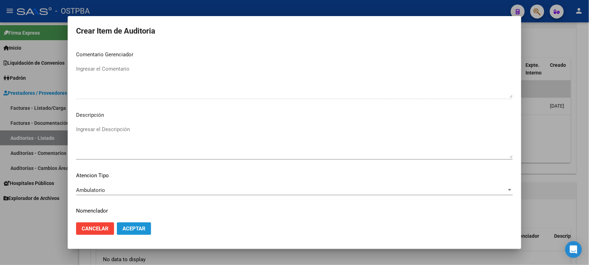
click at [126, 227] on span "Aceptar" at bounding box center [134, 228] width 23 height 6
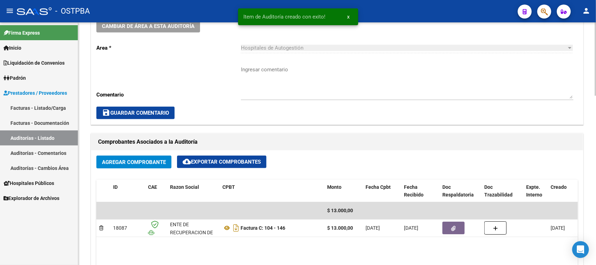
scroll to position [218, 0]
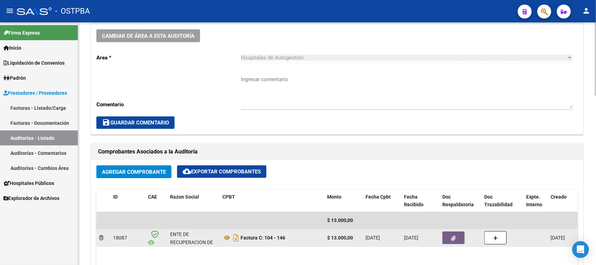
click at [451, 239] on icon "button" at bounding box center [453, 237] width 5 height 5
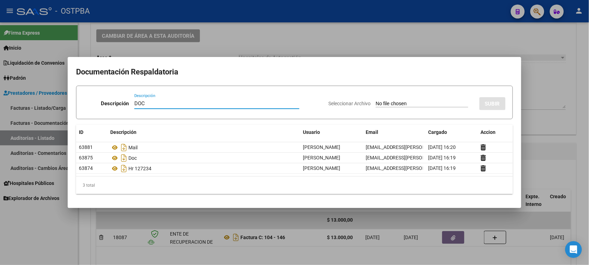
type input "DOC"
click at [376, 101] on input "Seleccionar Archivo" at bounding box center [422, 104] width 93 height 7
type input "C:\fakepath\DOC 146-1.pdf"
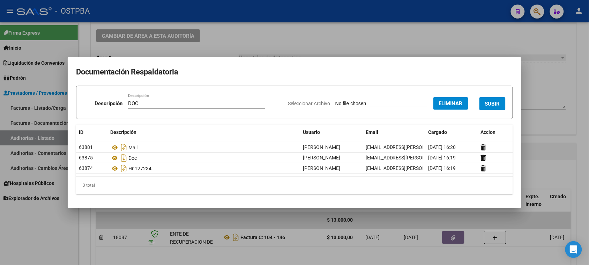
click at [492, 101] on span "SUBIR" at bounding box center [492, 104] width 15 height 6
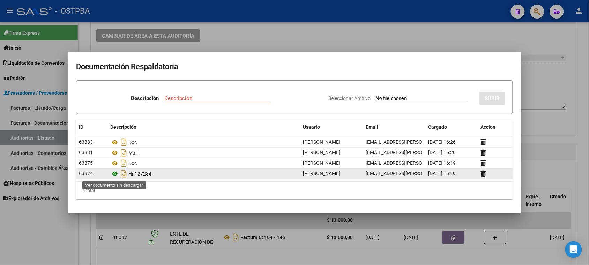
click at [116, 173] on icon at bounding box center [114, 173] width 9 height 8
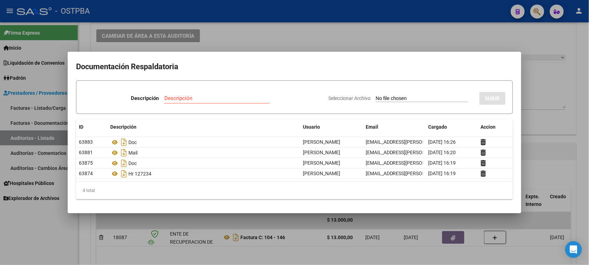
click at [59, 243] on div at bounding box center [294, 132] width 589 height 265
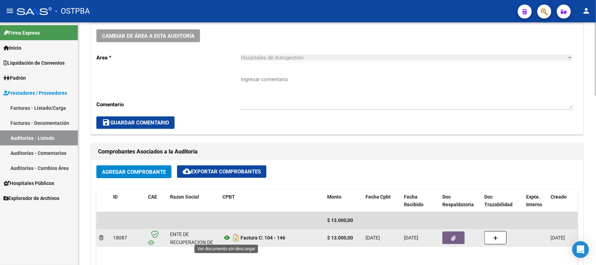
click at [226, 238] on icon at bounding box center [226, 237] width 9 height 8
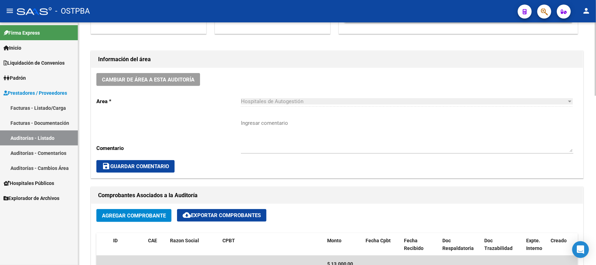
scroll to position [559, 0]
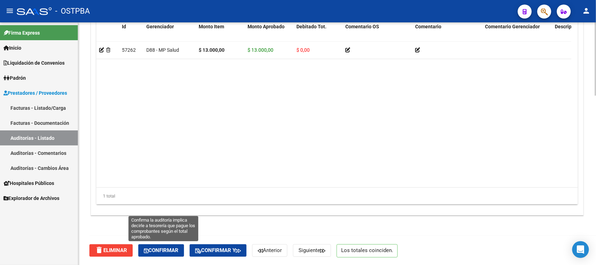
click at [162, 251] on span "Confirmar" at bounding box center [161, 250] width 35 height 6
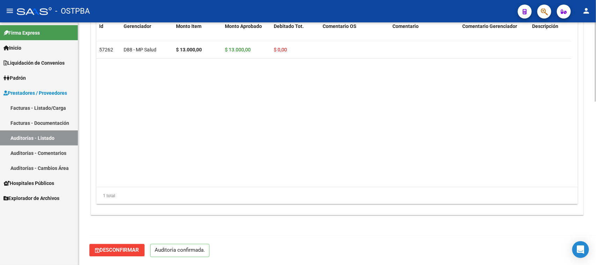
scroll to position [497, 0]
type input "202510"
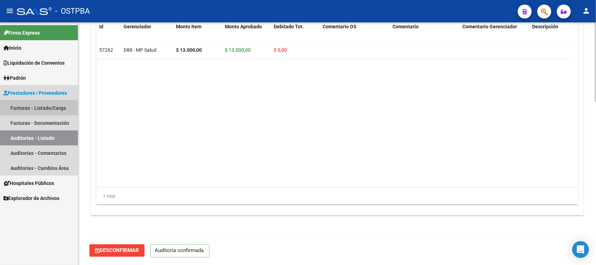
click at [50, 107] on link "Facturas - Listado/Carga" at bounding box center [39, 107] width 78 height 15
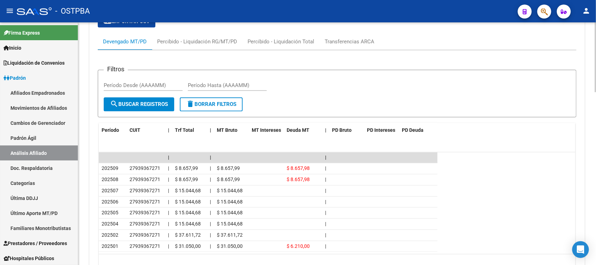
scroll to position [601, 0]
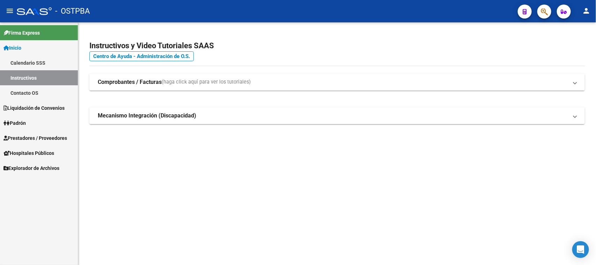
click at [30, 120] on link "Padrón" at bounding box center [39, 122] width 78 height 15
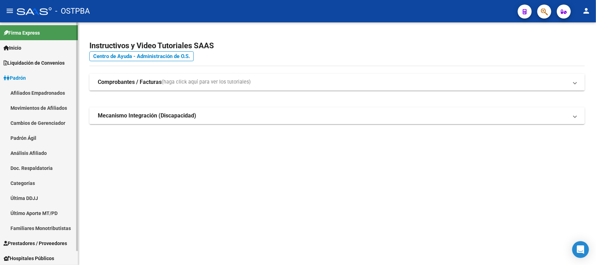
click at [37, 153] on link "Análisis Afiliado" at bounding box center [39, 152] width 78 height 15
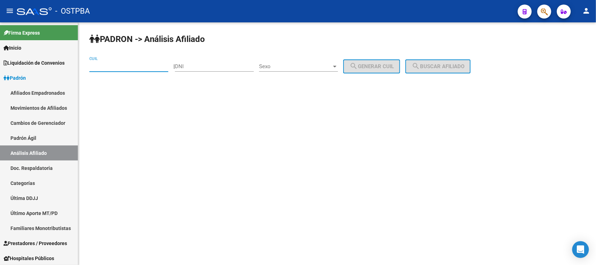
paste input "20-22354522-0"
type input "20-22354522-0"
click at [450, 68] on span "search Buscar afiliado" at bounding box center [438, 66] width 53 height 6
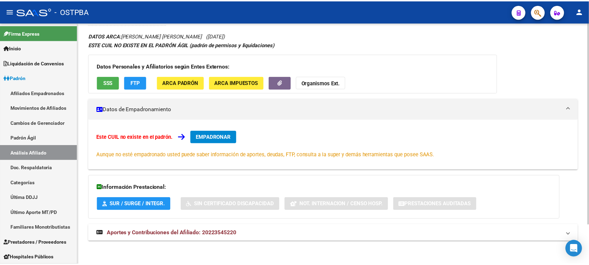
scroll to position [48, 0]
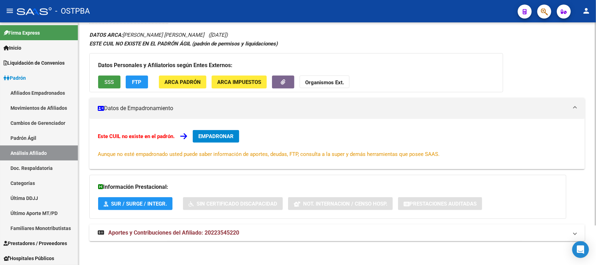
click at [110, 80] on span "SSS" at bounding box center [109, 82] width 9 height 6
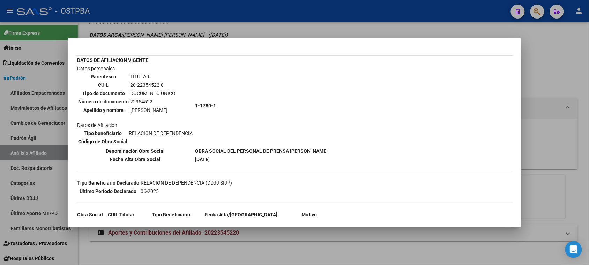
scroll to position [0, 0]
